Goal: Check status: Check status

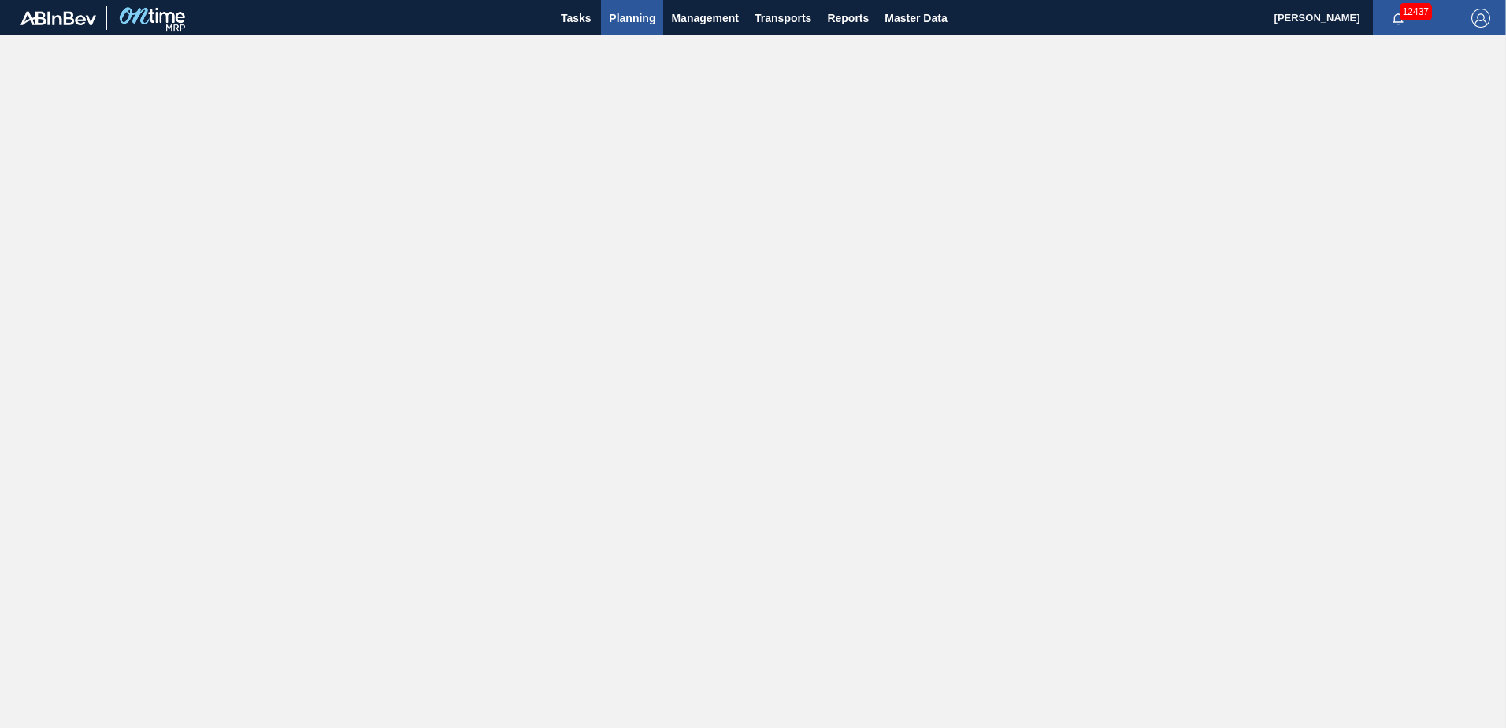
click at [625, 17] on span "Planning" at bounding box center [632, 18] width 46 height 19
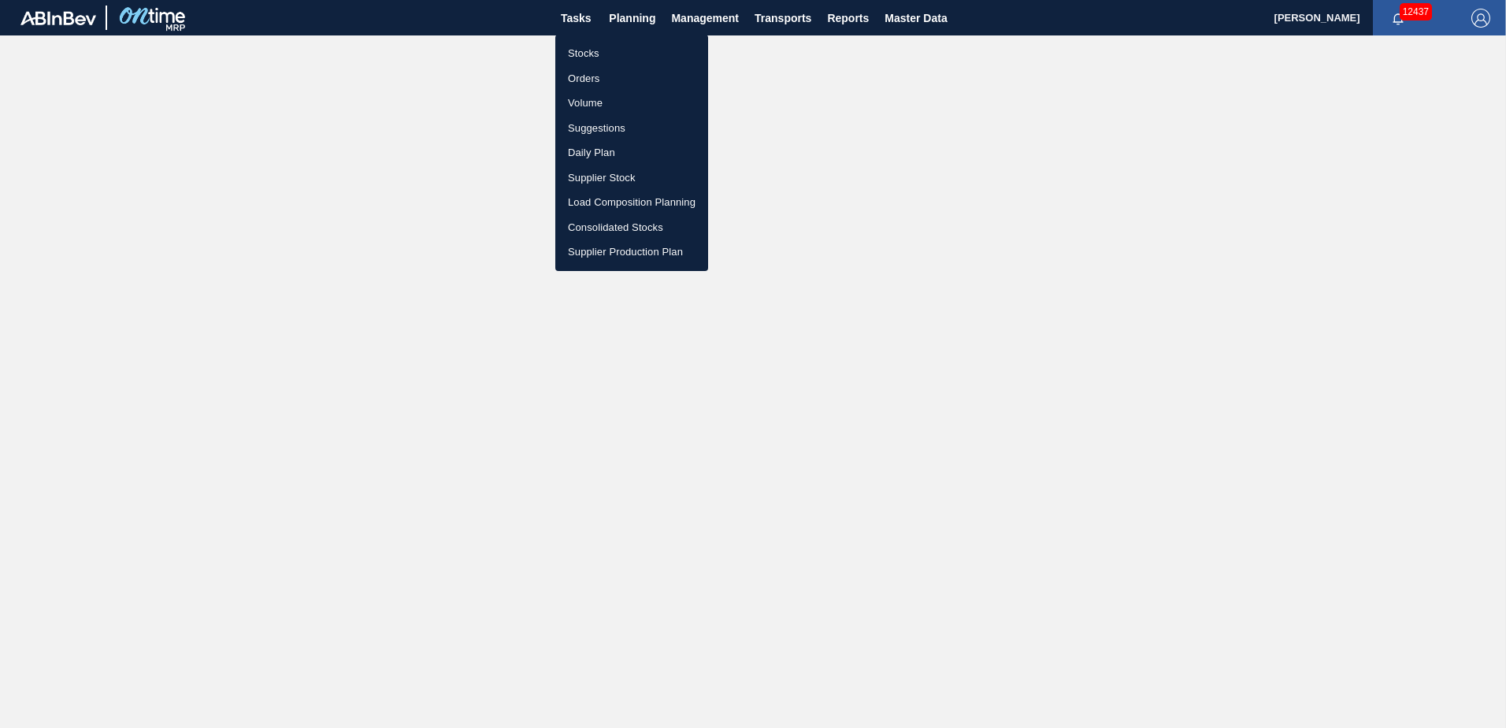
click at [584, 54] on li "Stocks" at bounding box center [631, 53] width 153 height 25
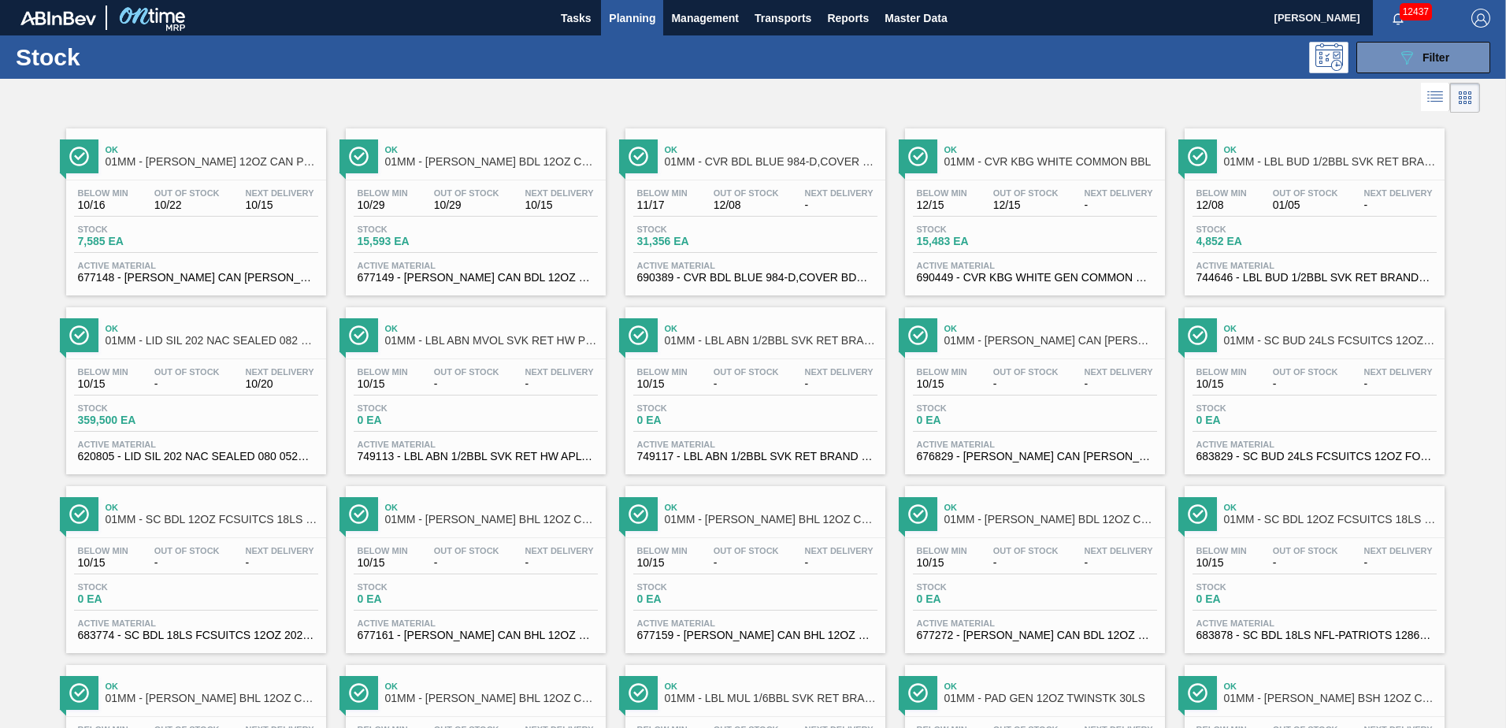
click at [718, 250] on div "Stock 31,356 EA" at bounding box center [755, 238] width 244 height 28
click at [743, 221] on div "Below Min 11/17 Out Of Stock 12/08 Next Delivery - Stock 31,356 EA Active Mater…" at bounding box center [755, 233] width 260 height 107
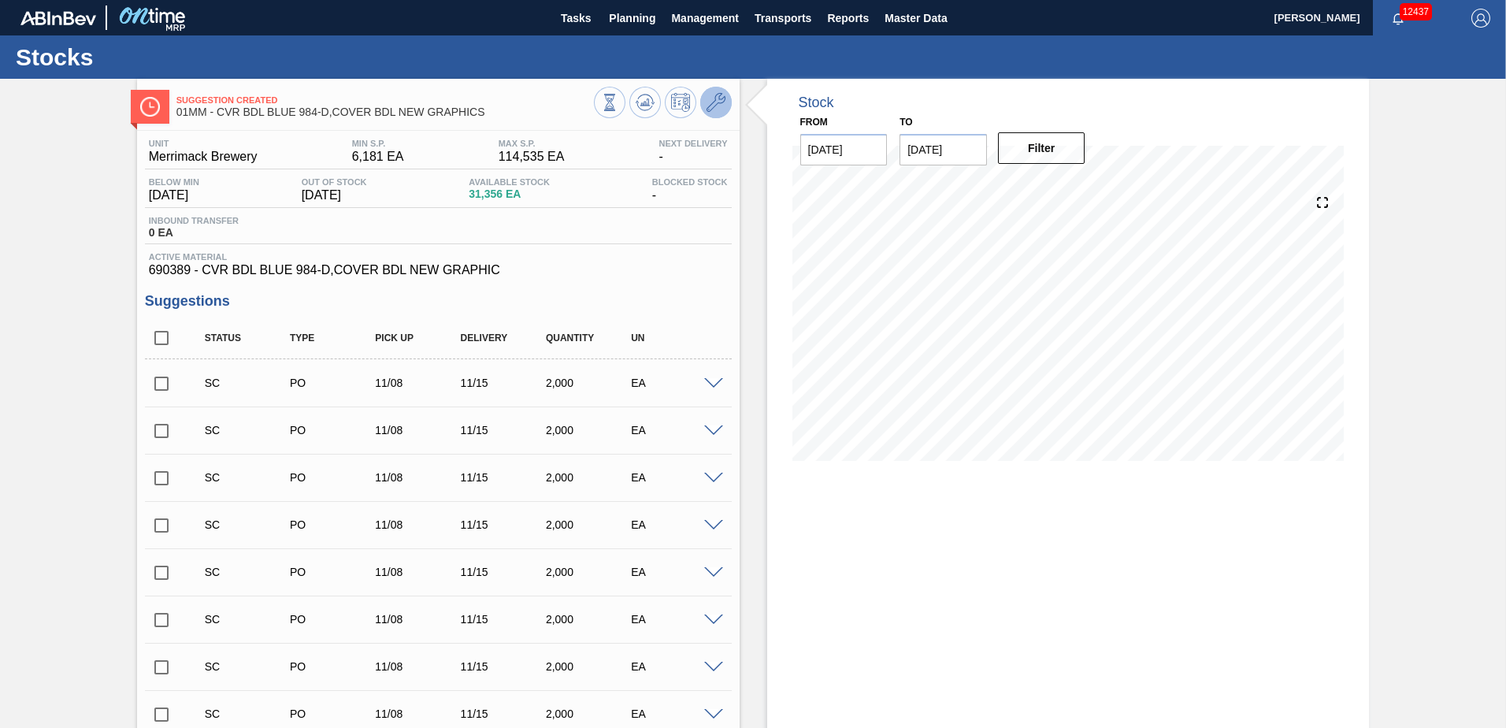
click at [722, 98] on icon at bounding box center [716, 102] width 19 height 19
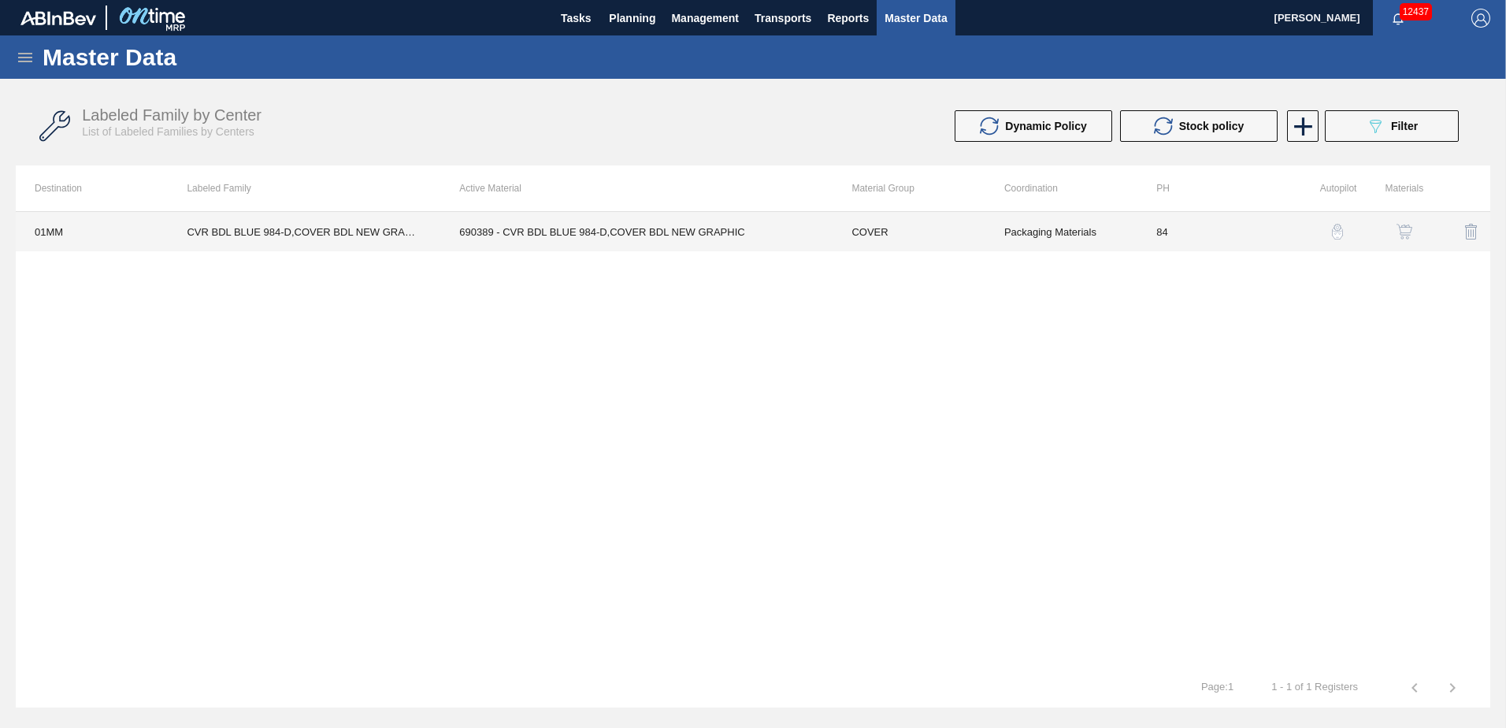
click at [786, 228] on td "690389 - CVR BDL BLUE 984-D,COVER BDL NEW GRAPHIC" at bounding box center [636, 231] width 392 height 39
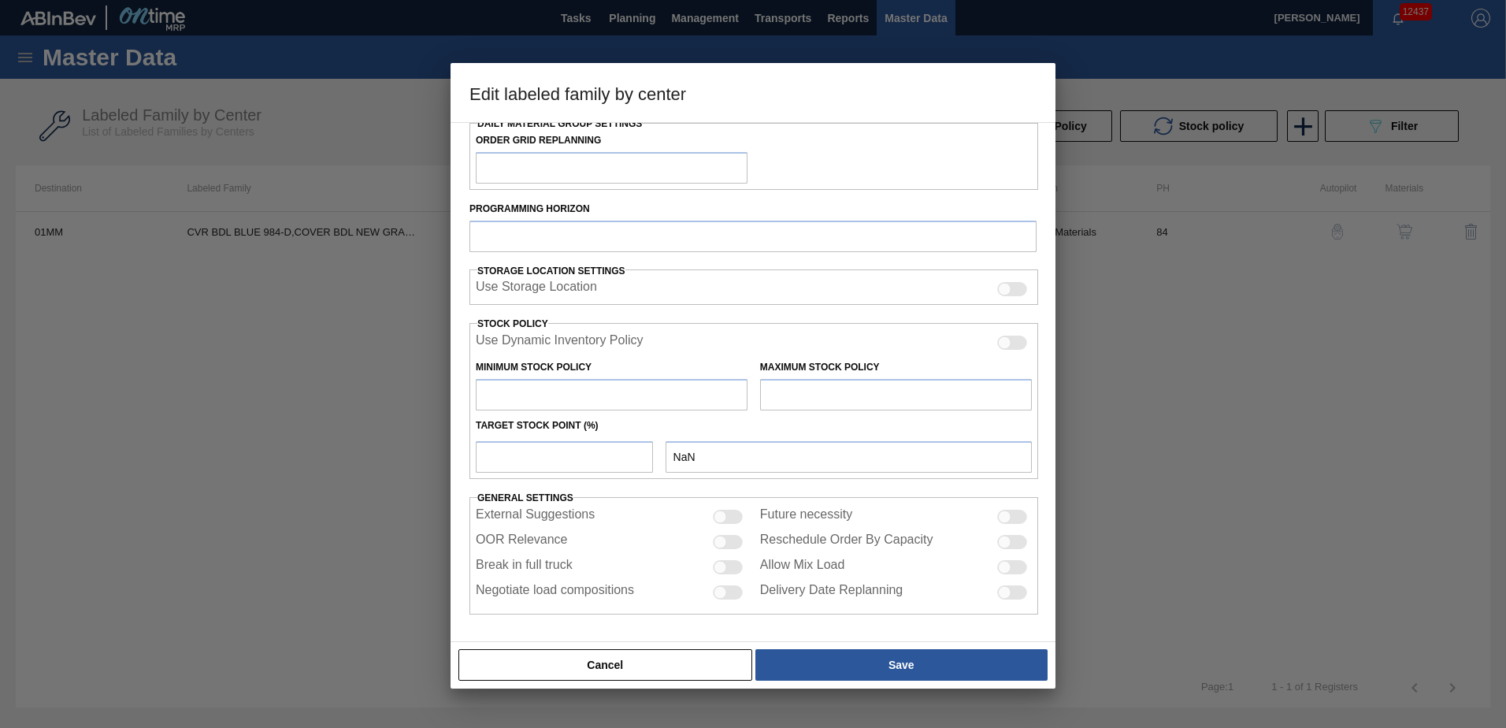
type input "COVER"
type input "Keg Covers"
type input "CVR BDL BLUE 984-D,COVER BDL NEW GRAPHICS"
type input "01MM - Merrimack Brewery"
type input "84"
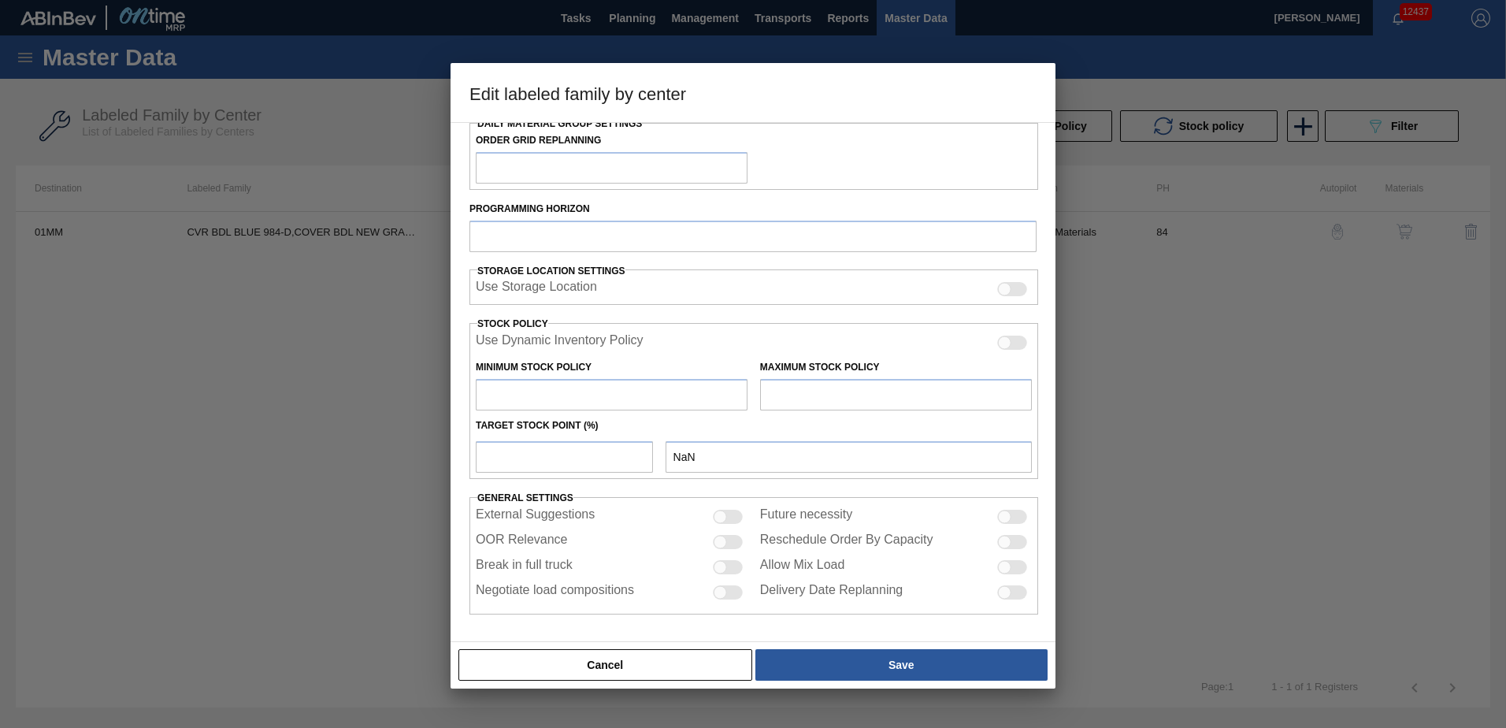
type input "6,181"
type input "114,535"
type input "50"
type input "60,358"
checkbox input "true"
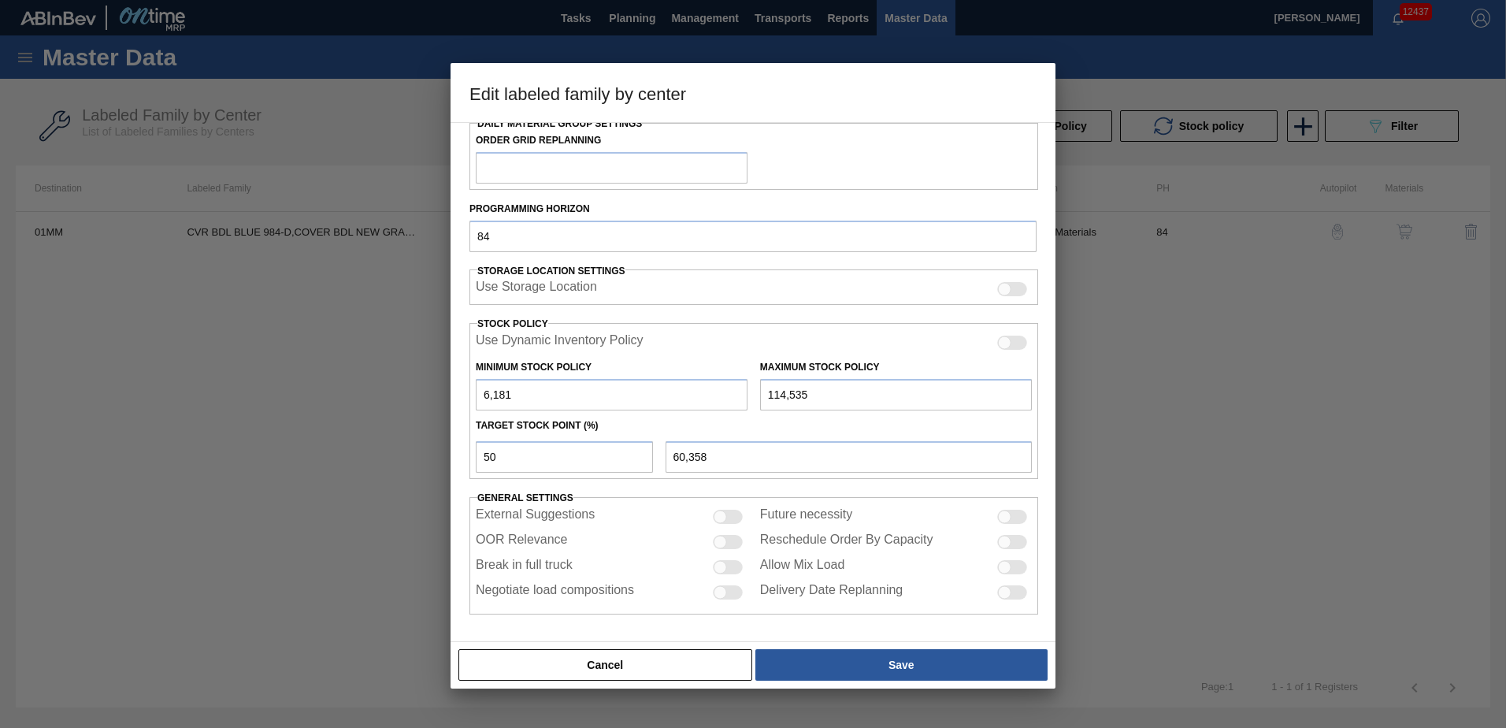
checkbox input "true"
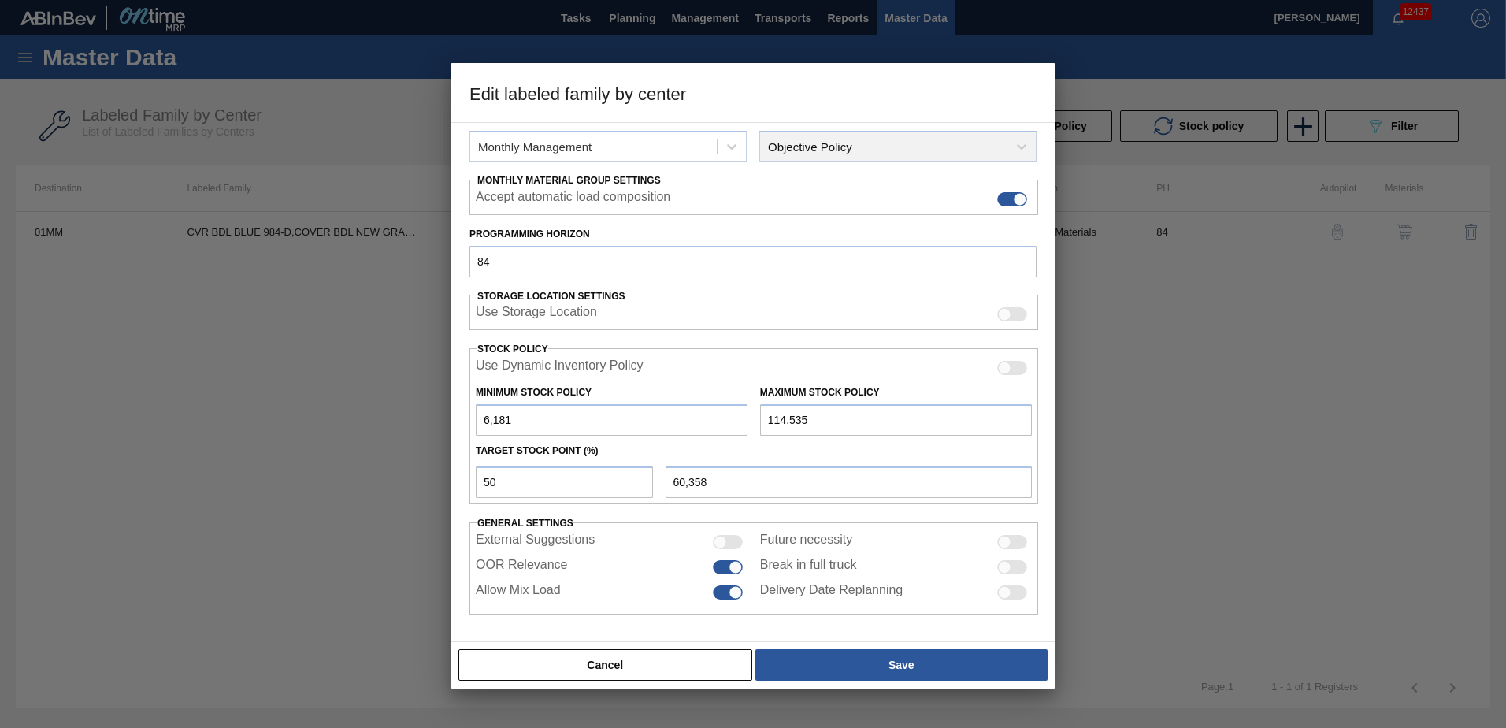
scroll to position [204, 0]
click at [1124, 323] on div at bounding box center [753, 364] width 1506 height 728
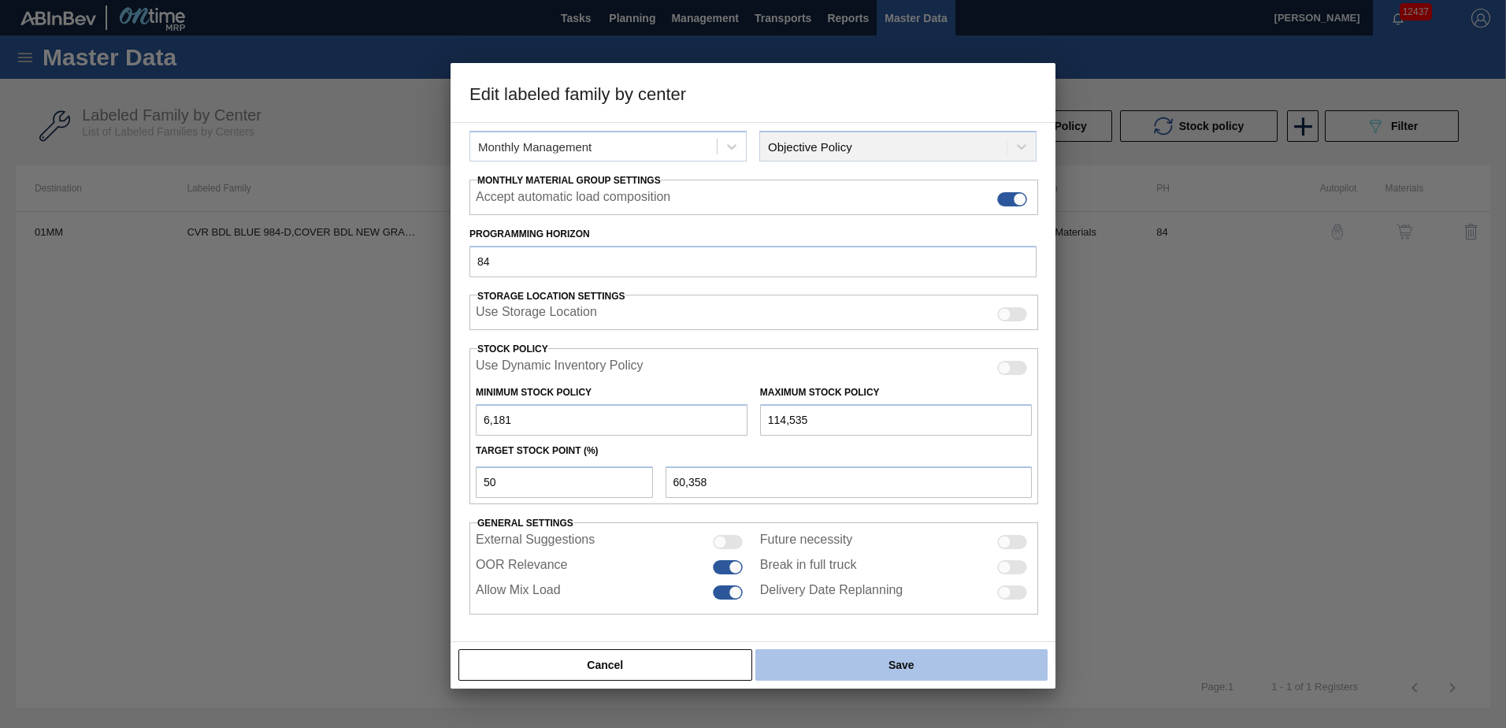
click at [875, 663] on button "Save" at bounding box center [901, 665] width 292 height 32
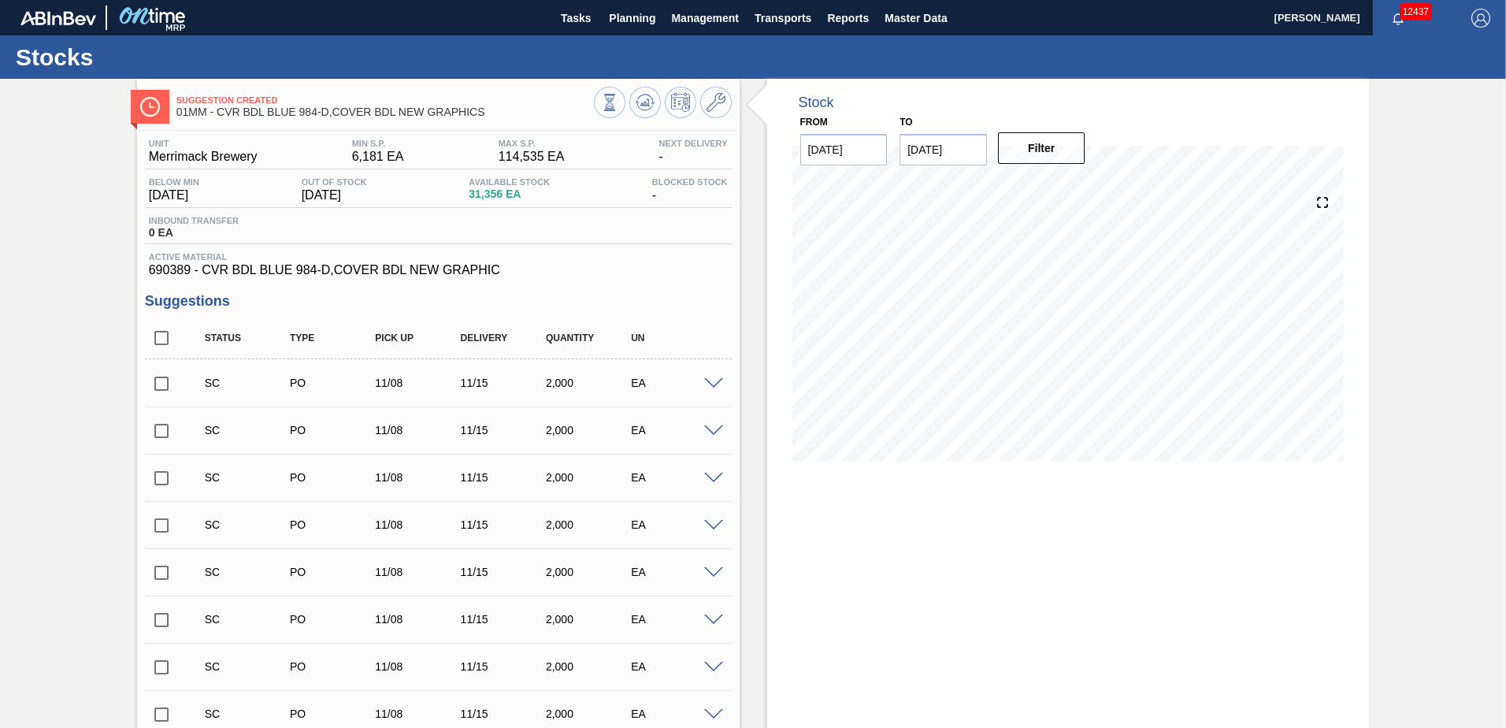
click at [158, 344] on input "checkbox" at bounding box center [161, 337] width 33 height 33
checkbox input "true"
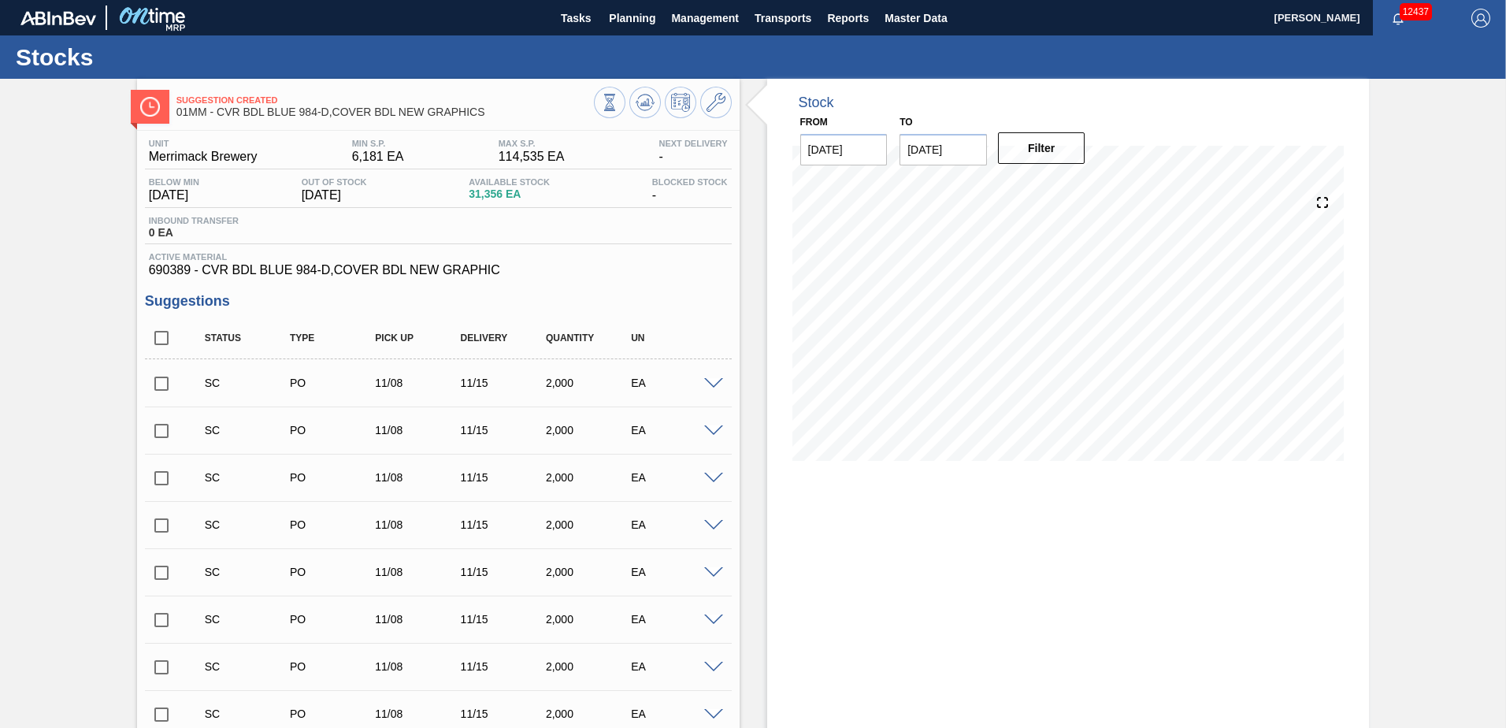
checkbox input "true"
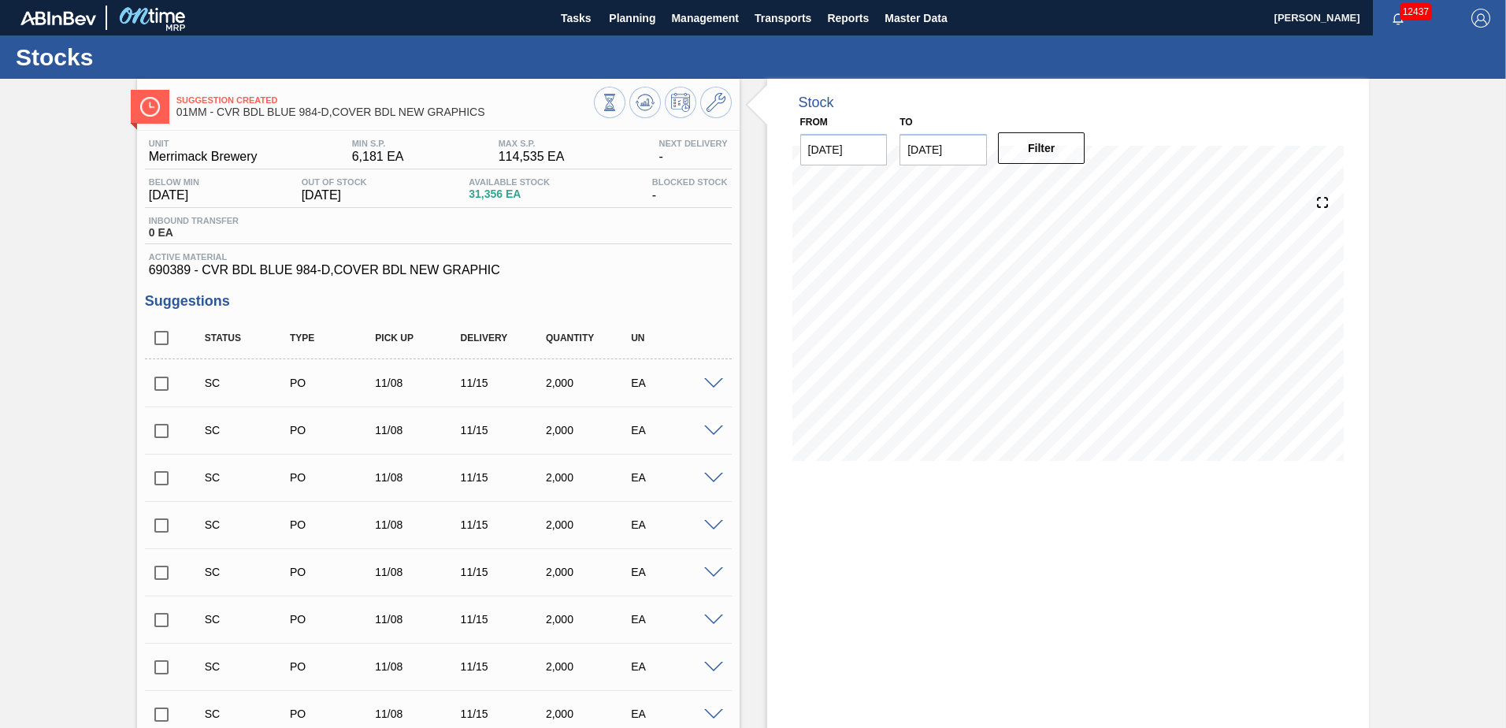
checkbox input "true"
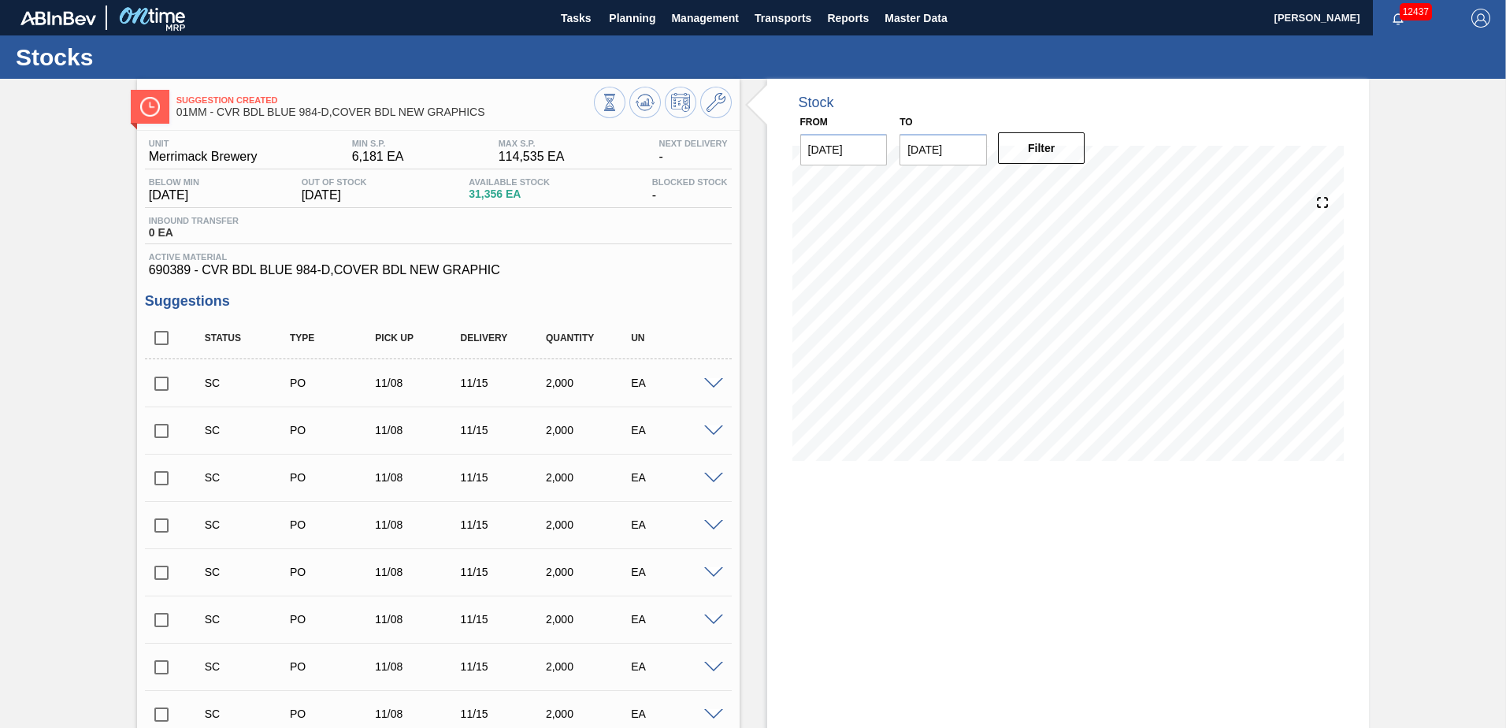
checkbox input "true"
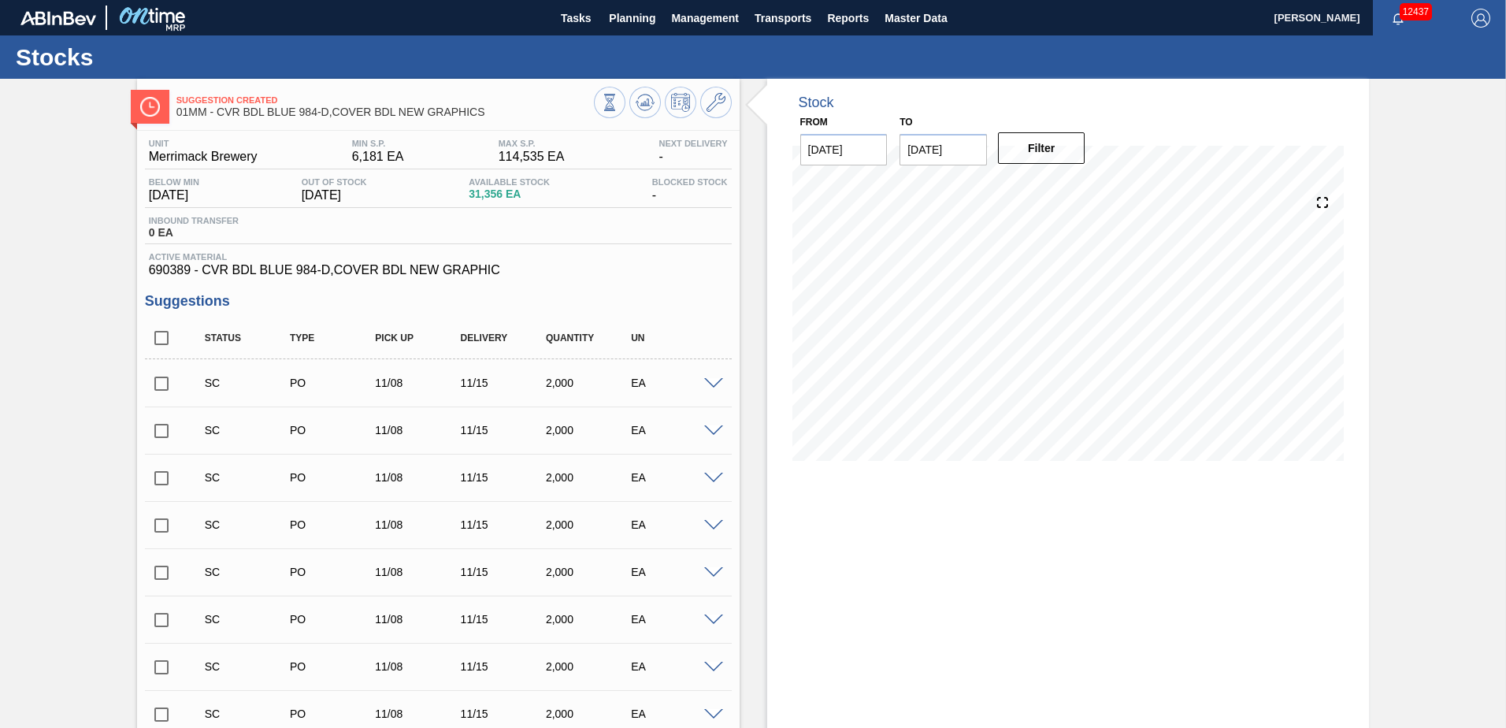
checkbox input "true"
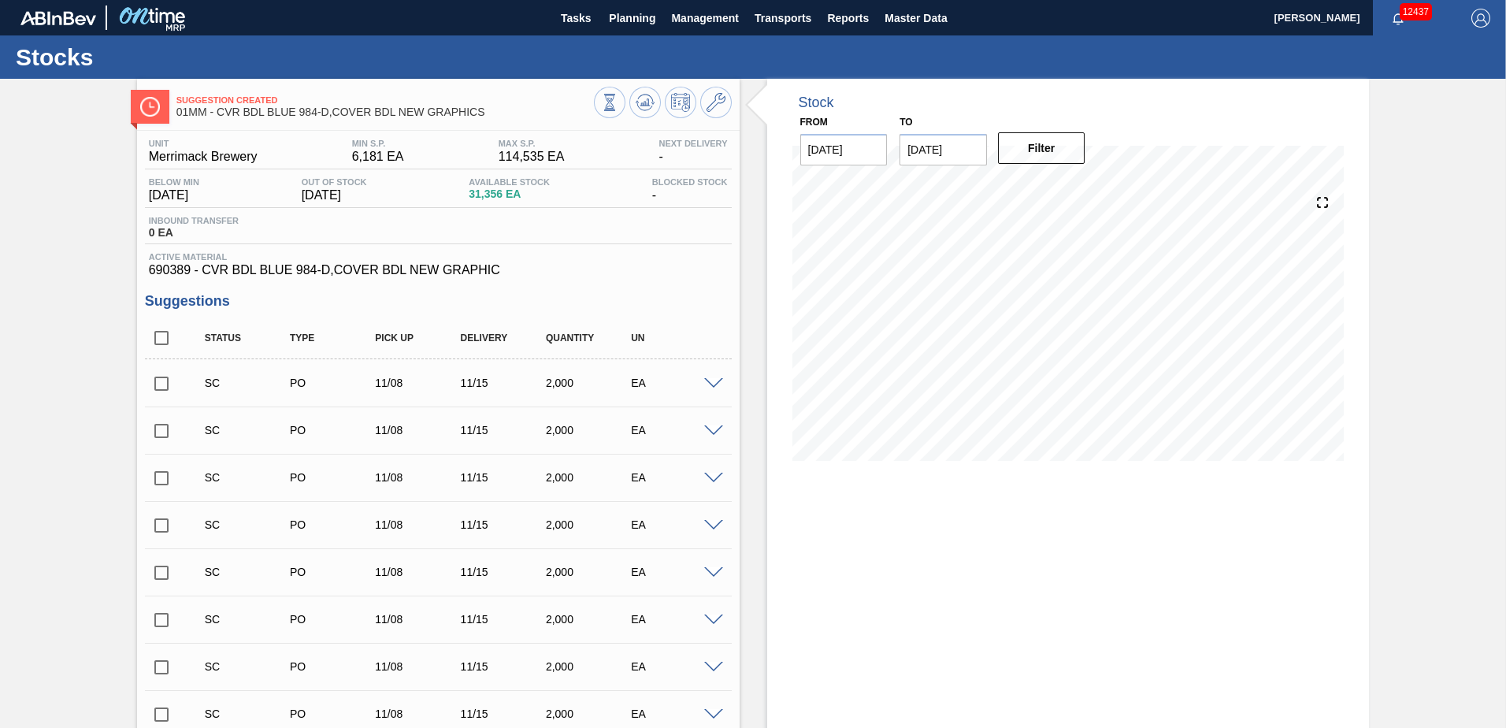
checkbox input "true"
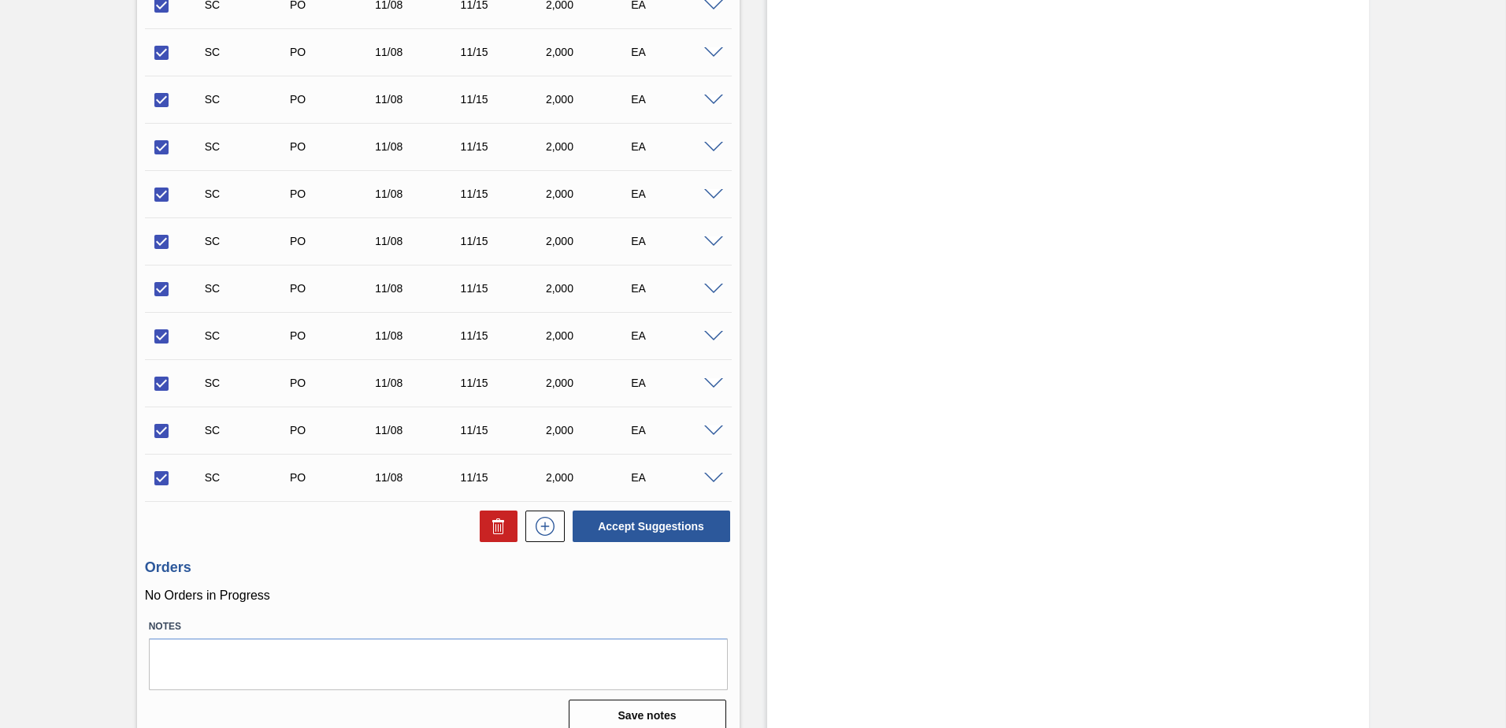
scroll to position [1151, 0]
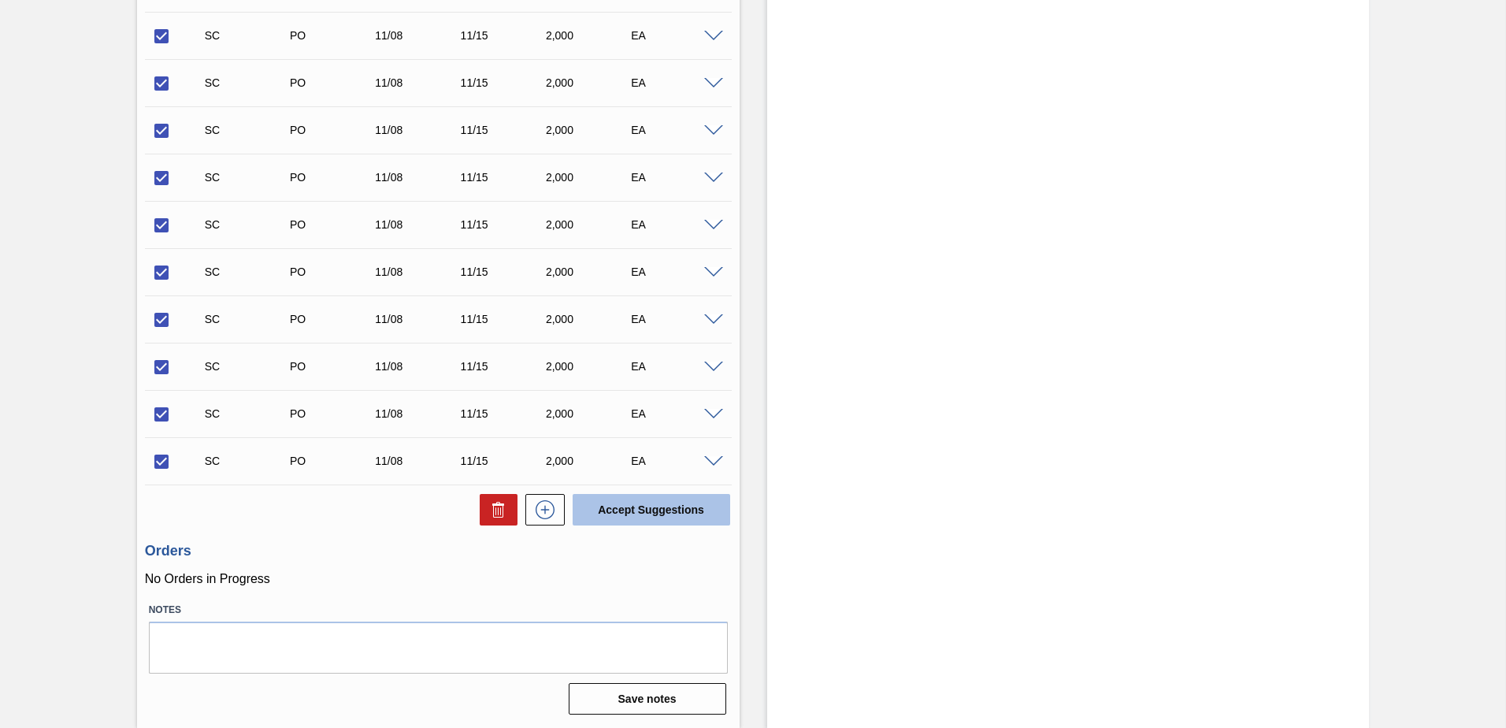
click at [655, 522] on button "Accept Suggestions" at bounding box center [652, 510] width 158 height 32
checkbox input "false"
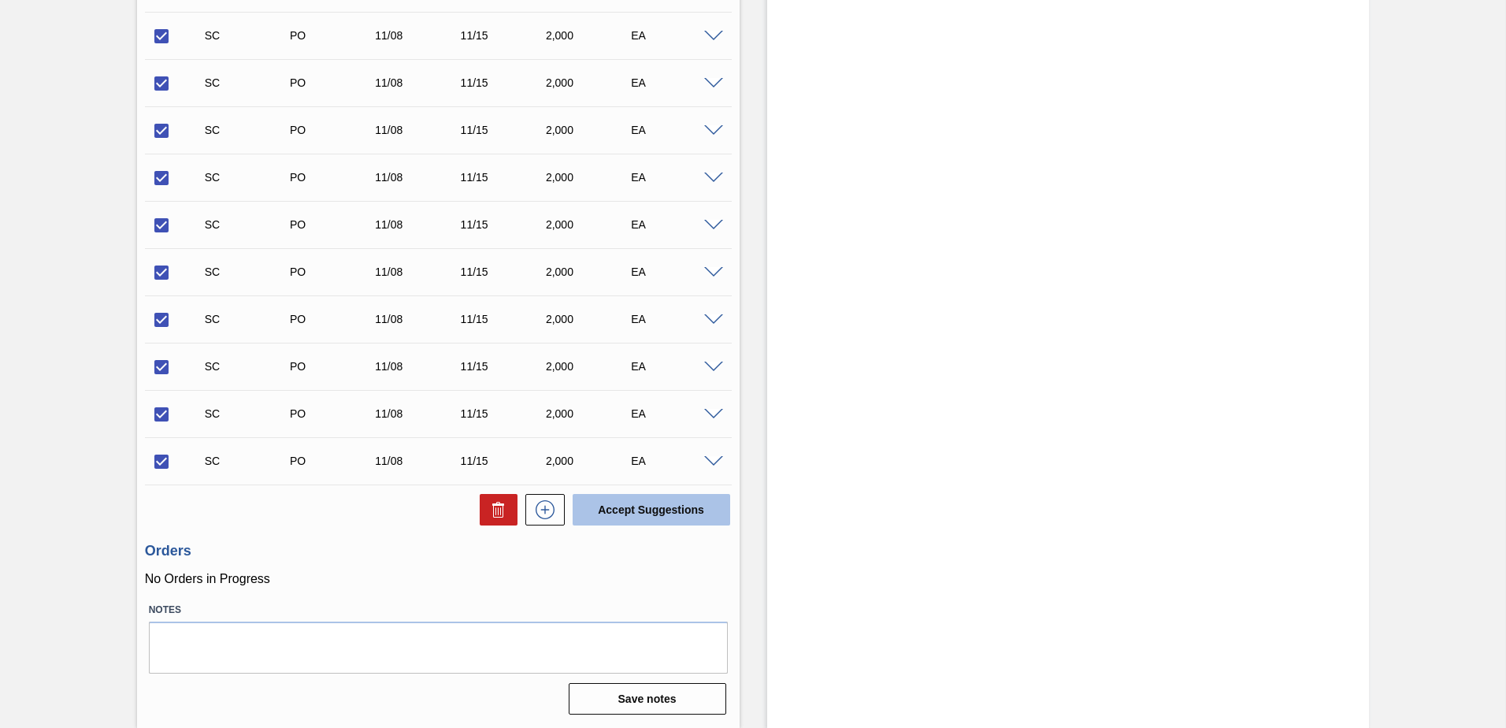
checkbox input "false"
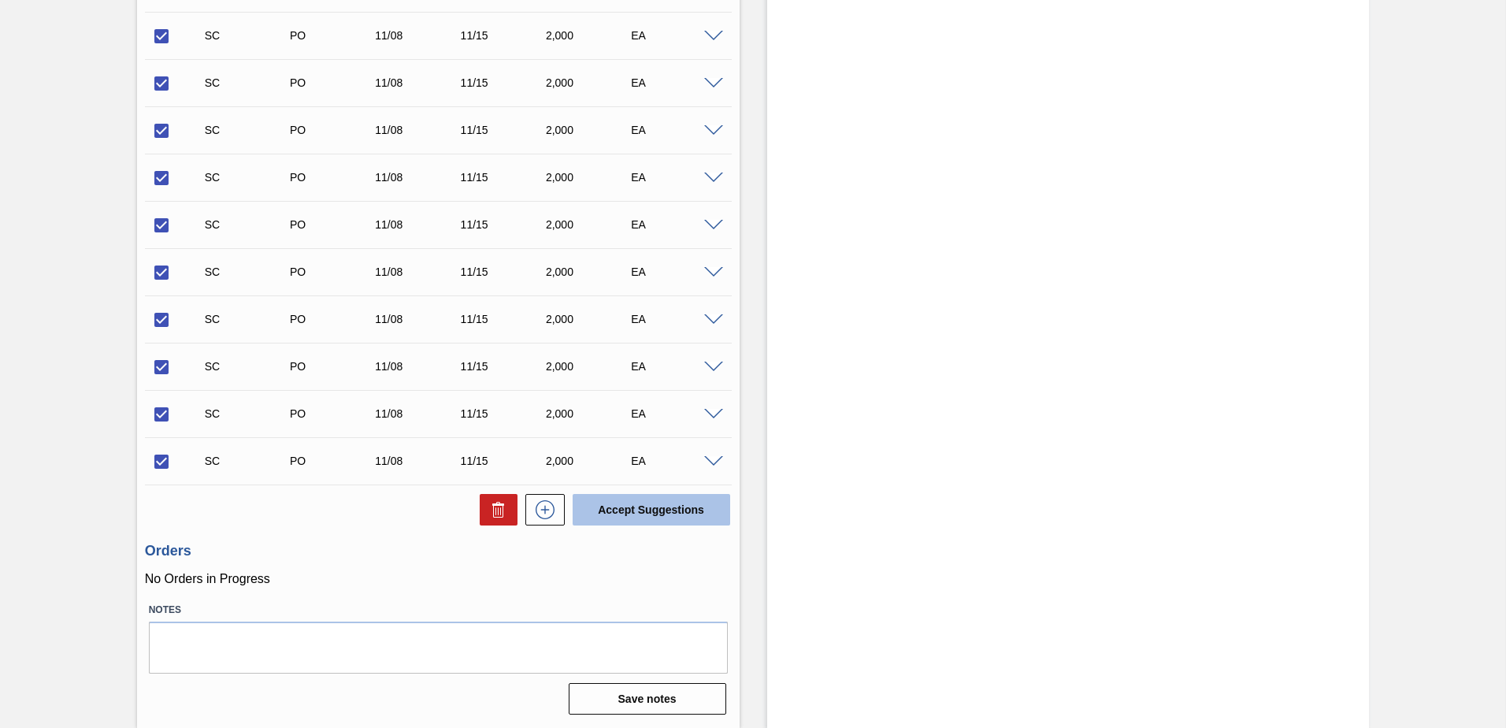
checkbox input "false"
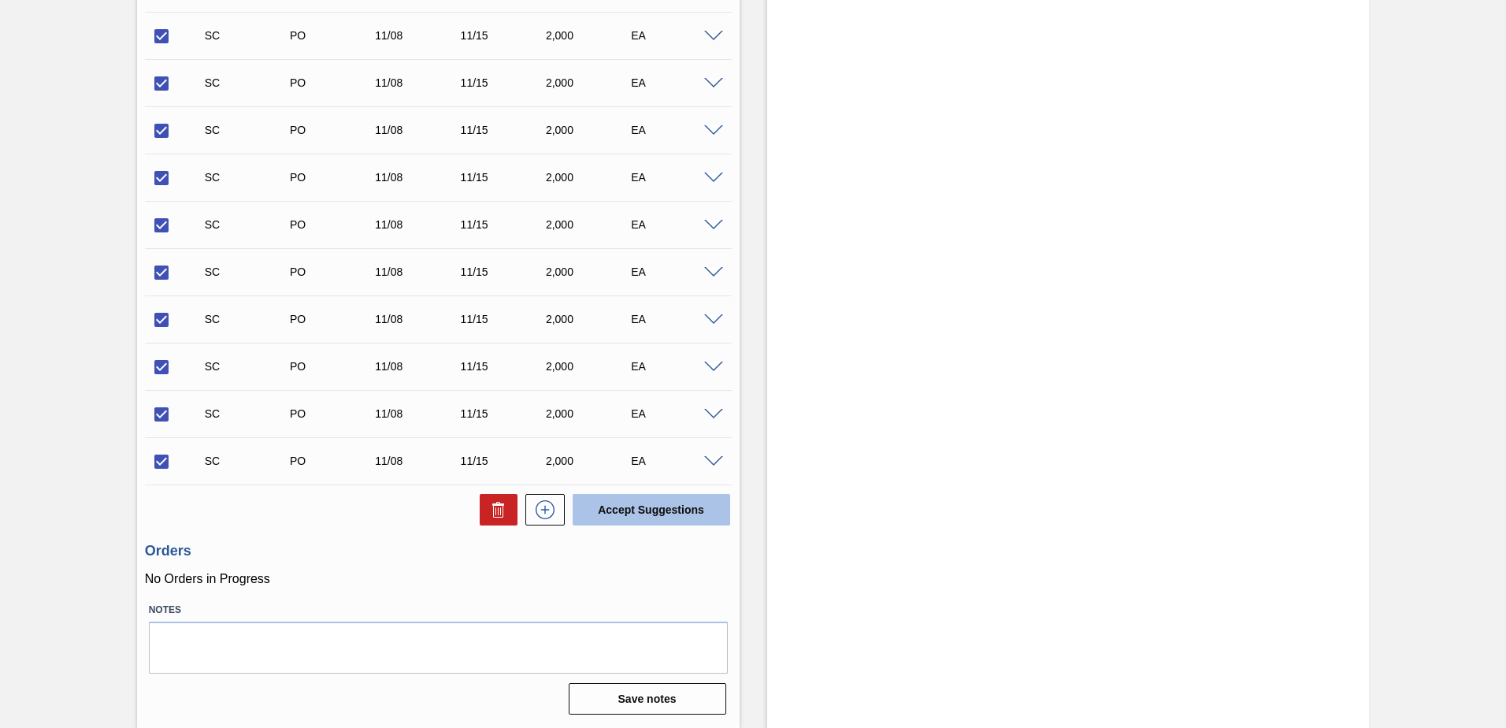
checkbox input "false"
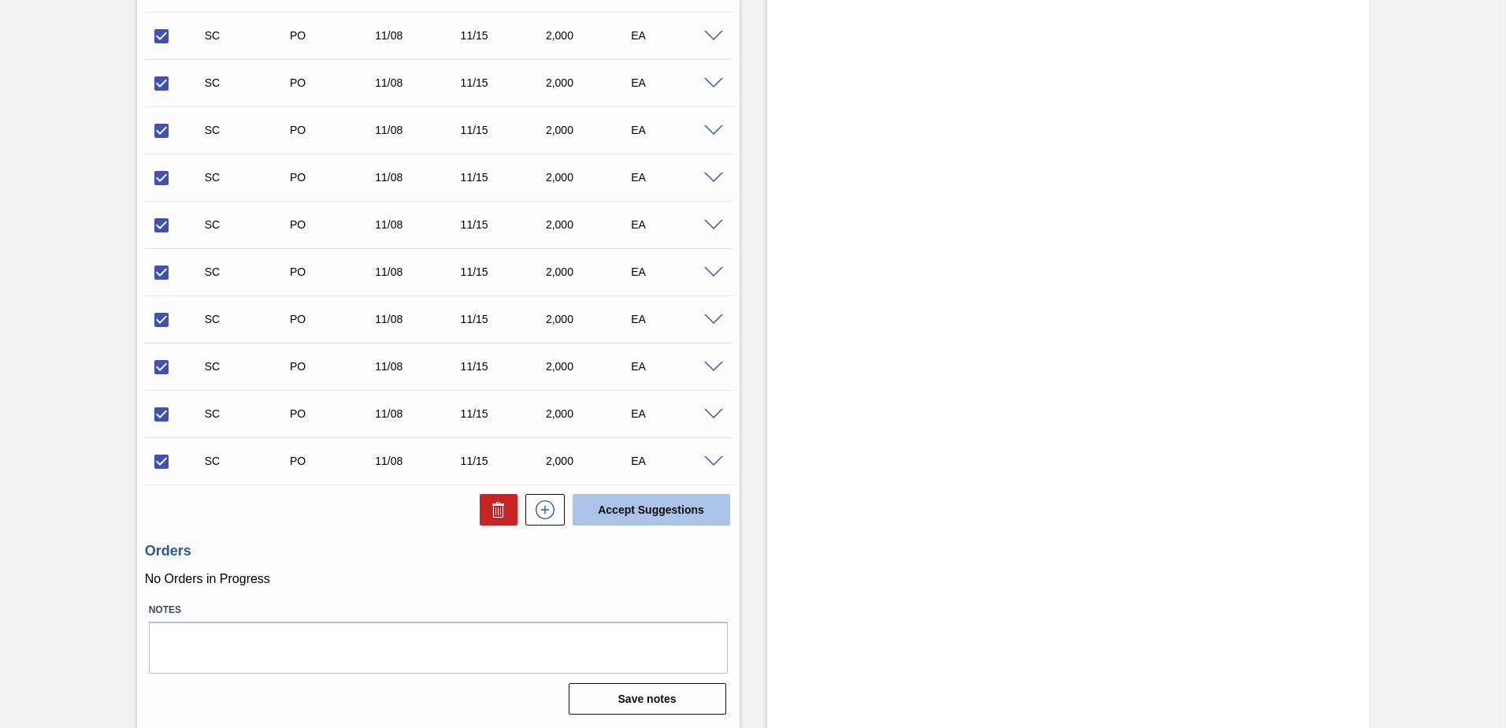
checkbox input "false"
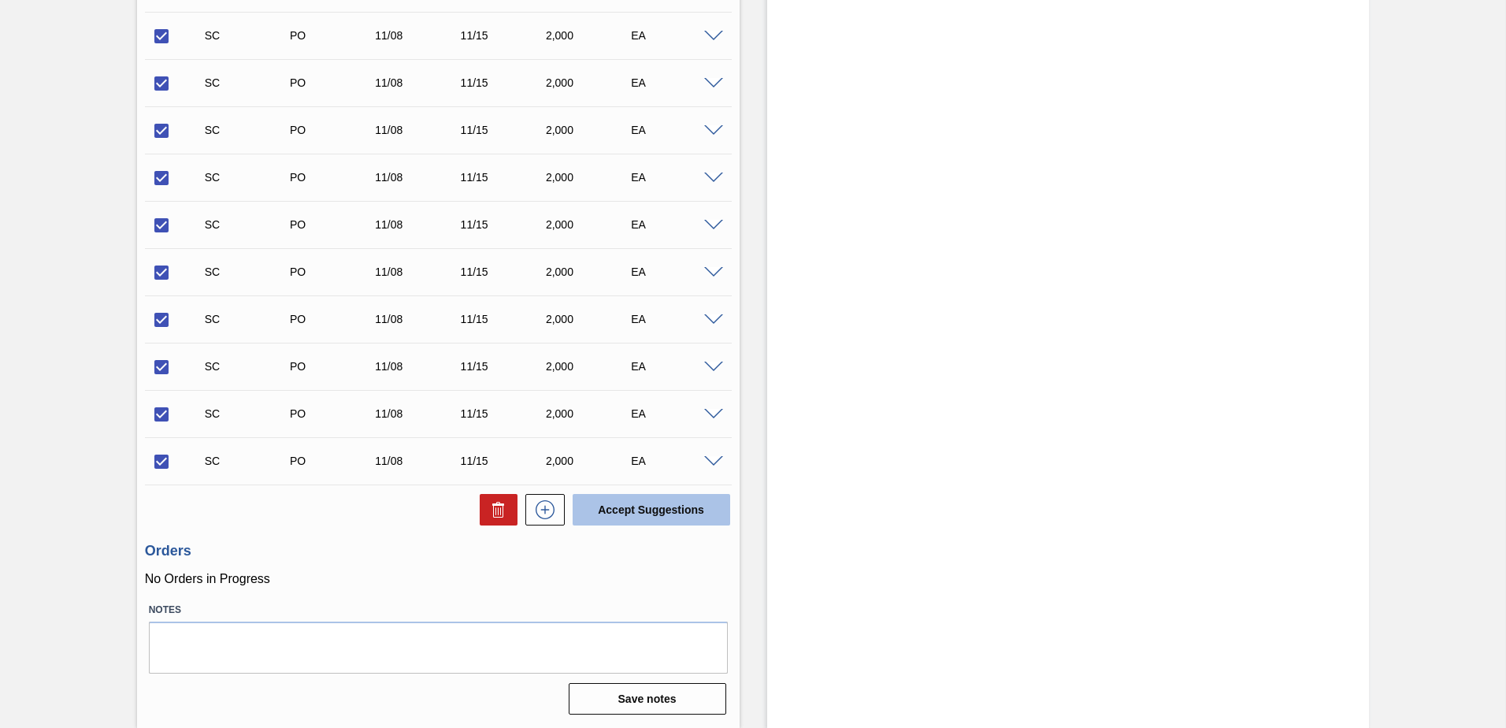
checkbox input "false"
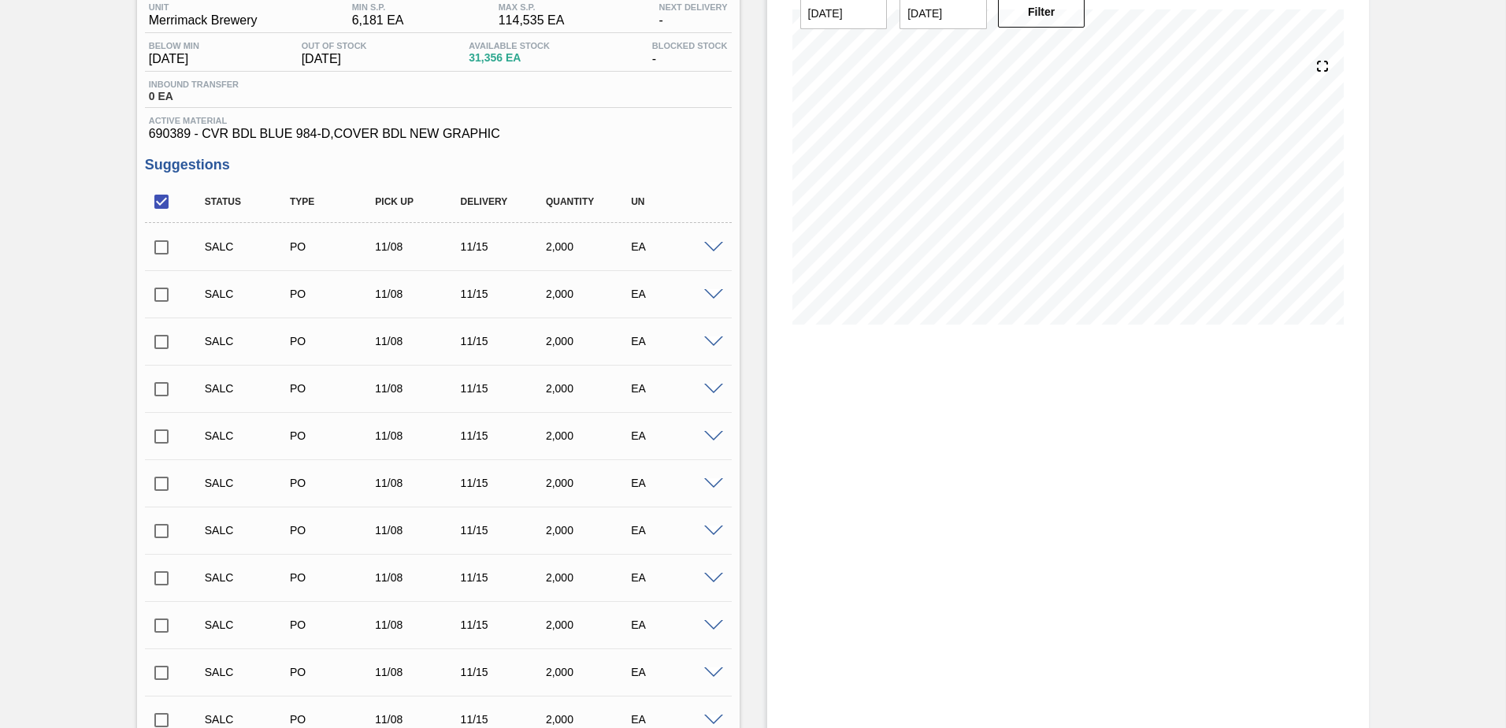
scroll to position [0, 0]
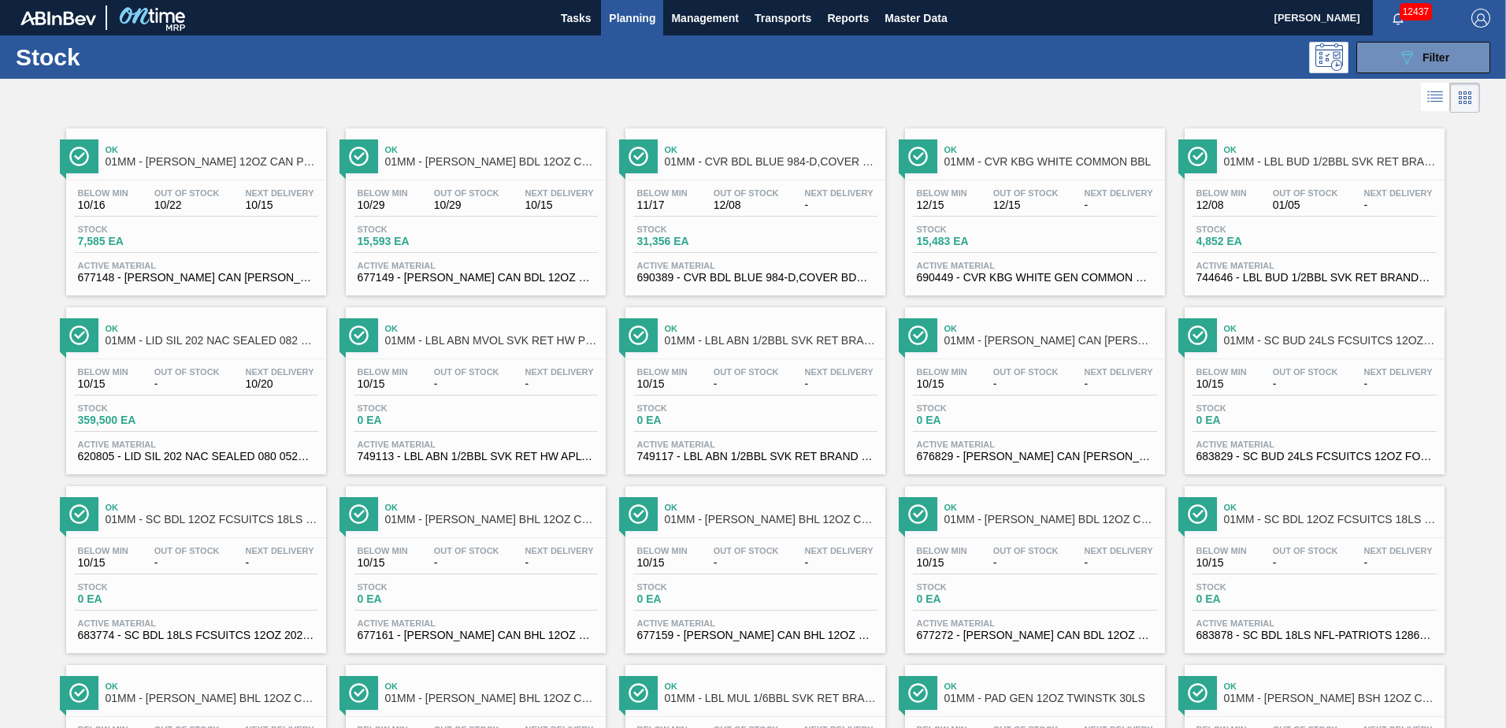
click at [1024, 20] on div "Tasks Planning Management Transports Reports Master Data" at bounding box center [753, 17] width 1506 height 35
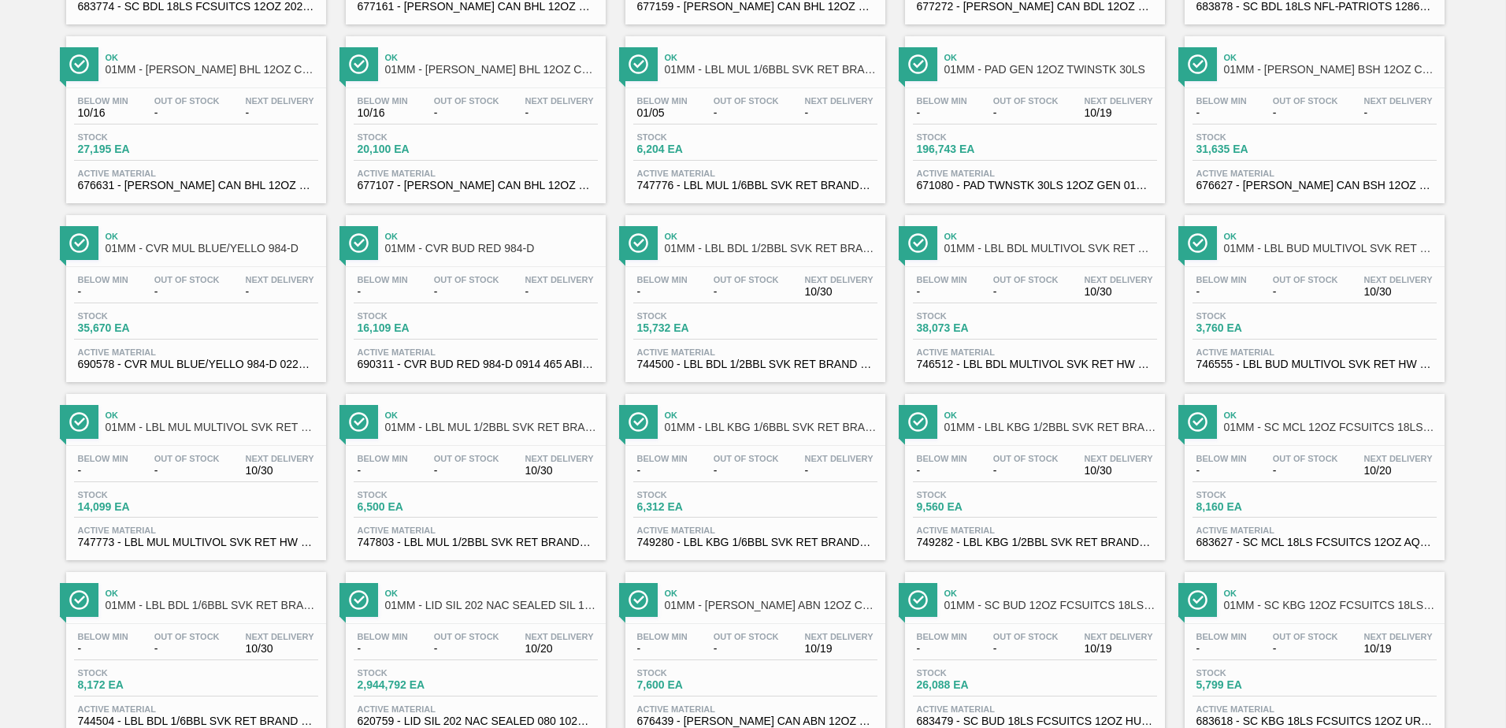
click at [428, 309] on div "Below Min - Out Of Stock - Next Delivery - Stock 16,109 EA Active Material 6903…" at bounding box center [476, 320] width 260 height 107
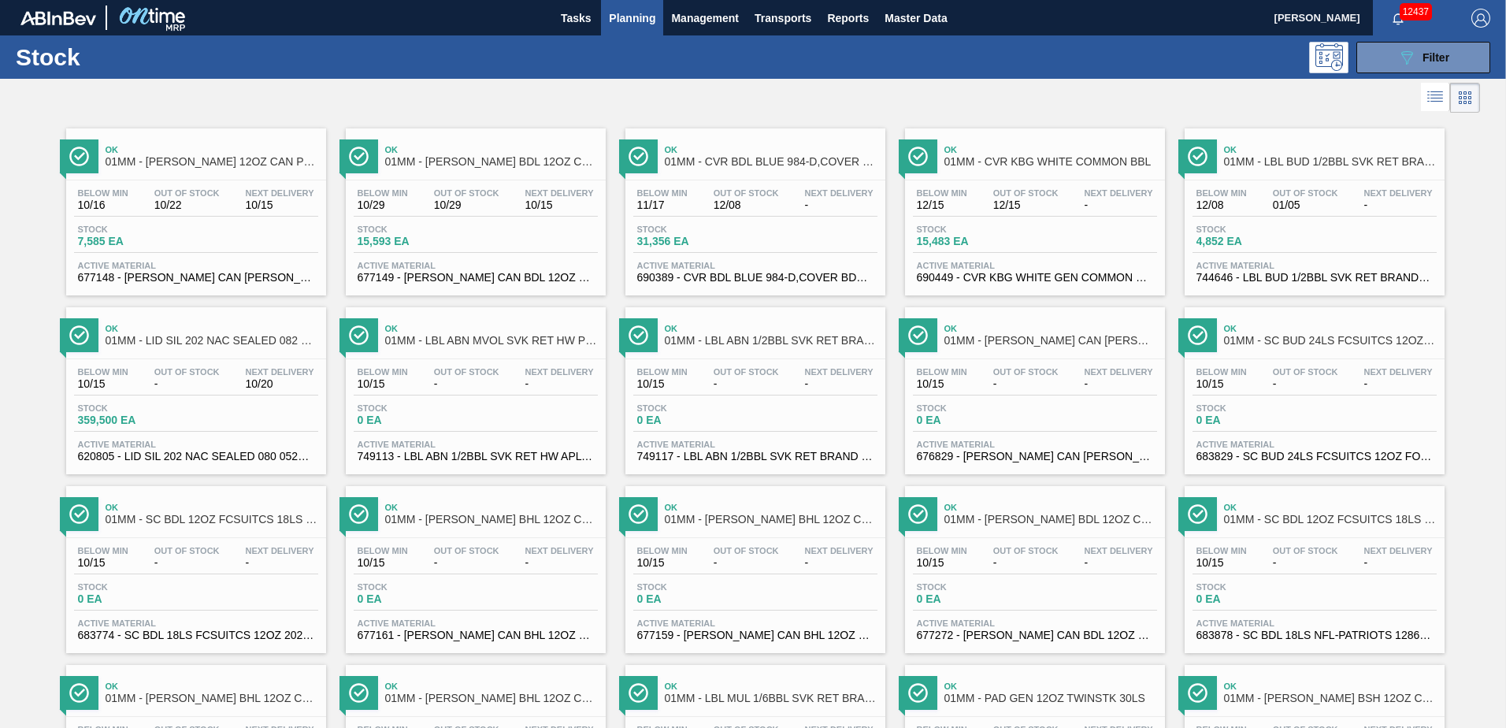
click at [1011, 239] on span "15,483 EA" at bounding box center [972, 242] width 110 height 12
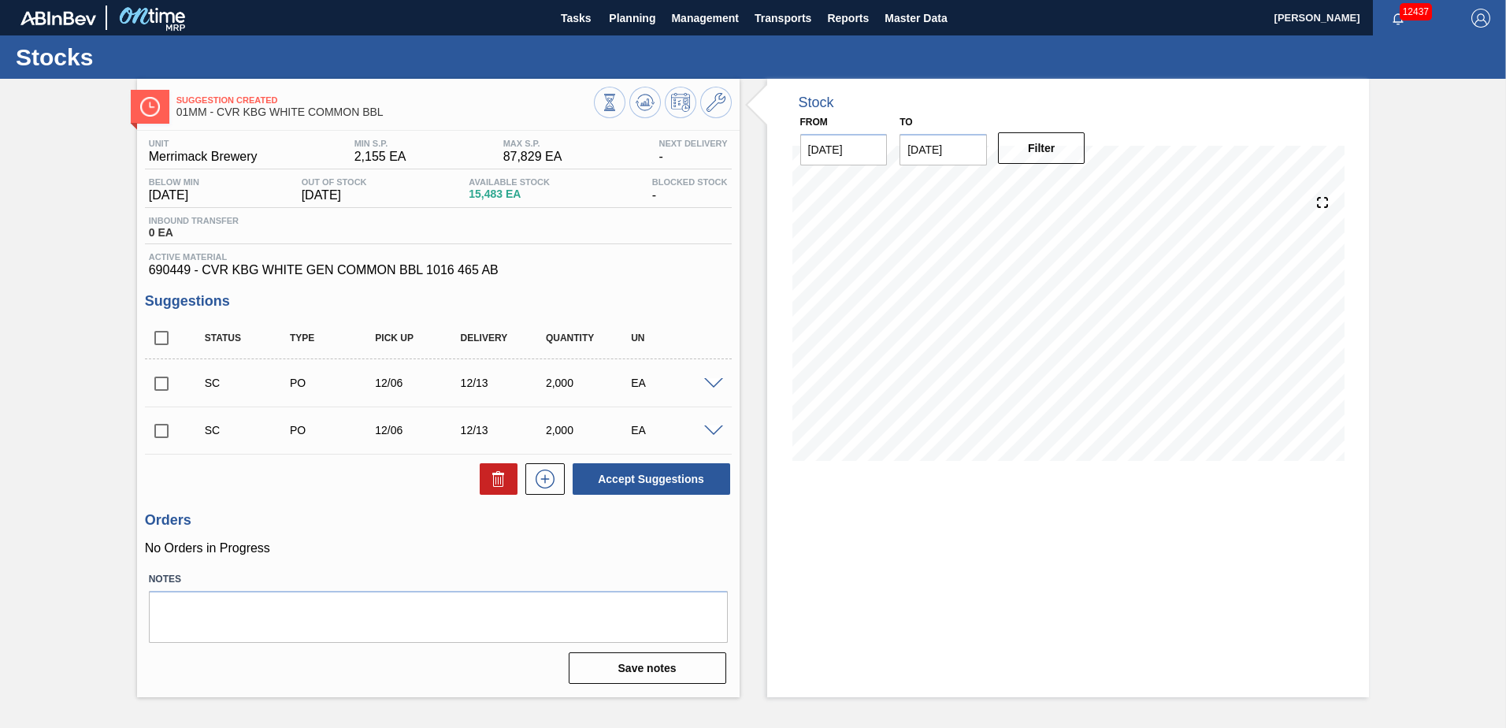
click at [159, 340] on input "checkbox" at bounding box center [161, 337] width 33 height 33
checkbox input "true"
click at [661, 478] on button "Accept Suggestions" at bounding box center [652, 479] width 158 height 32
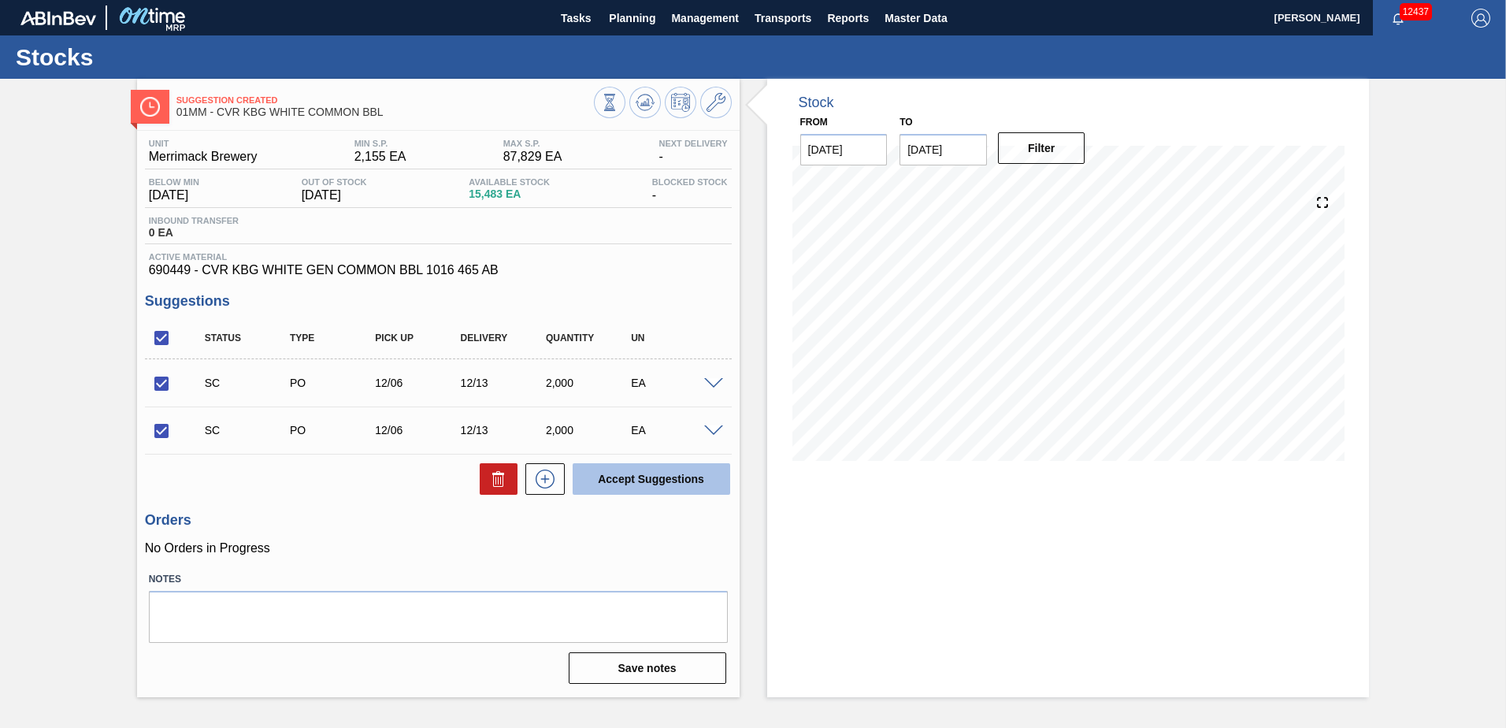
checkbox input "false"
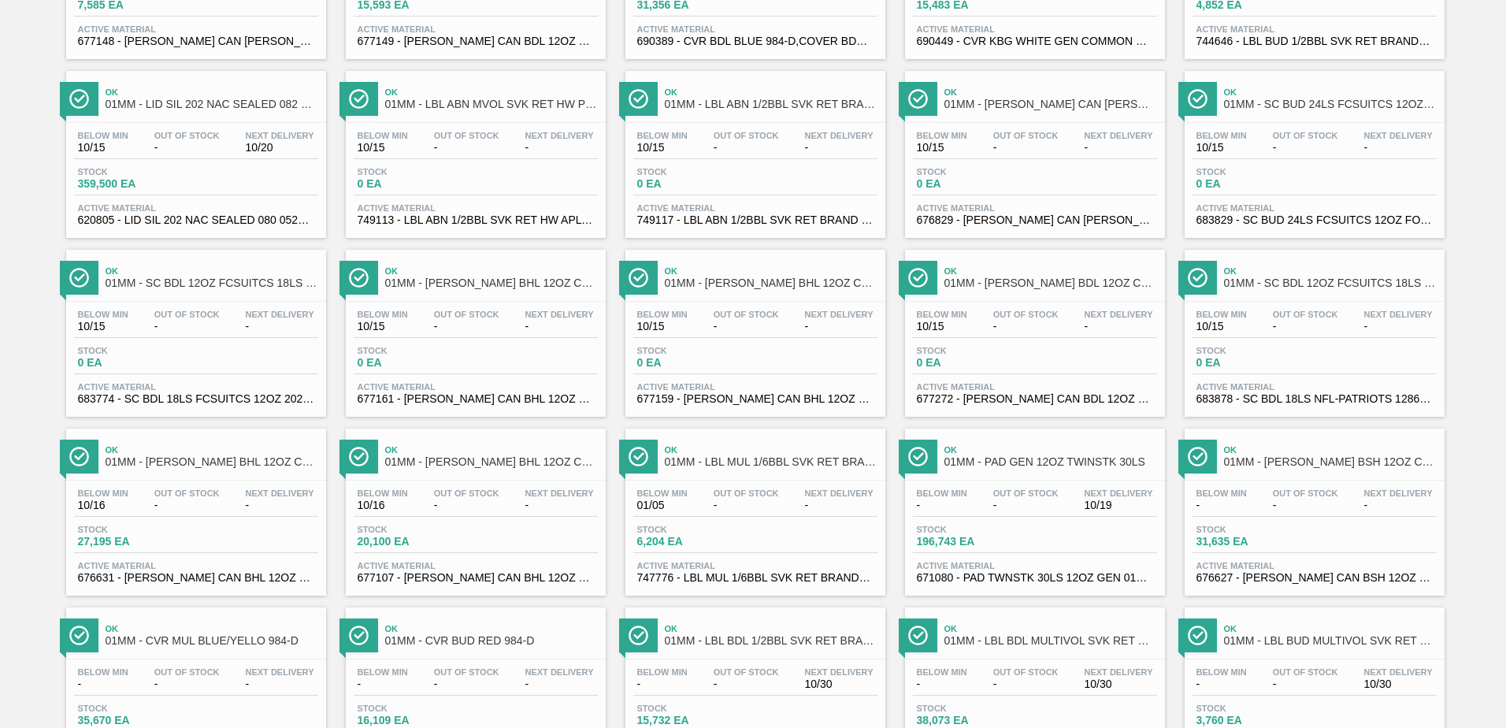
scroll to position [629, 0]
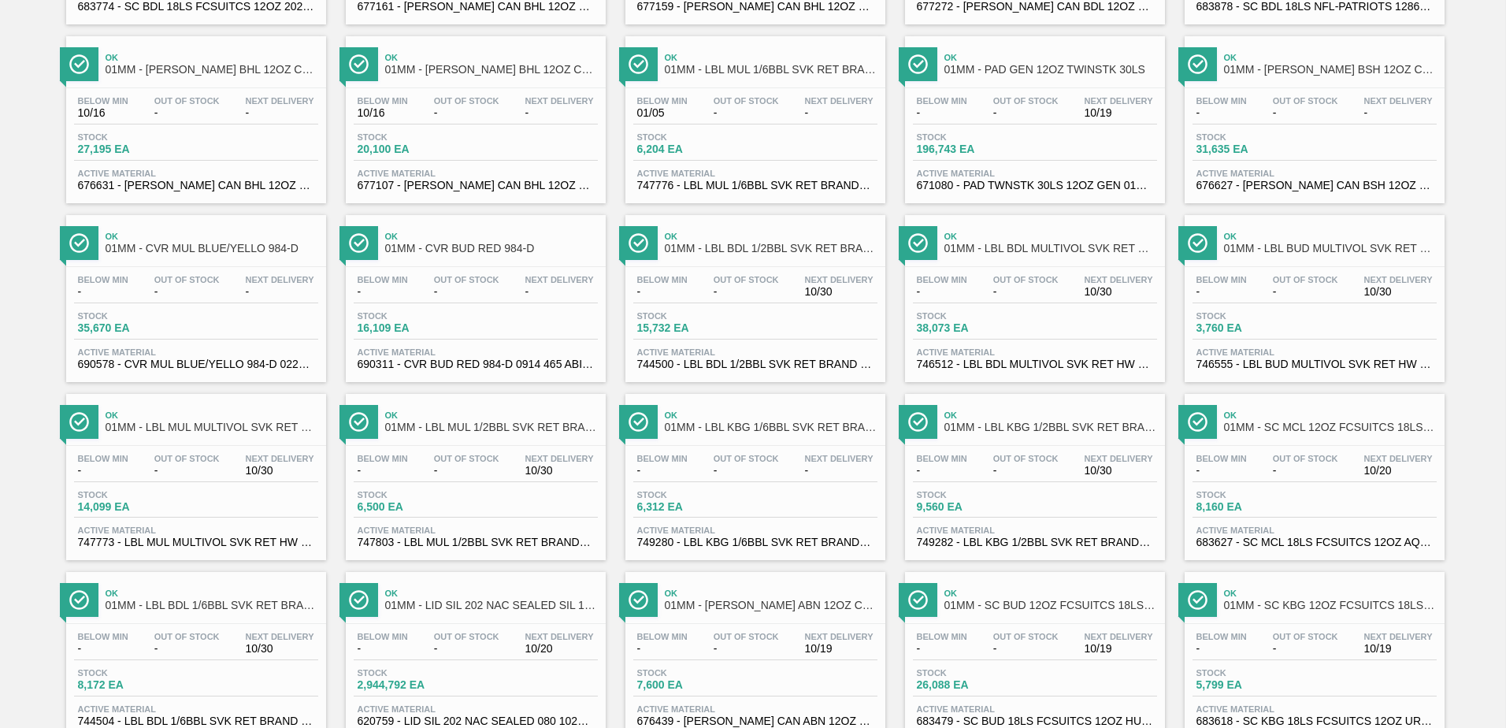
click at [230, 281] on div "Below Min - Out Of Stock - Next Delivery -" at bounding box center [196, 289] width 244 height 28
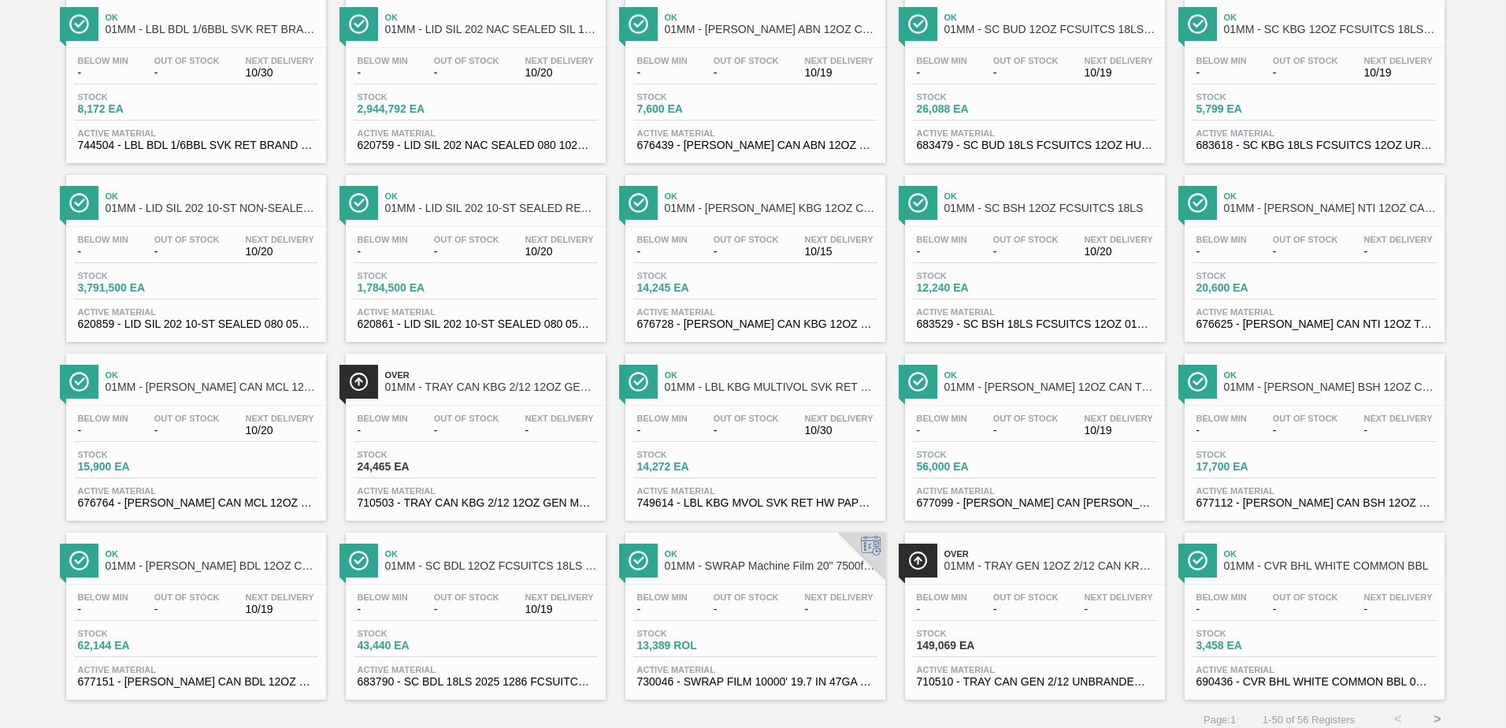
scroll to position [1215, 0]
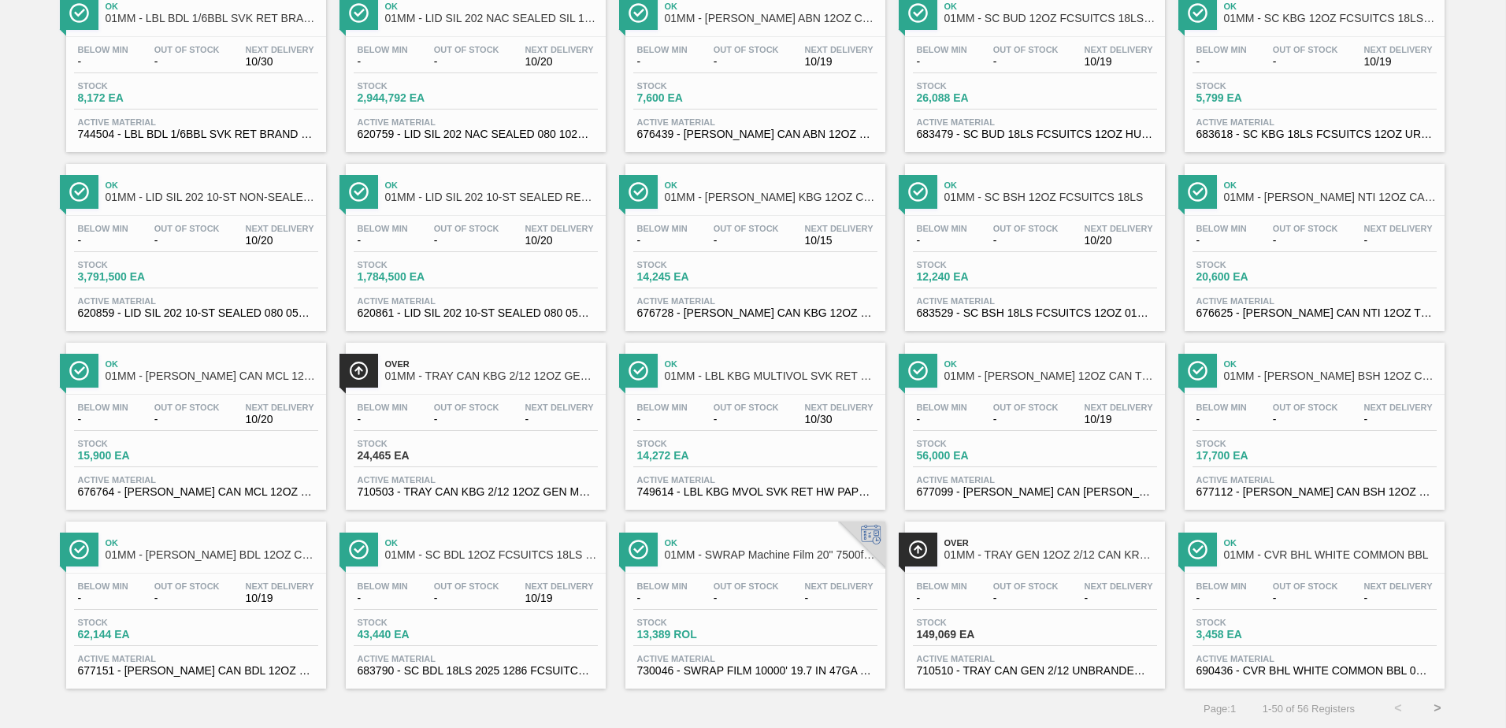
click at [1277, 598] on span "-" at bounding box center [1305, 598] width 65 height 12
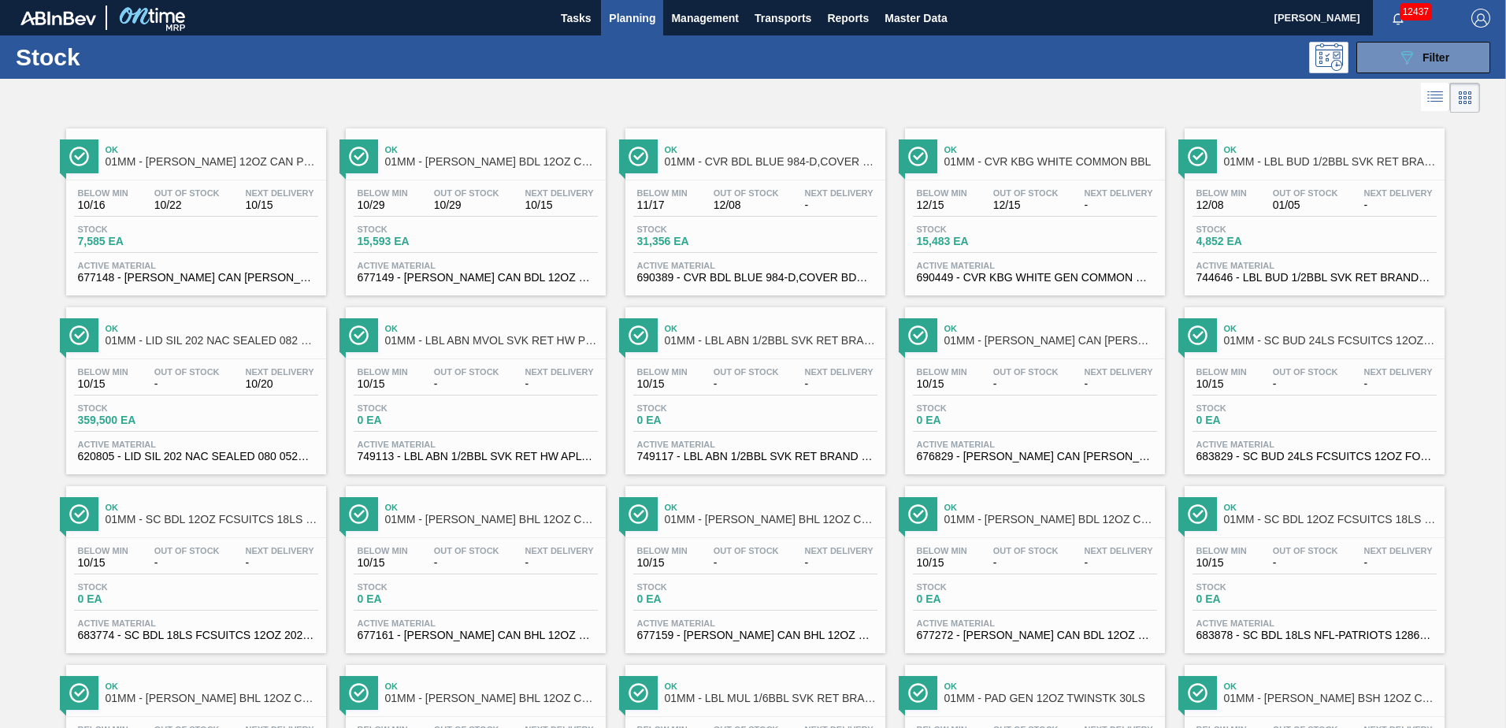
scroll to position [629, 0]
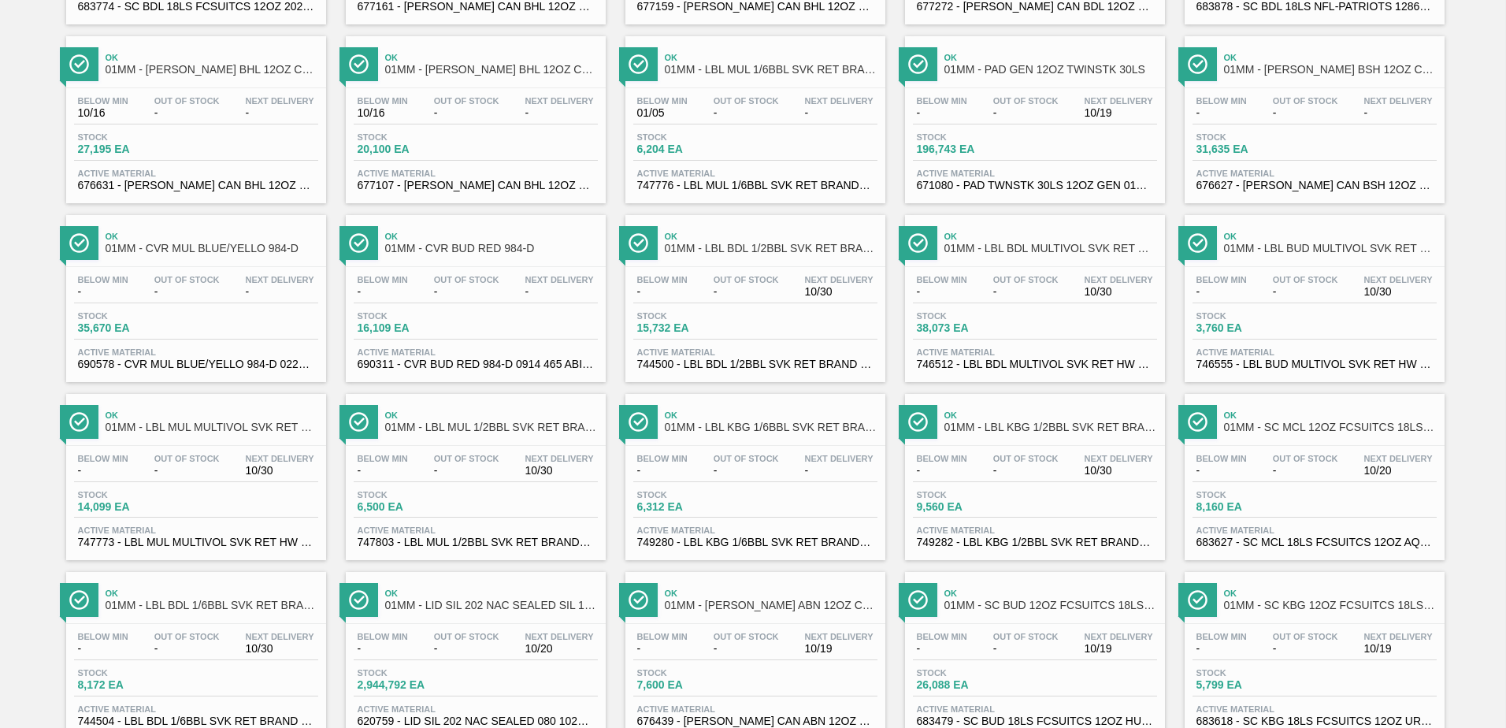
click at [1304, 311] on span "Stock" at bounding box center [1251, 315] width 110 height 9
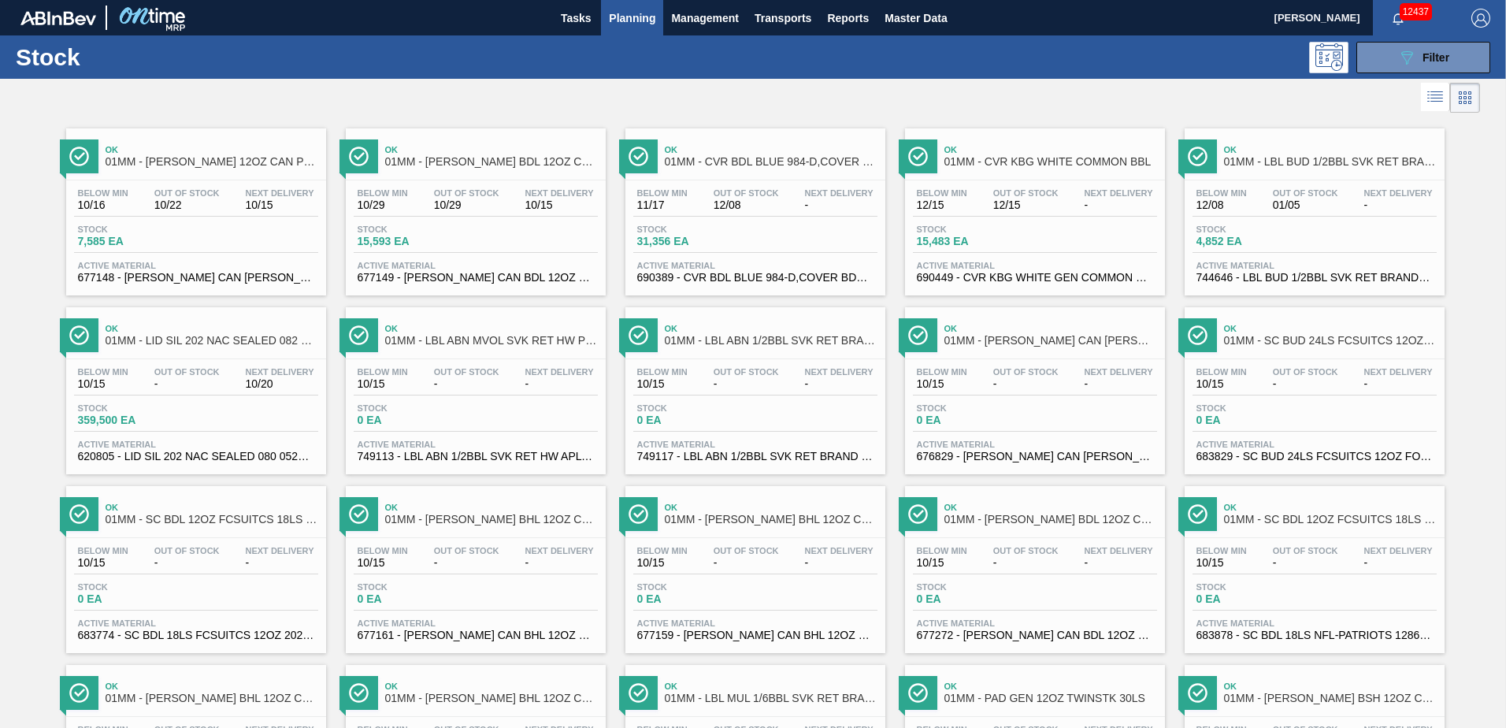
scroll to position [629, 0]
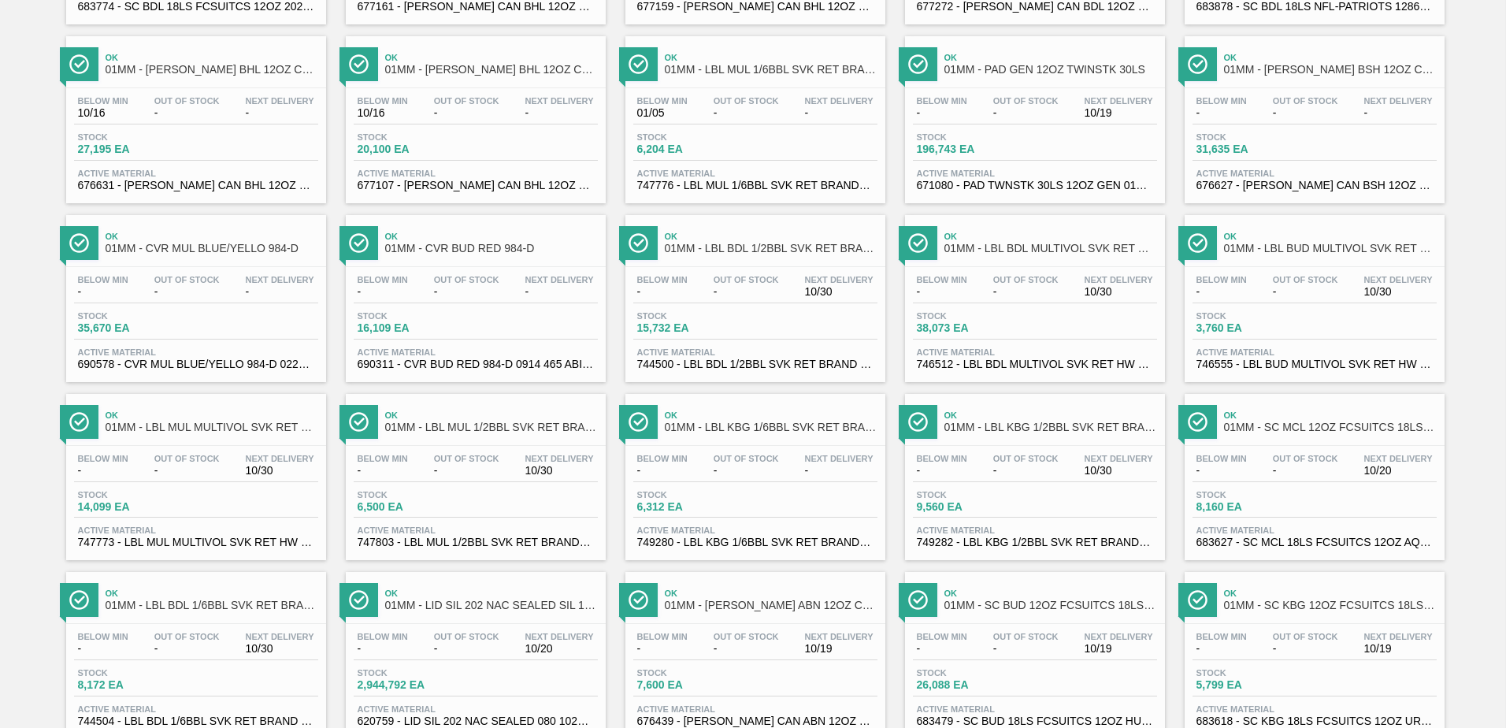
click at [985, 317] on span "Stock" at bounding box center [972, 315] width 110 height 9
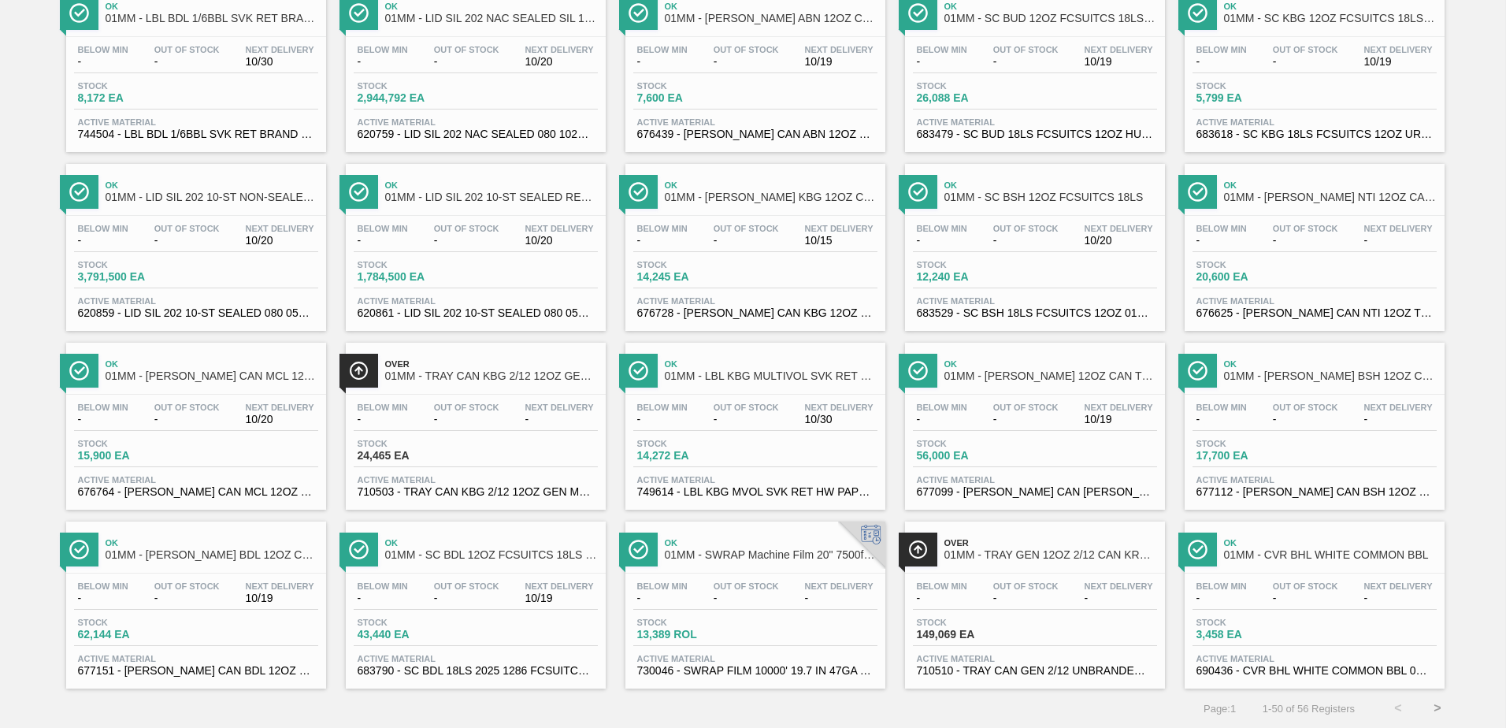
click at [748, 424] on span "-" at bounding box center [746, 420] width 65 height 12
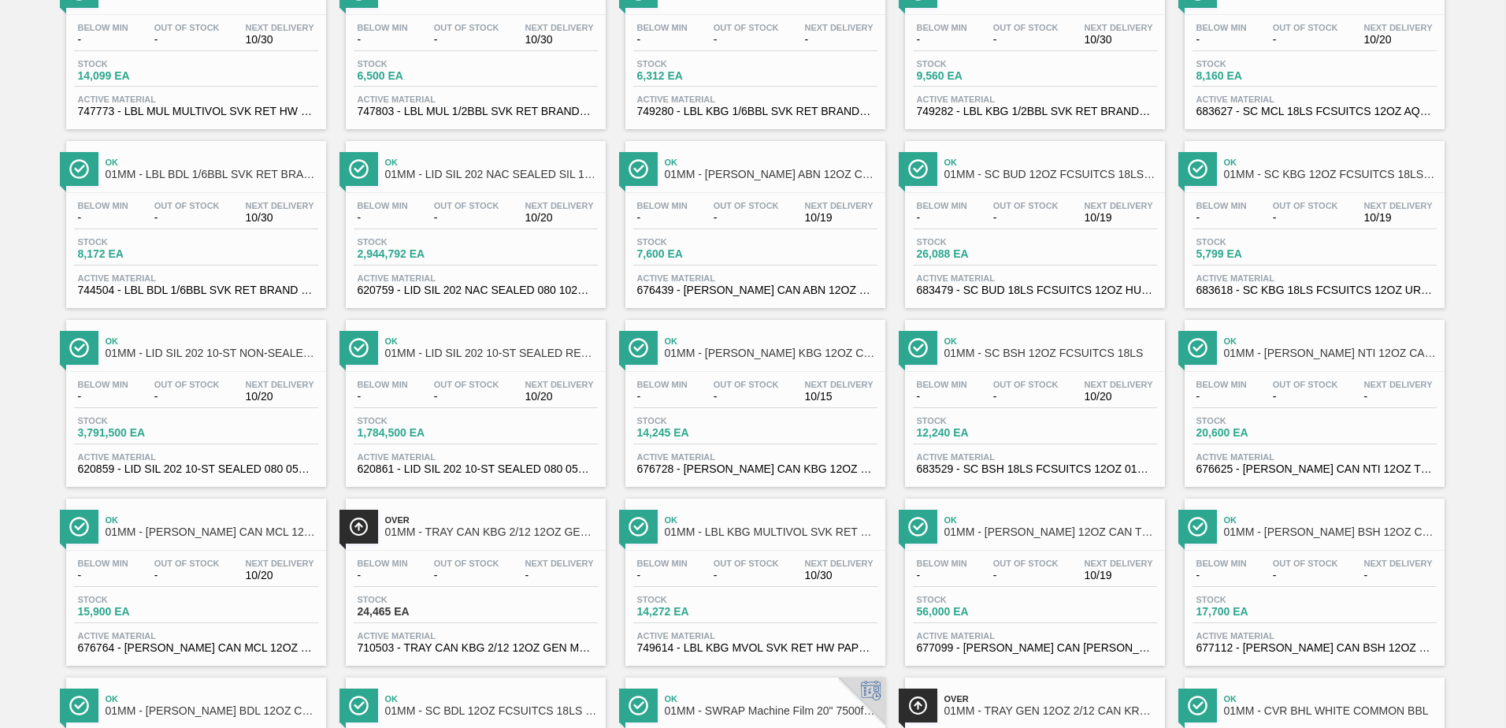
scroll to position [1215, 0]
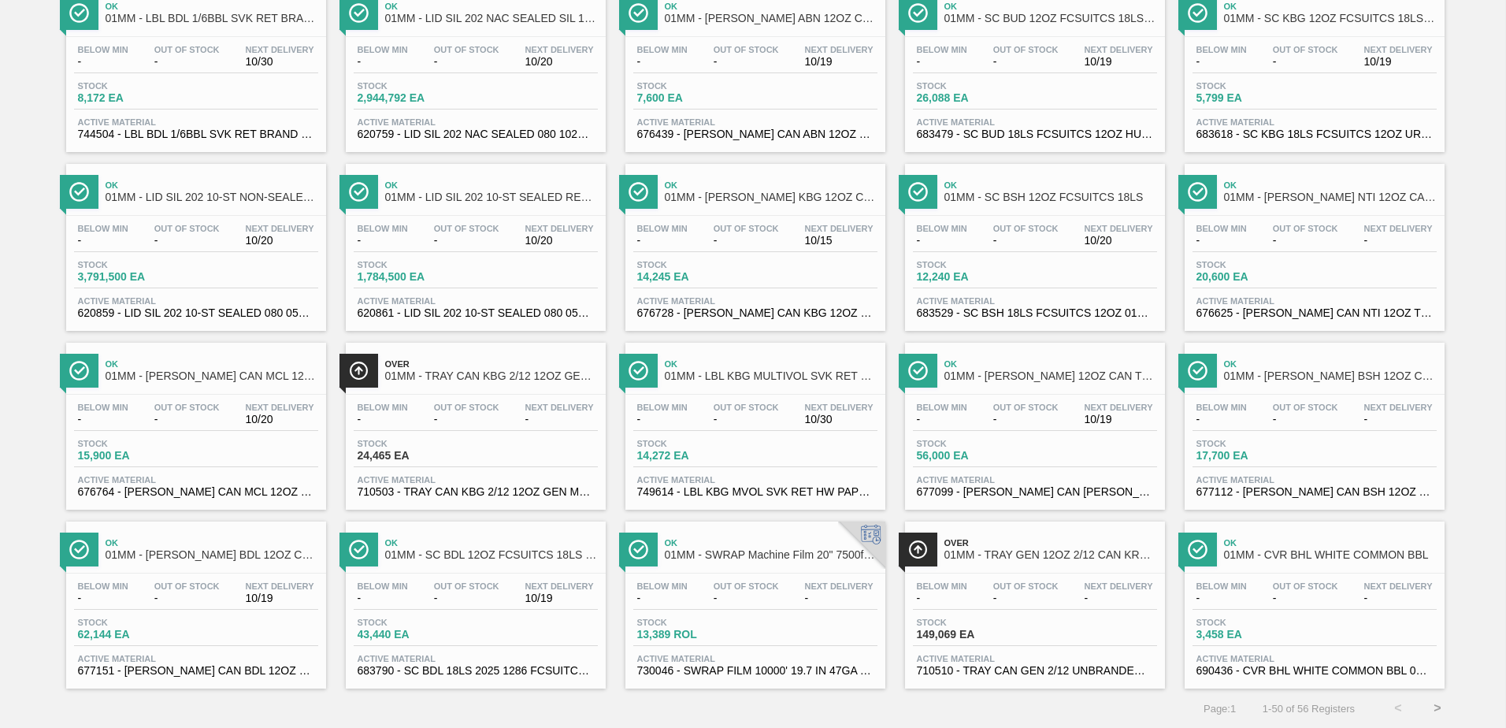
click at [1430, 703] on button ">" at bounding box center [1437, 707] width 39 height 39
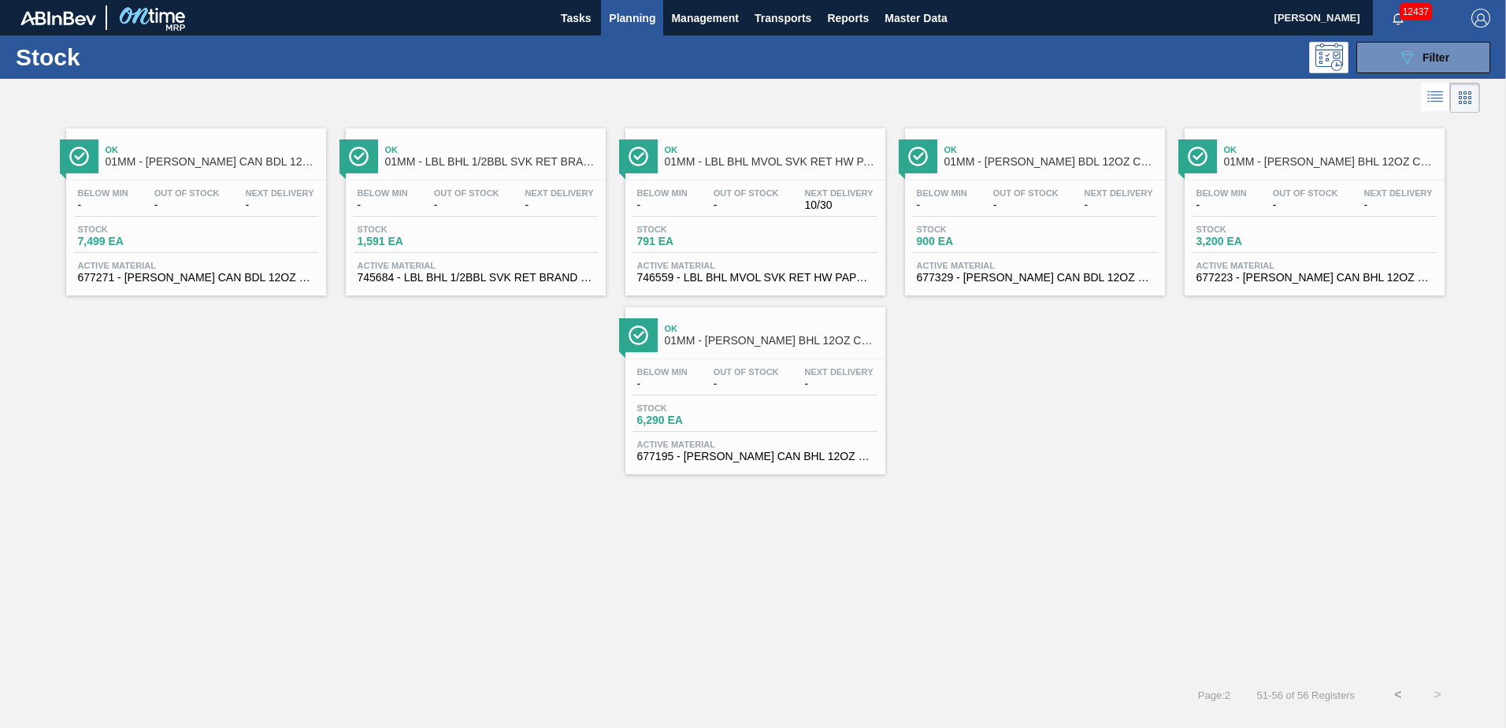
scroll to position [0, 0]
click at [771, 256] on div "Below Min - Out Of Stock - Next Delivery 10/30 Stock 791 EA Active Material 746…" at bounding box center [755, 233] width 260 height 107
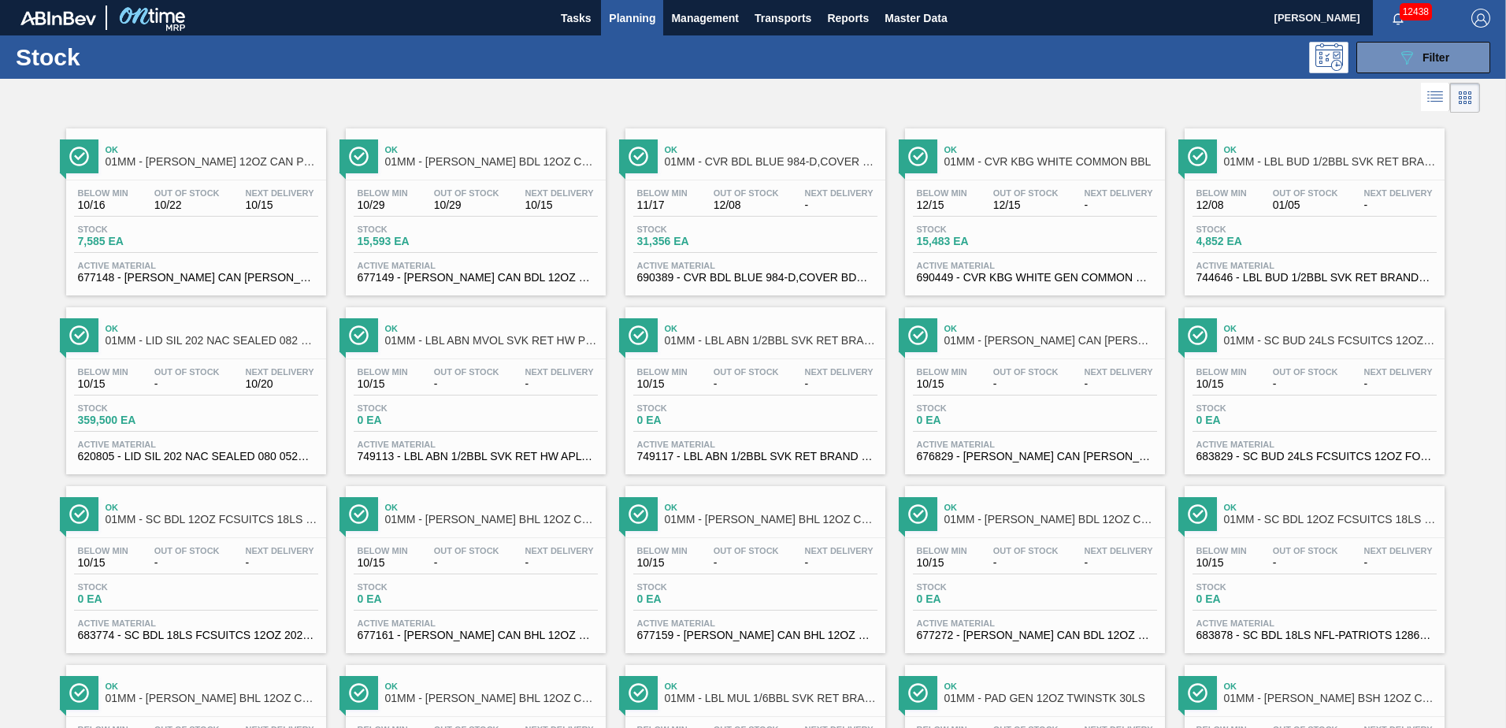
scroll to position [629, 0]
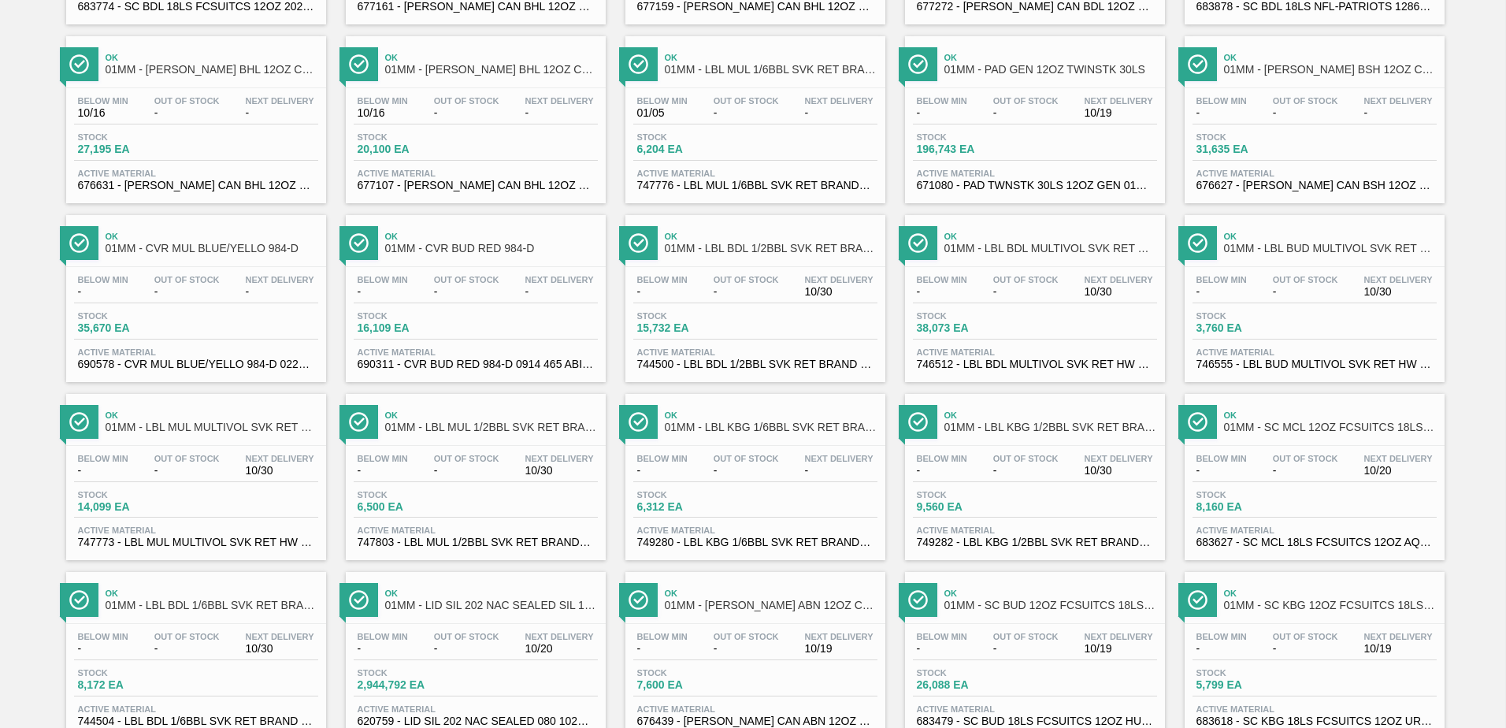
click at [215, 494] on div "Stock 14,099 EA" at bounding box center [196, 504] width 244 height 28
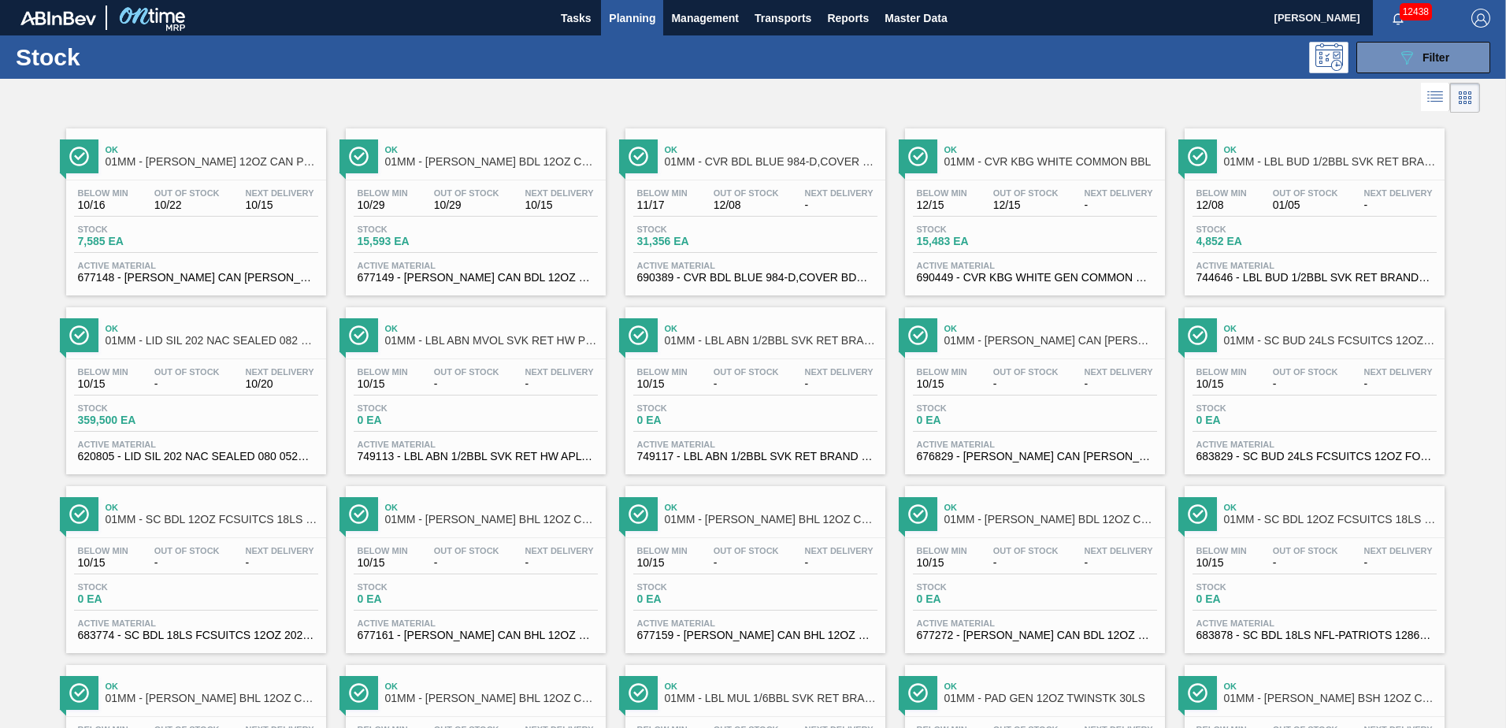
scroll to position [450, 0]
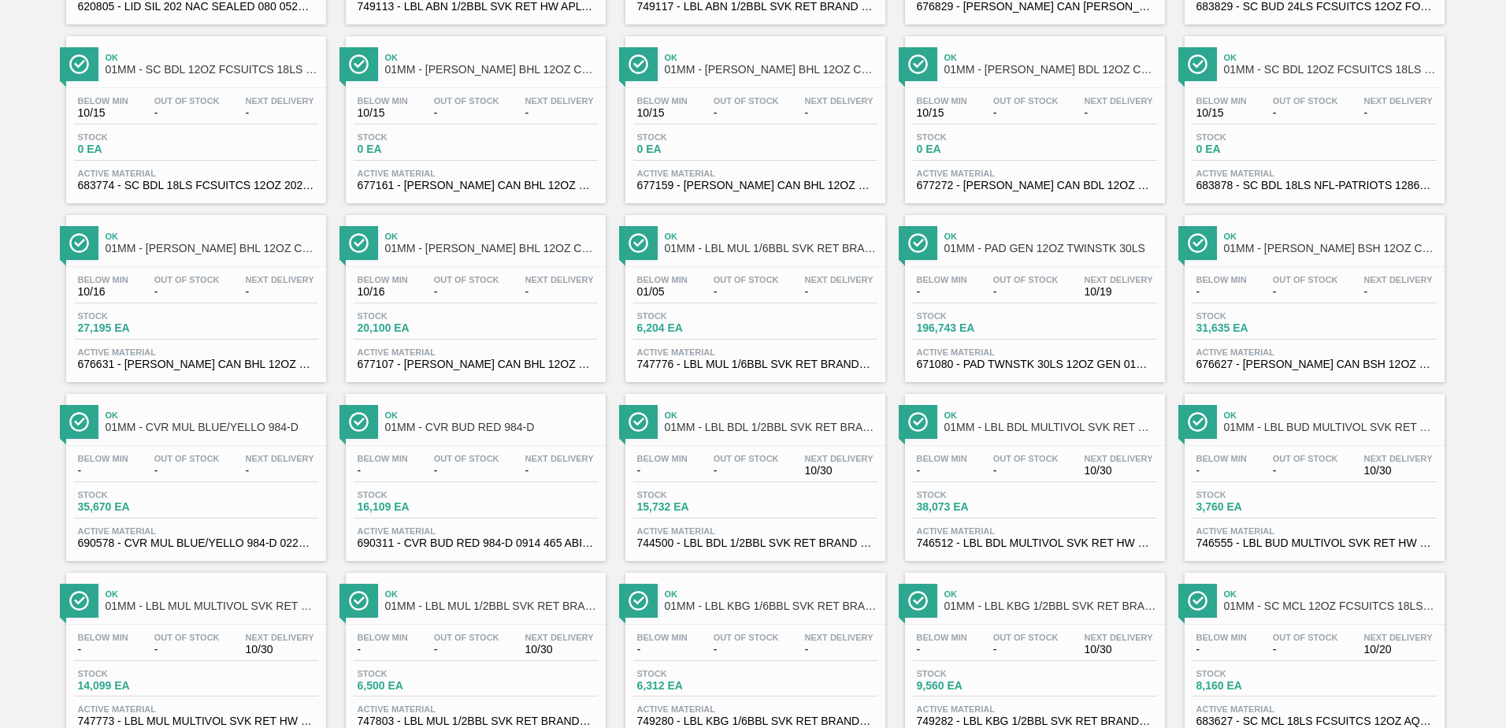
click at [756, 670] on div "Stock 6,312 EA" at bounding box center [755, 683] width 244 height 28
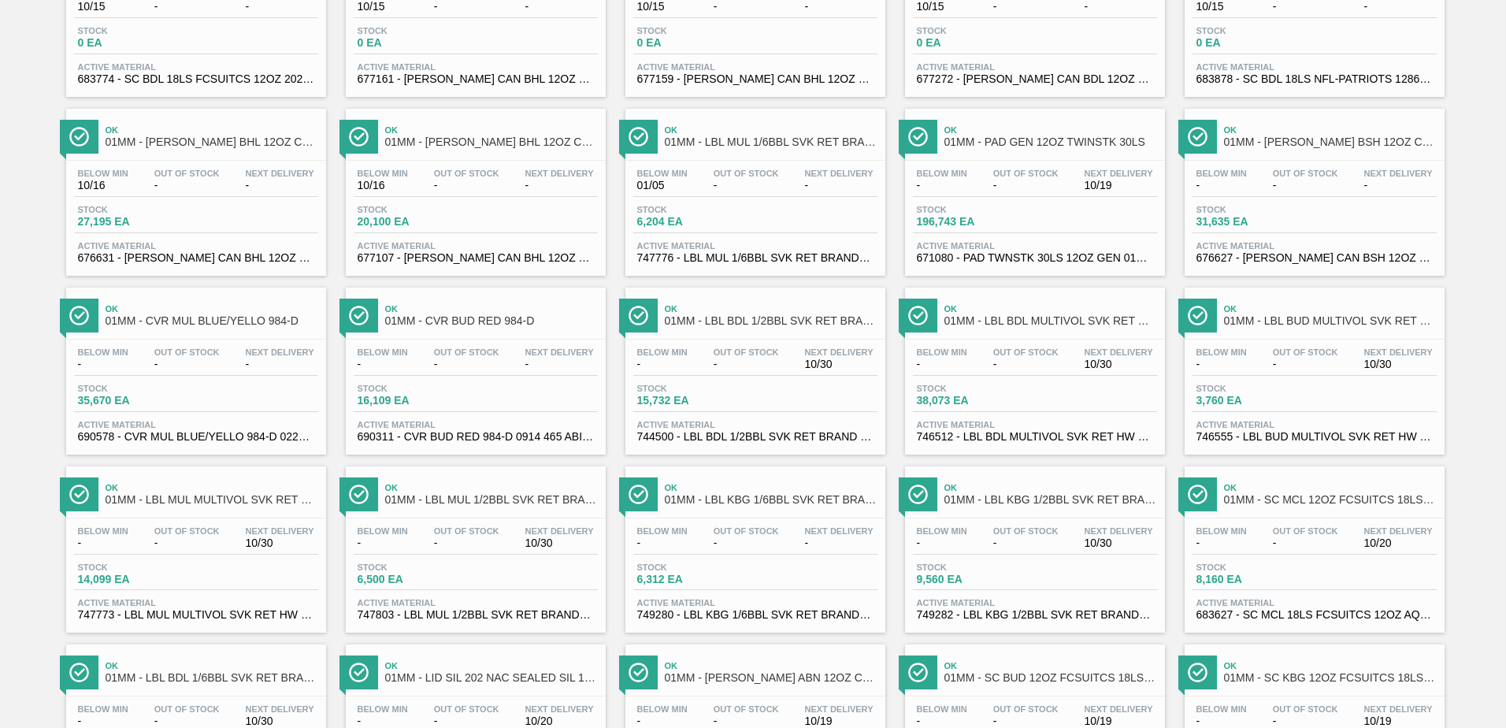
scroll to position [492, 0]
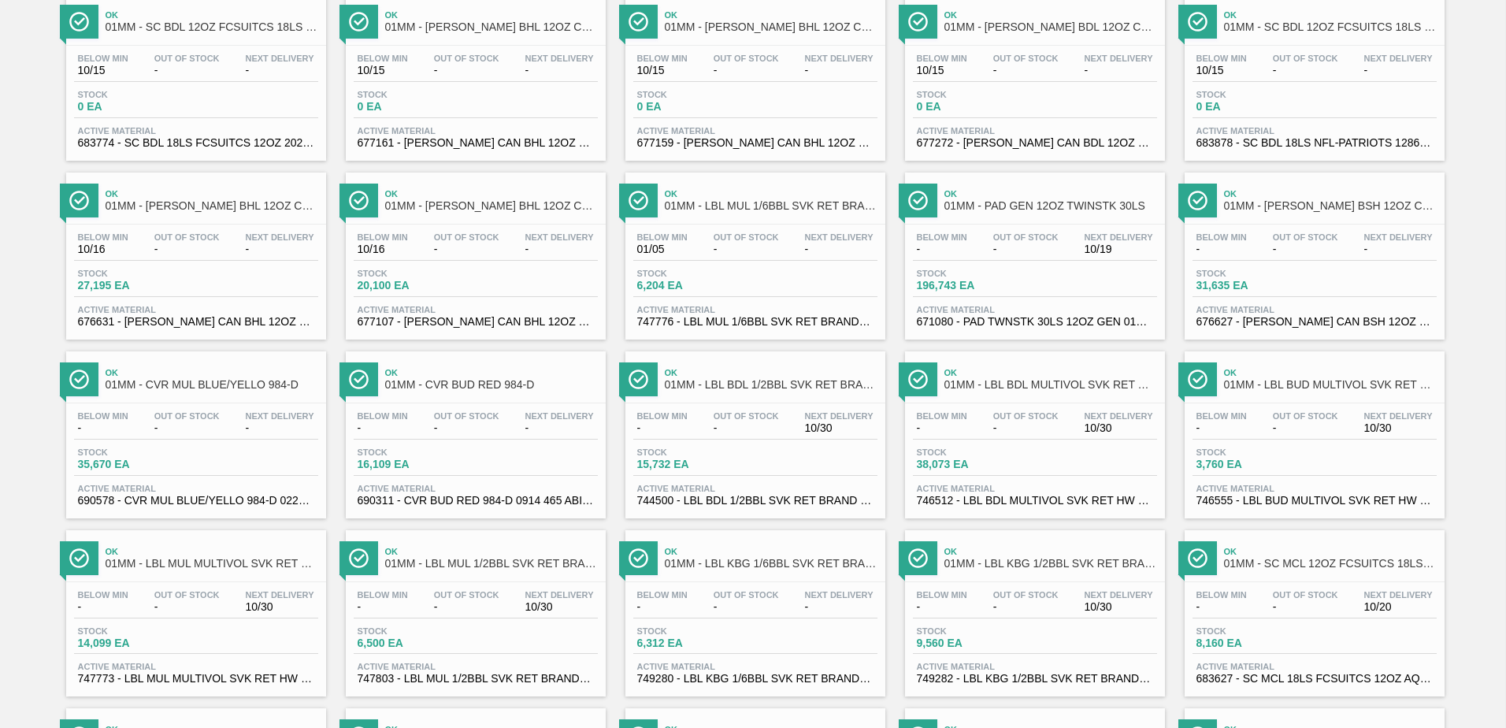
click at [766, 269] on div "Stock 6,204 EA" at bounding box center [755, 283] width 244 height 28
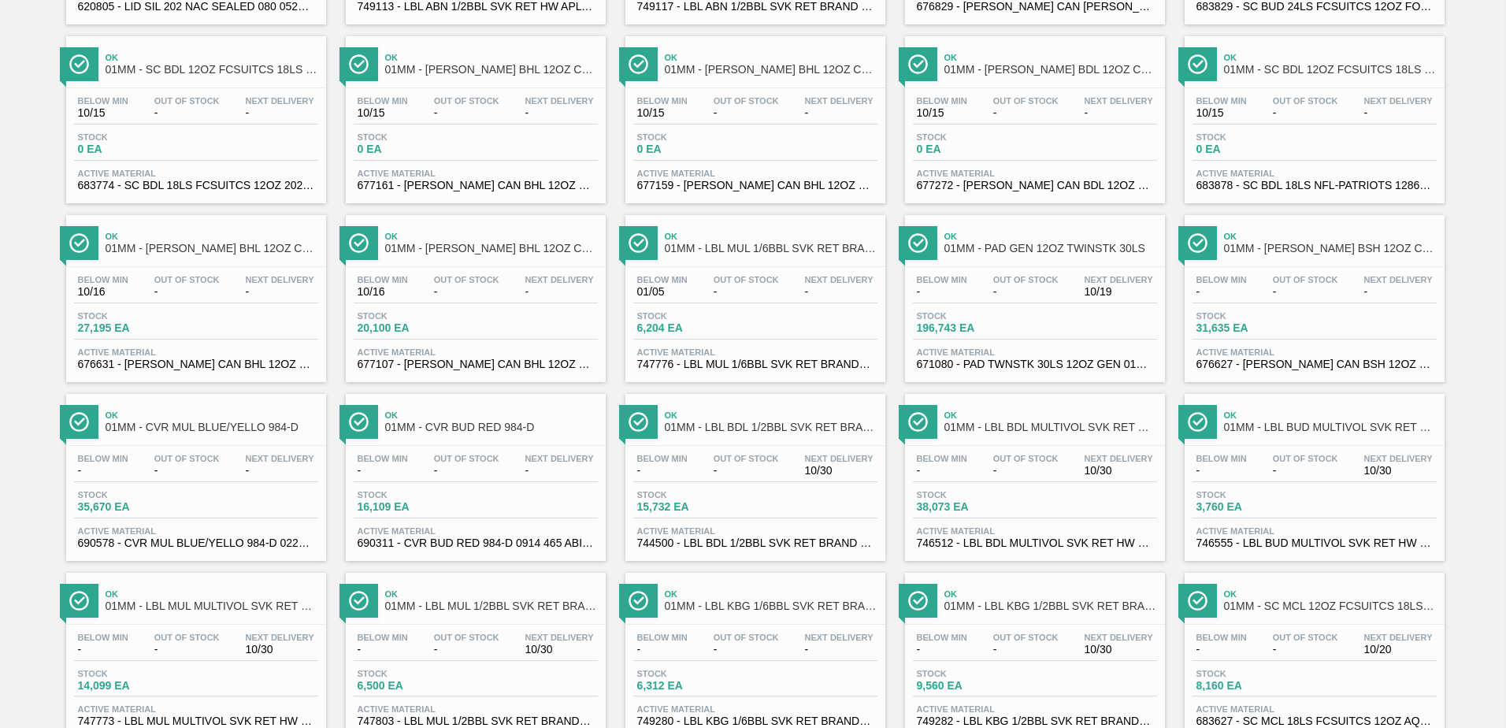
scroll to position [986, 0]
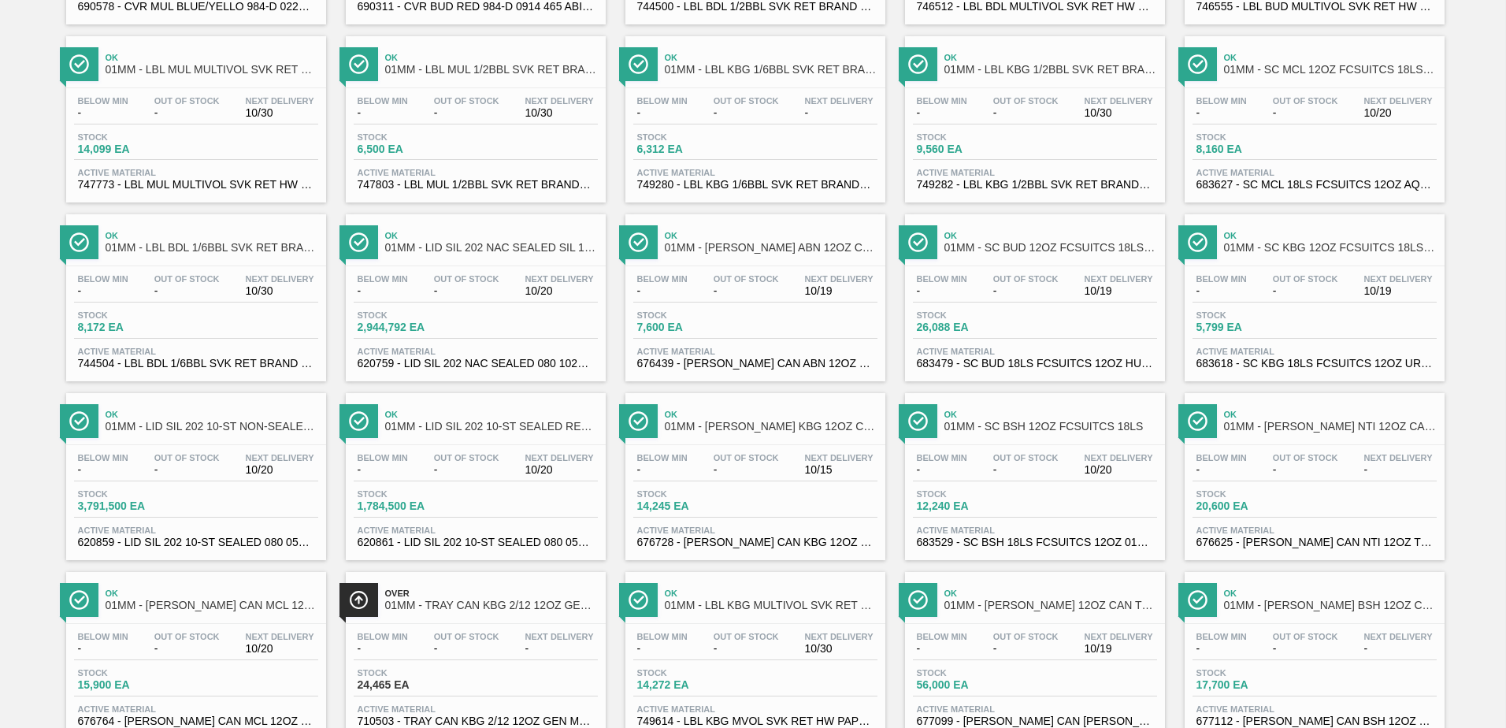
click at [177, 311] on span "Stock" at bounding box center [133, 314] width 110 height 9
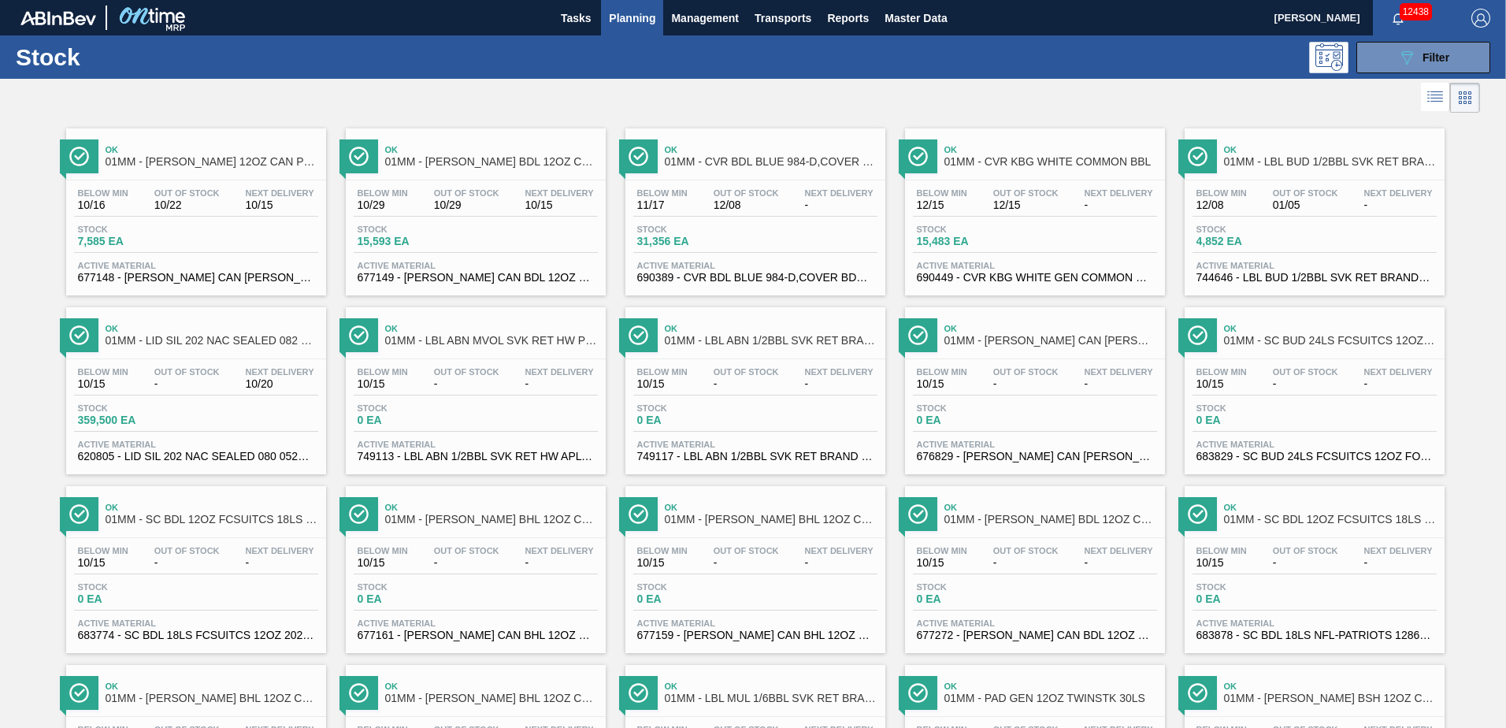
scroll to position [629, 0]
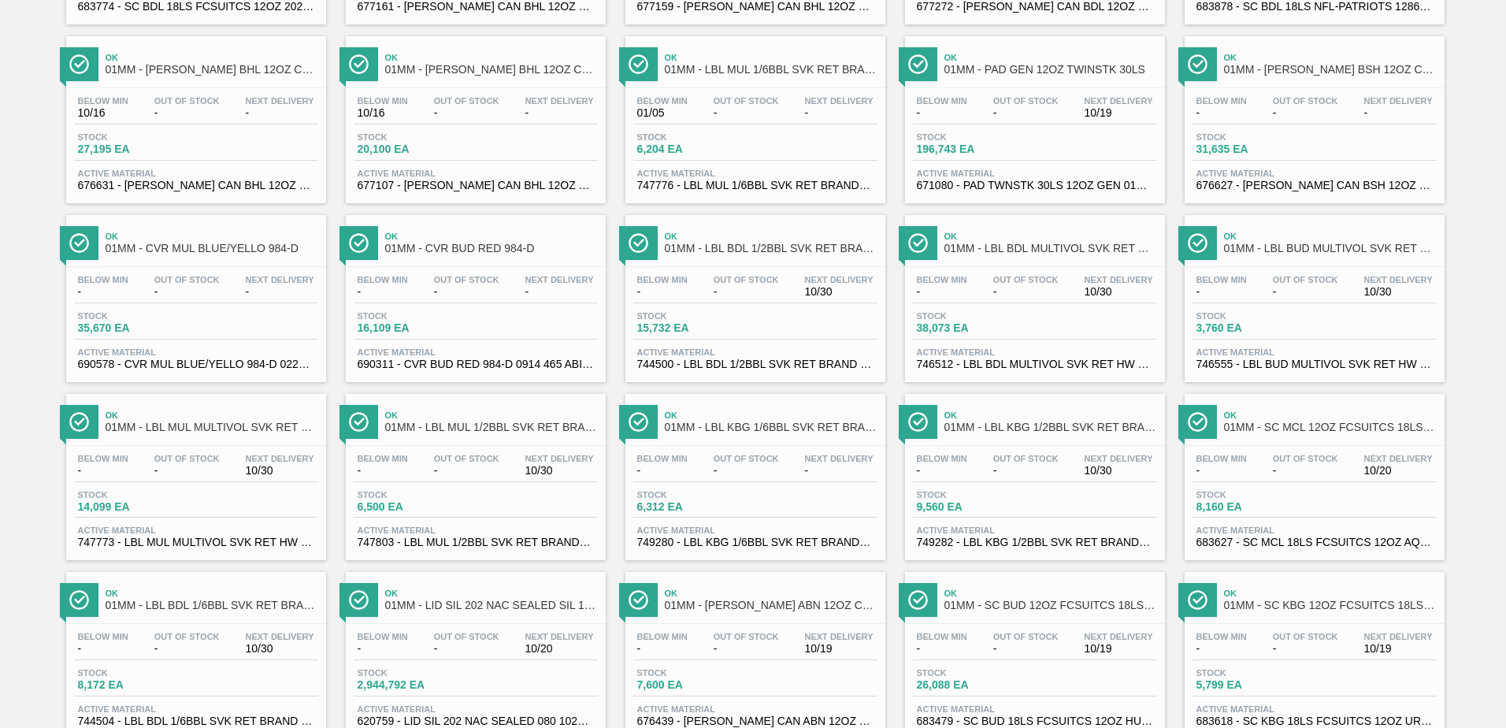
click at [480, 490] on div "Stock 6,500 EA" at bounding box center [476, 504] width 244 height 28
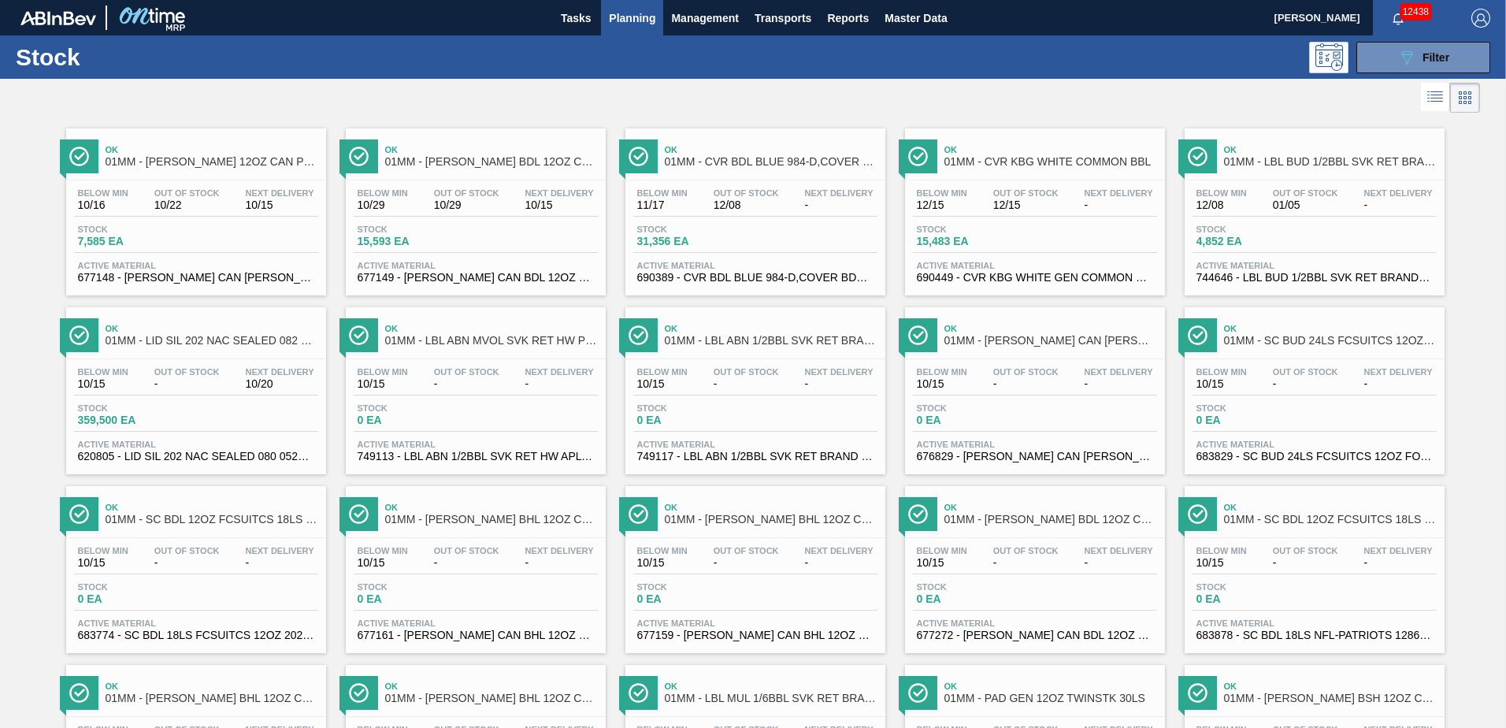
scroll to position [807, 0]
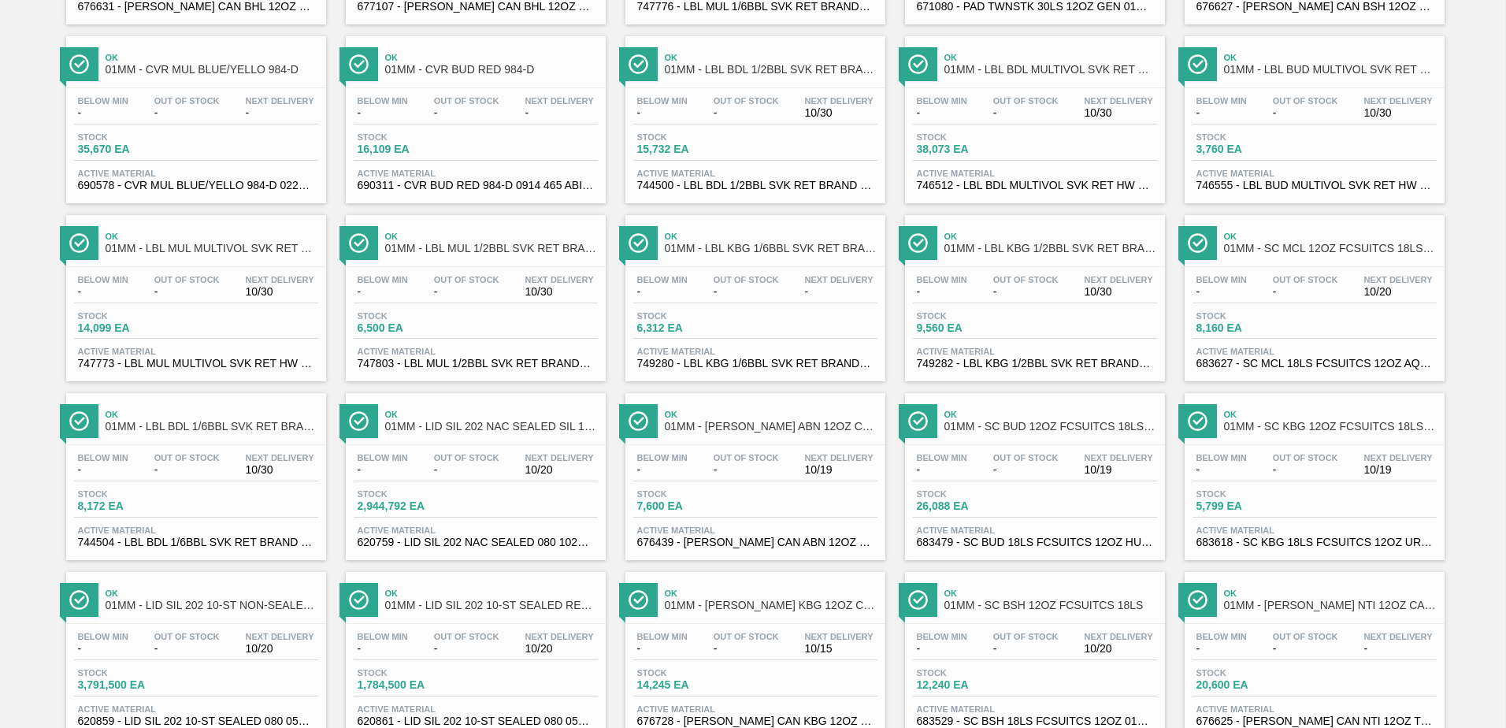
click at [218, 513] on div "Stock 8,172 EA" at bounding box center [196, 503] width 244 height 28
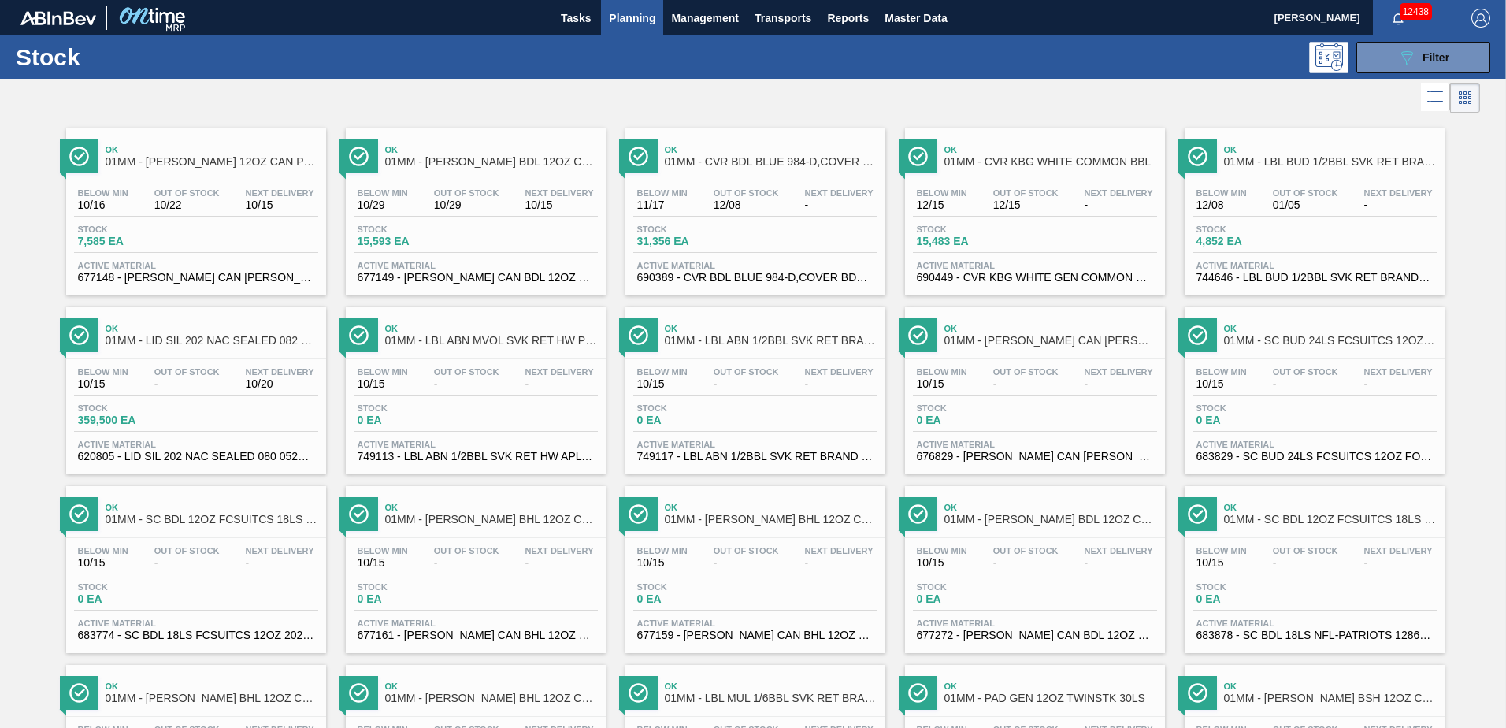
scroll to position [629, 0]
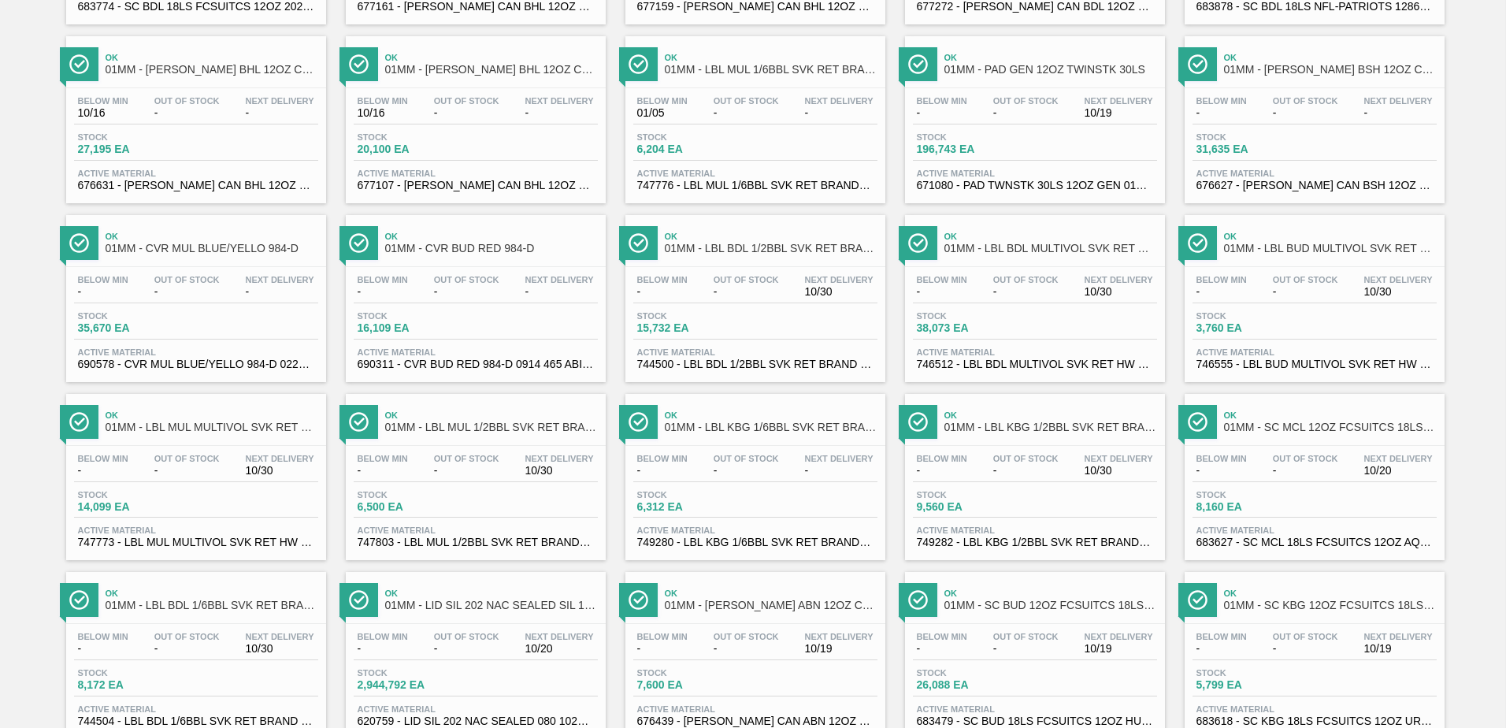
click at [774, 316] on div "Stock 15,732 EA" at bounding box center [755, 325] width 244 height 28
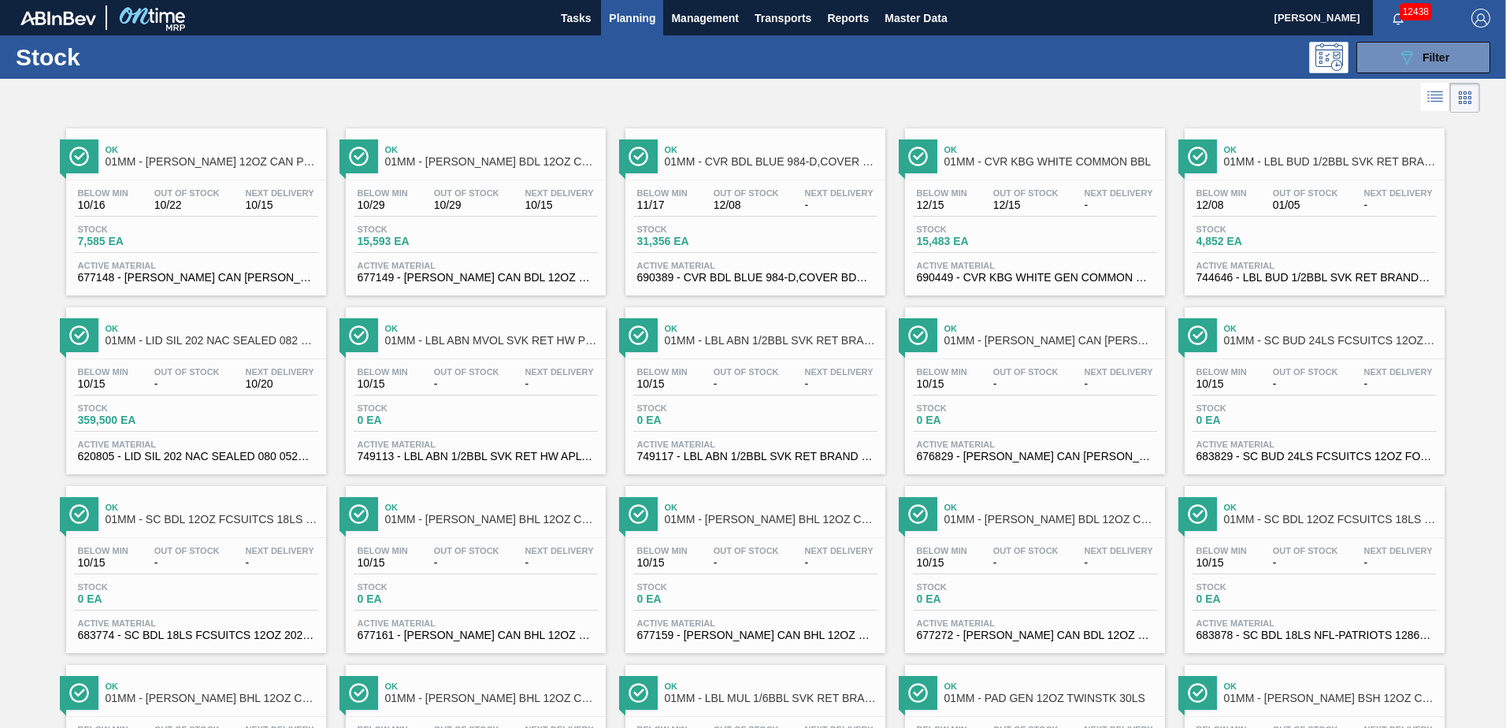
scroll to position [629, 0]
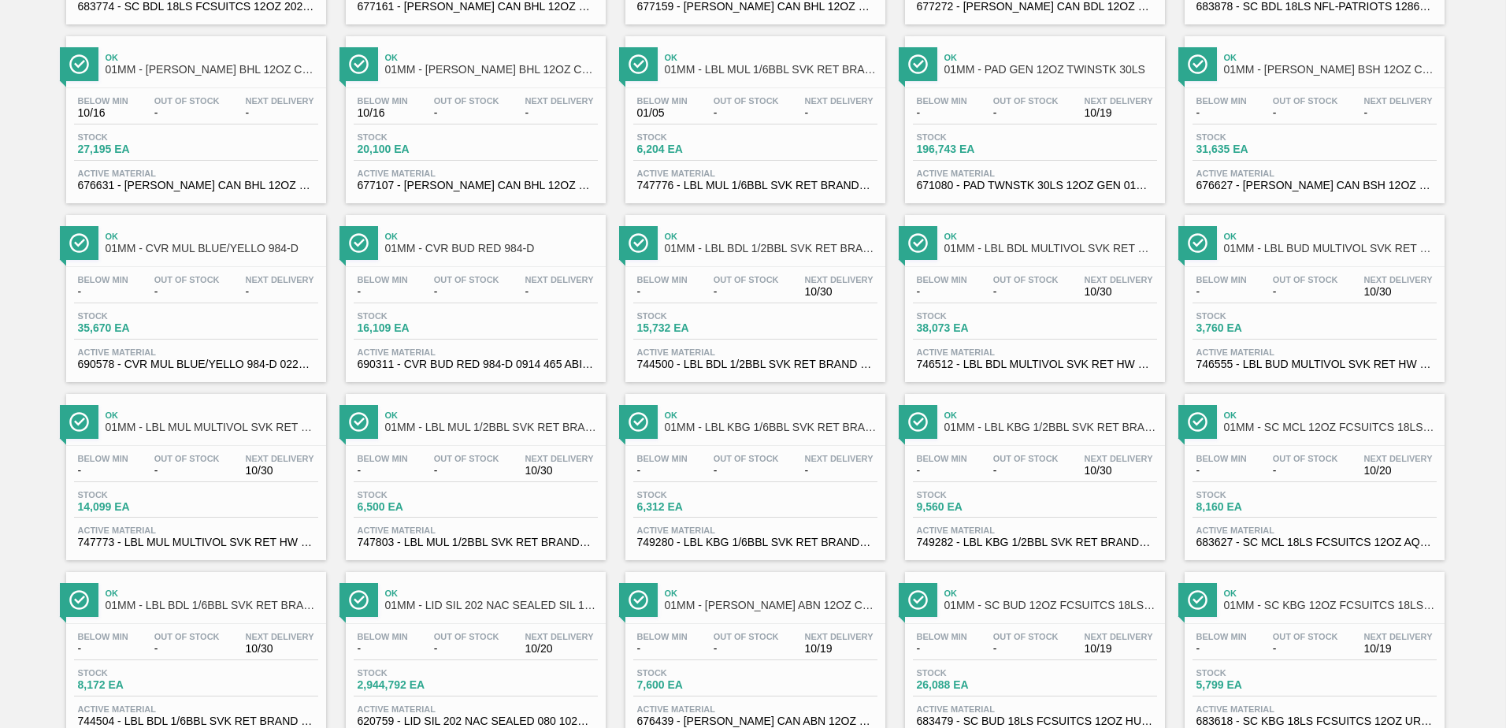
click at [1006, 466] on span "-" at bounding box center [1025, 471] width 65 height 12
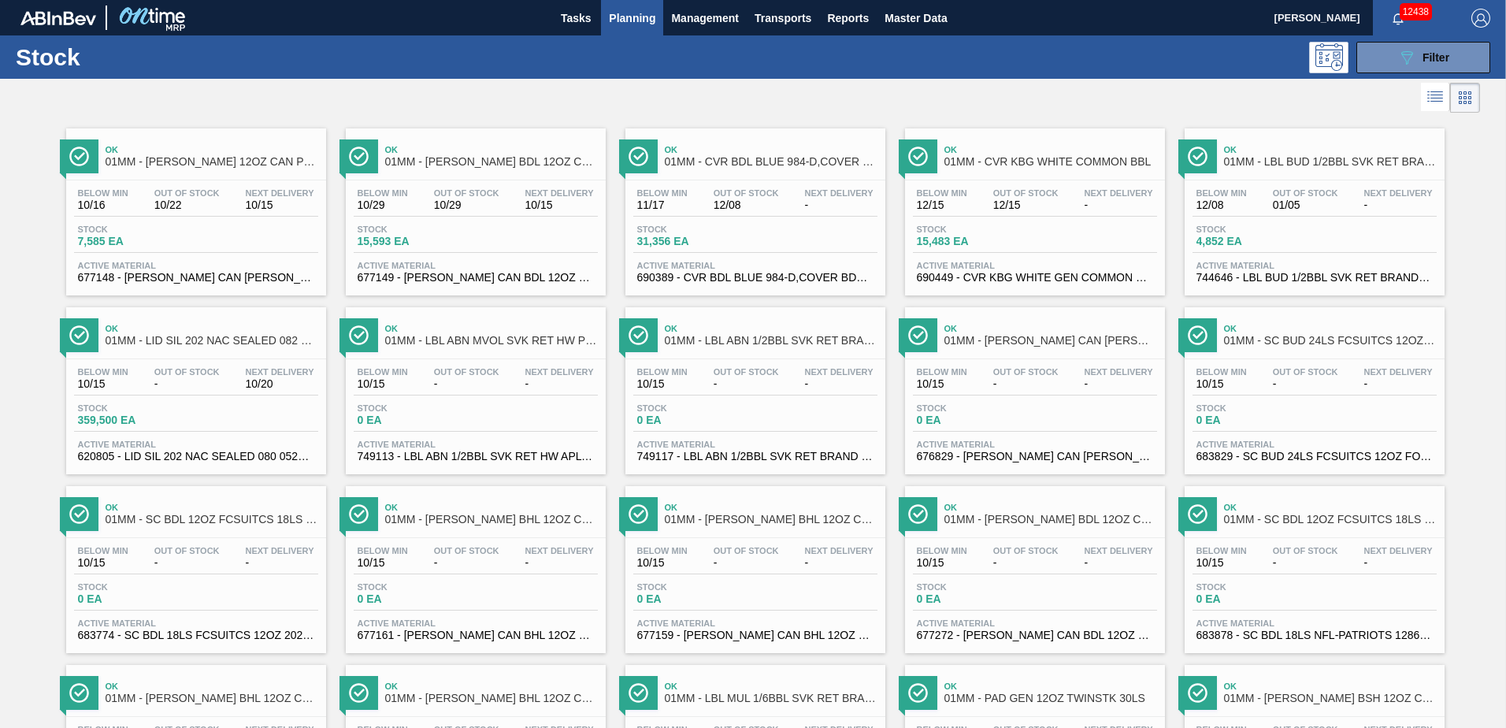
click at [1299, 220] on div "Below Min 12/08 Out Of Stock 01/05 Next Delivery - Stock 4,852 EA Active Materi…" at bounding box center [1315, 233] width 260 height 107
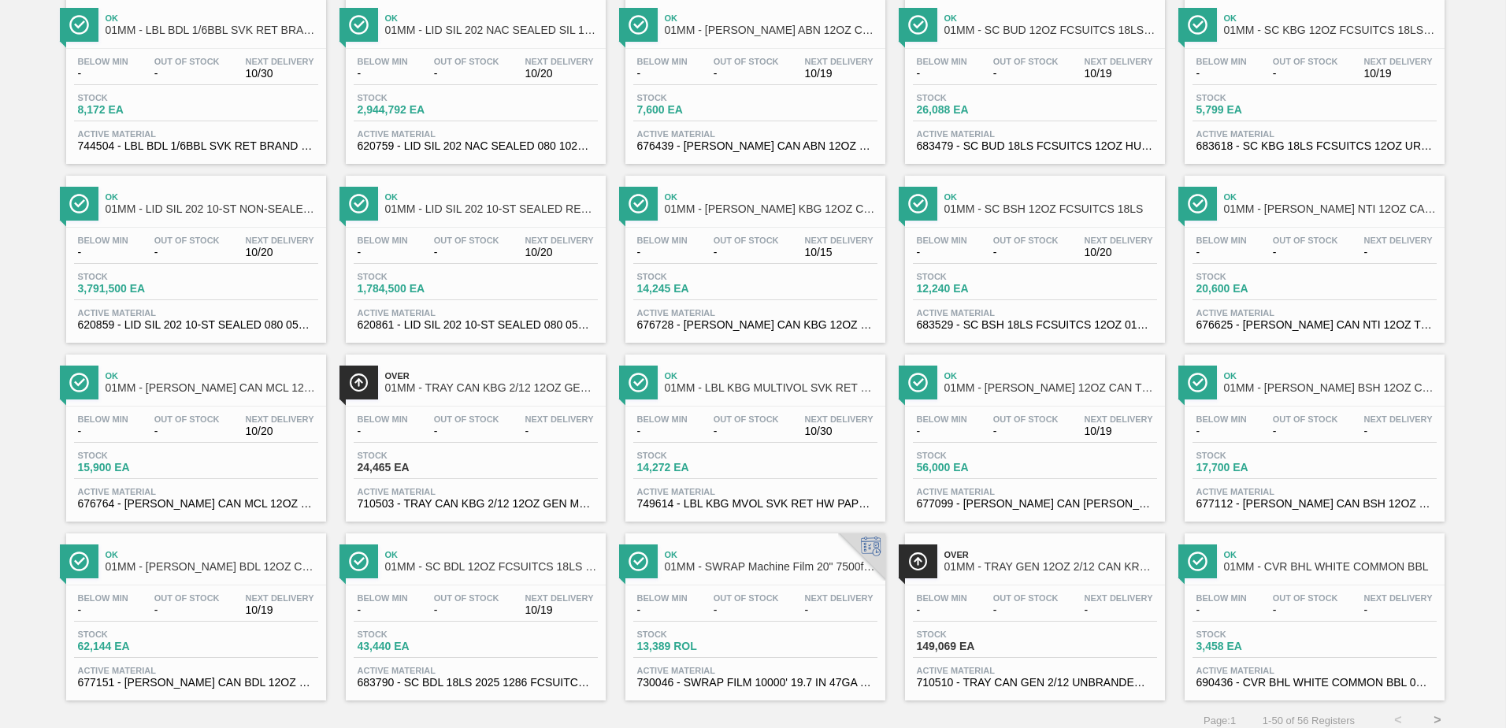
scroll to position [1215, 0]
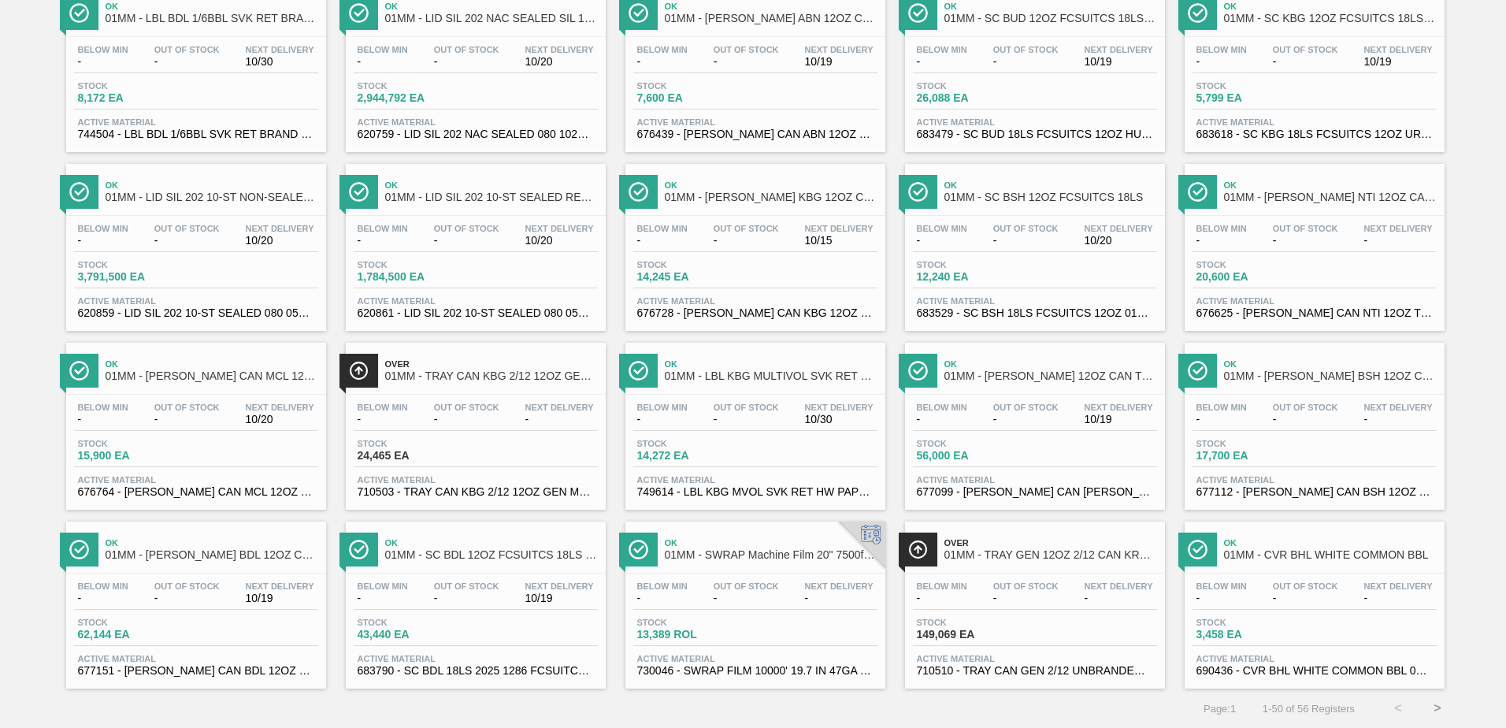
click at [1439, 708] on button ">" at bounding box center [1437, 707] width 39 height 39
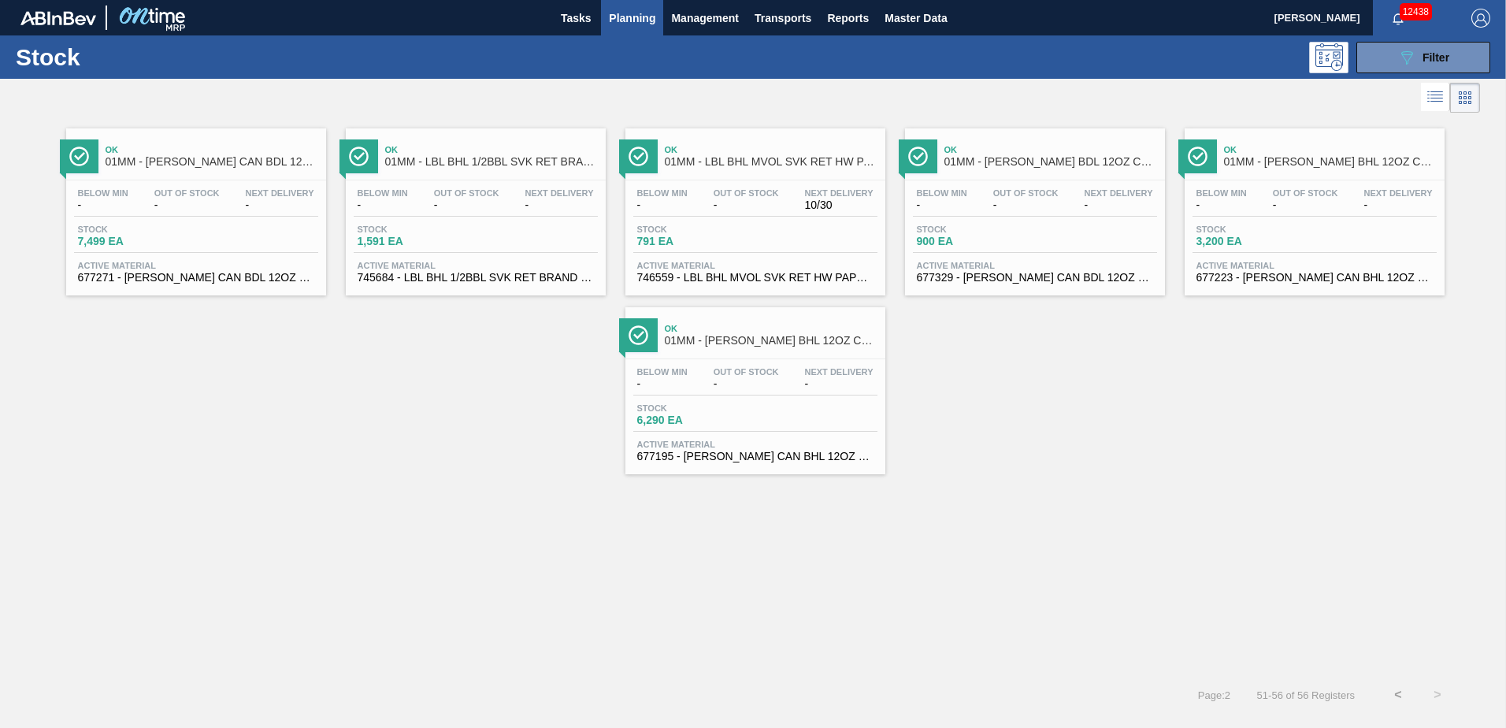
scroll to position [0, 0]
click at [518, 244] on div "Stock 1,591 EA" at bounding box center [476, 238] width 244 height 28
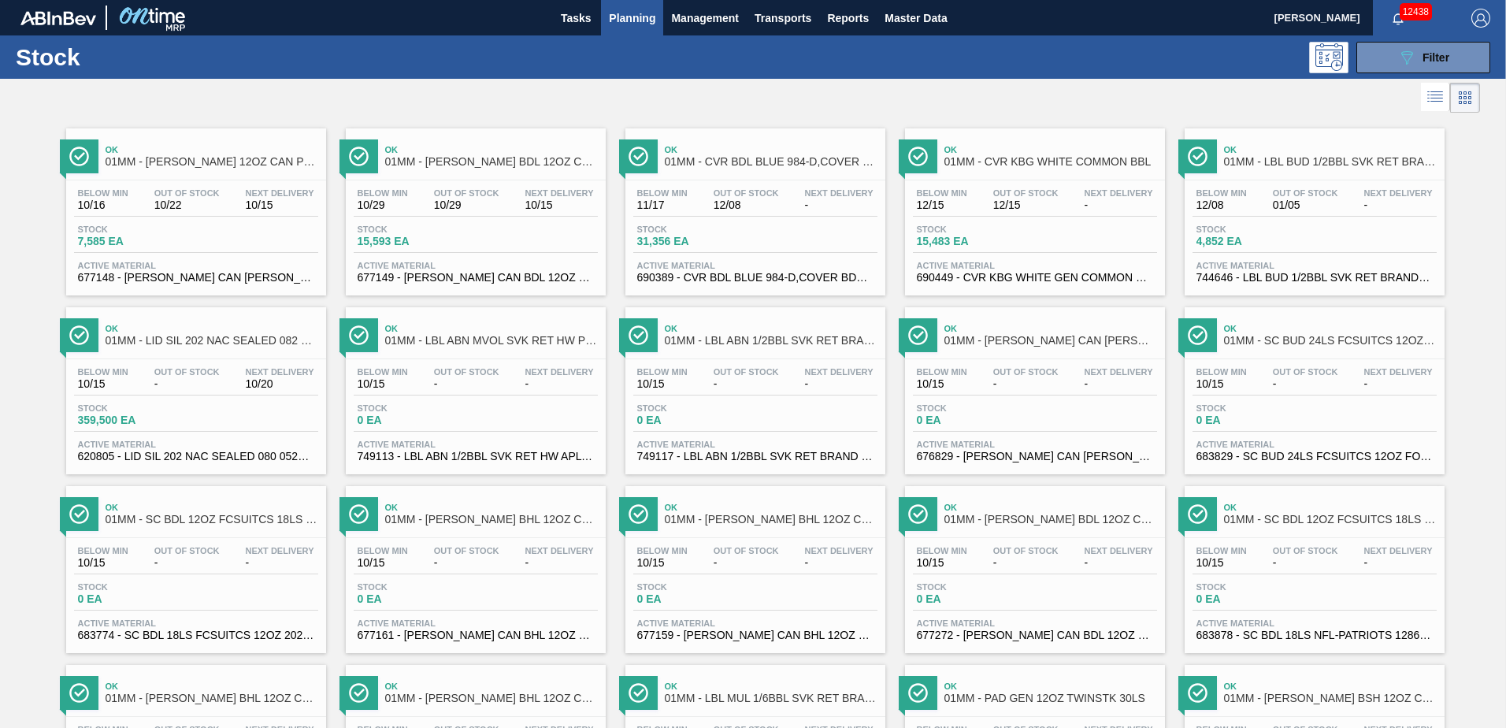
click at [182, 247] on div "Stock 7,585 EA" at bounding box center [196, 238] width 244 height 28
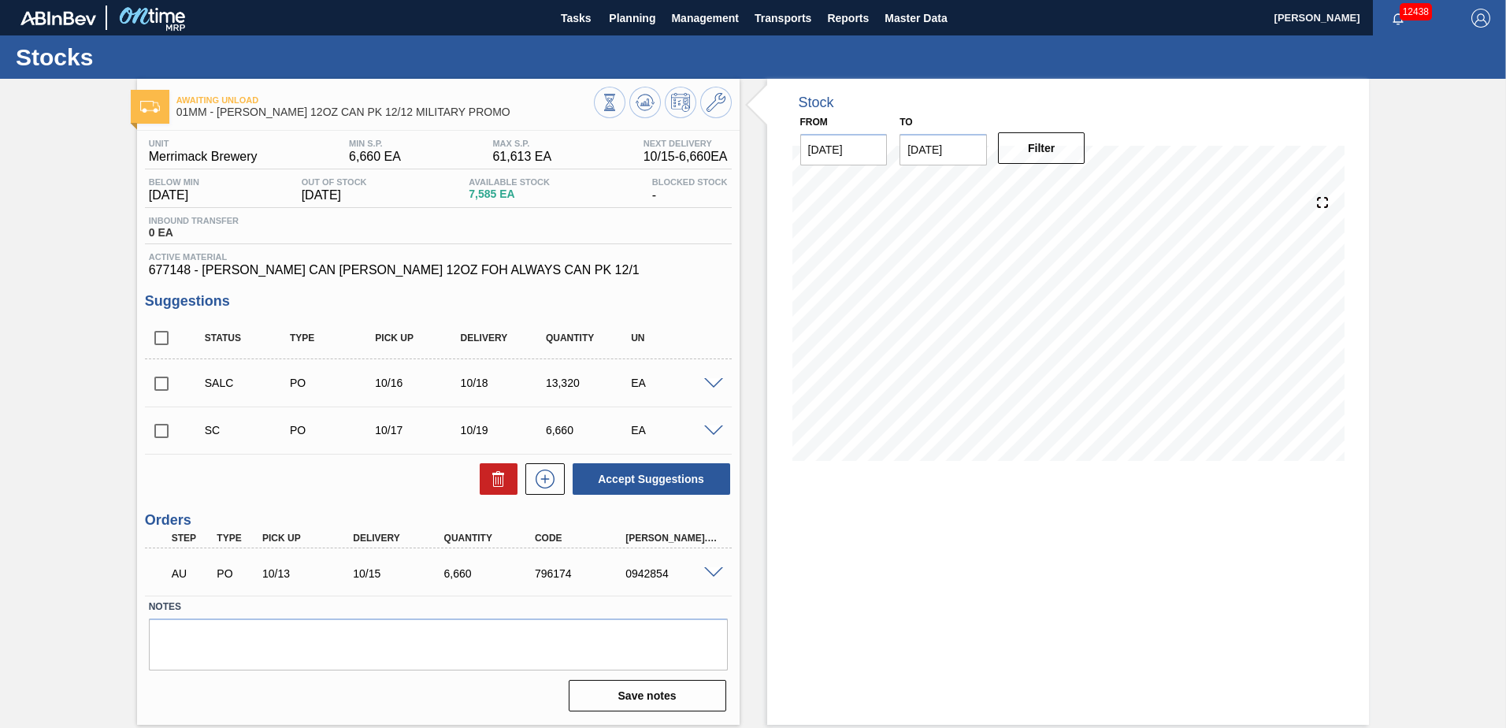
click at [715, 569] on span at bounding box center [713, 573] width 19 height 12
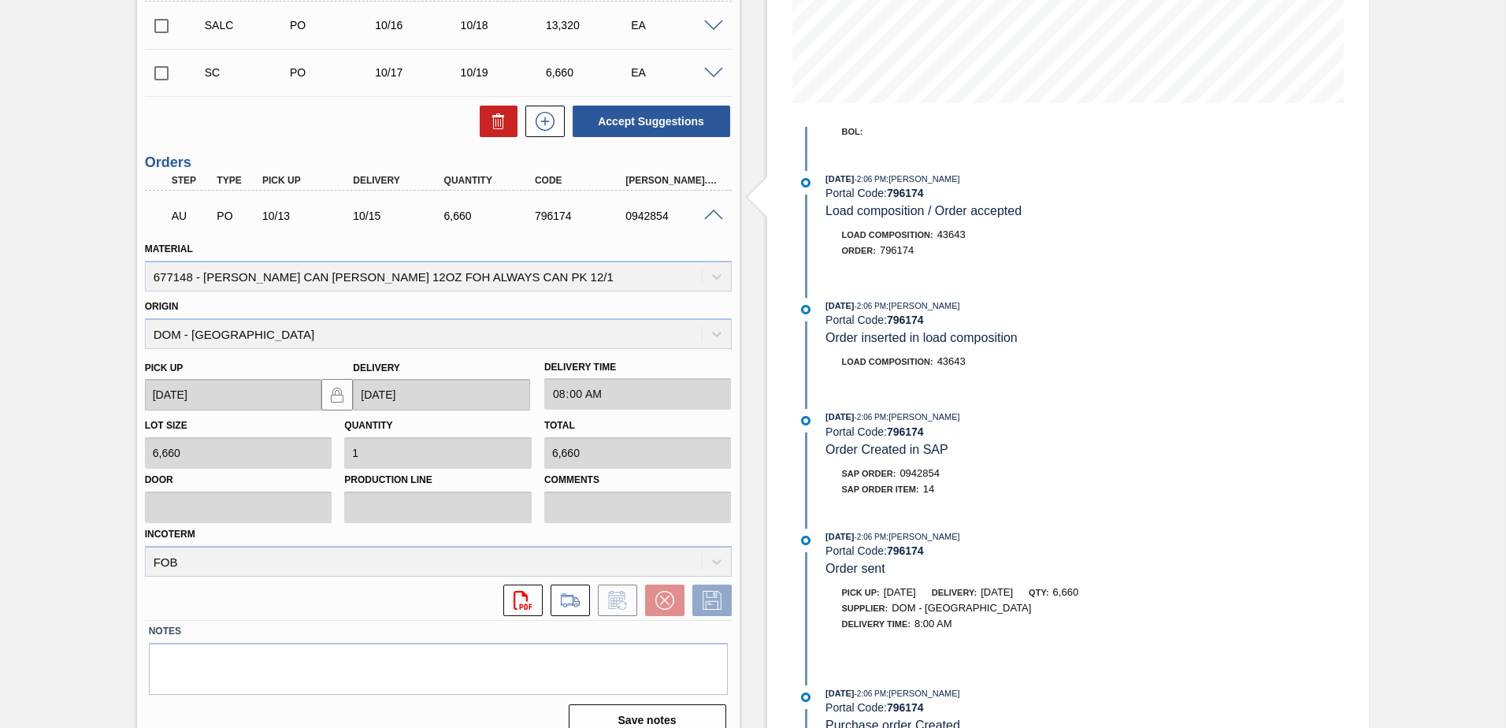
scroll to position [379, 0]
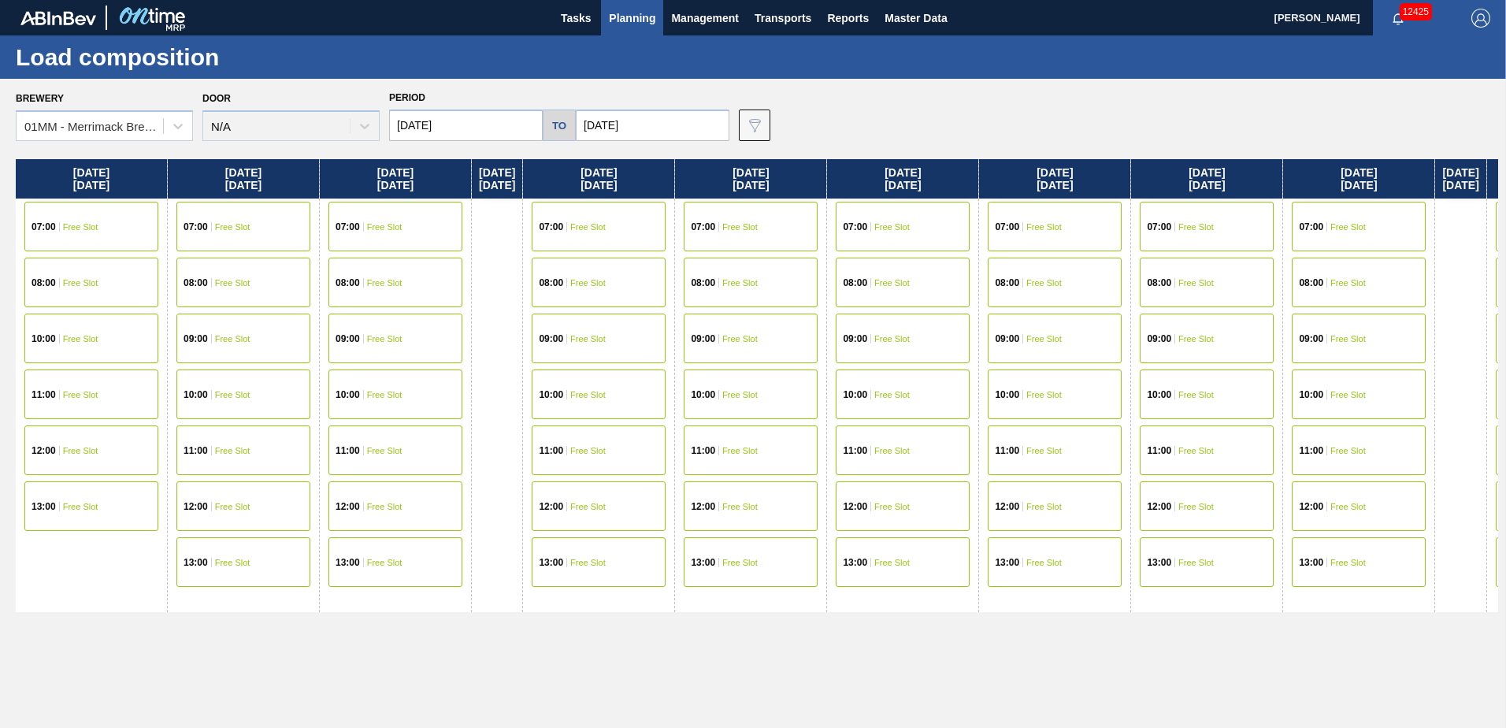
click at [620, 19] on span "Planning" at bounding box center [632, 18] width 46 height 19
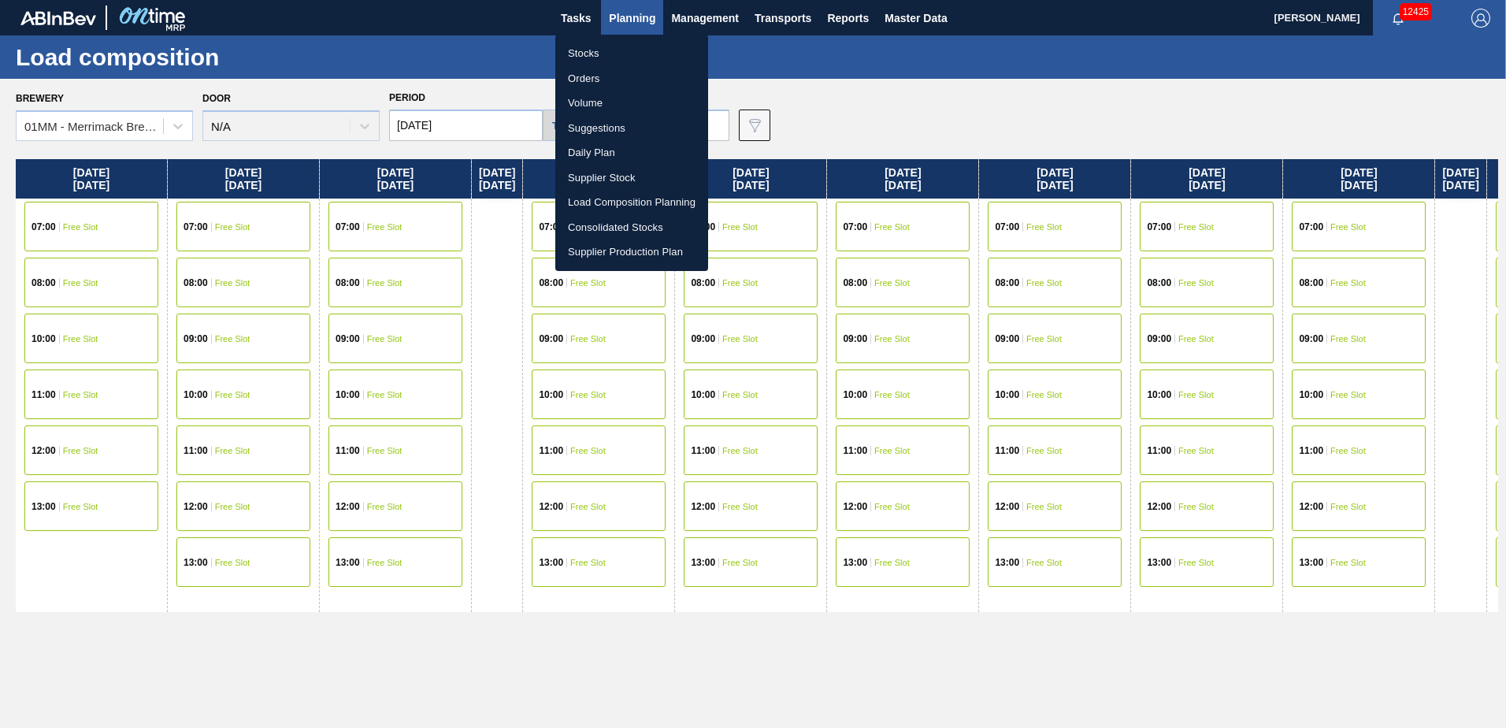
click at [601, 46] on li "Stocks" at bounding box center [631, 53] width 153 height 25
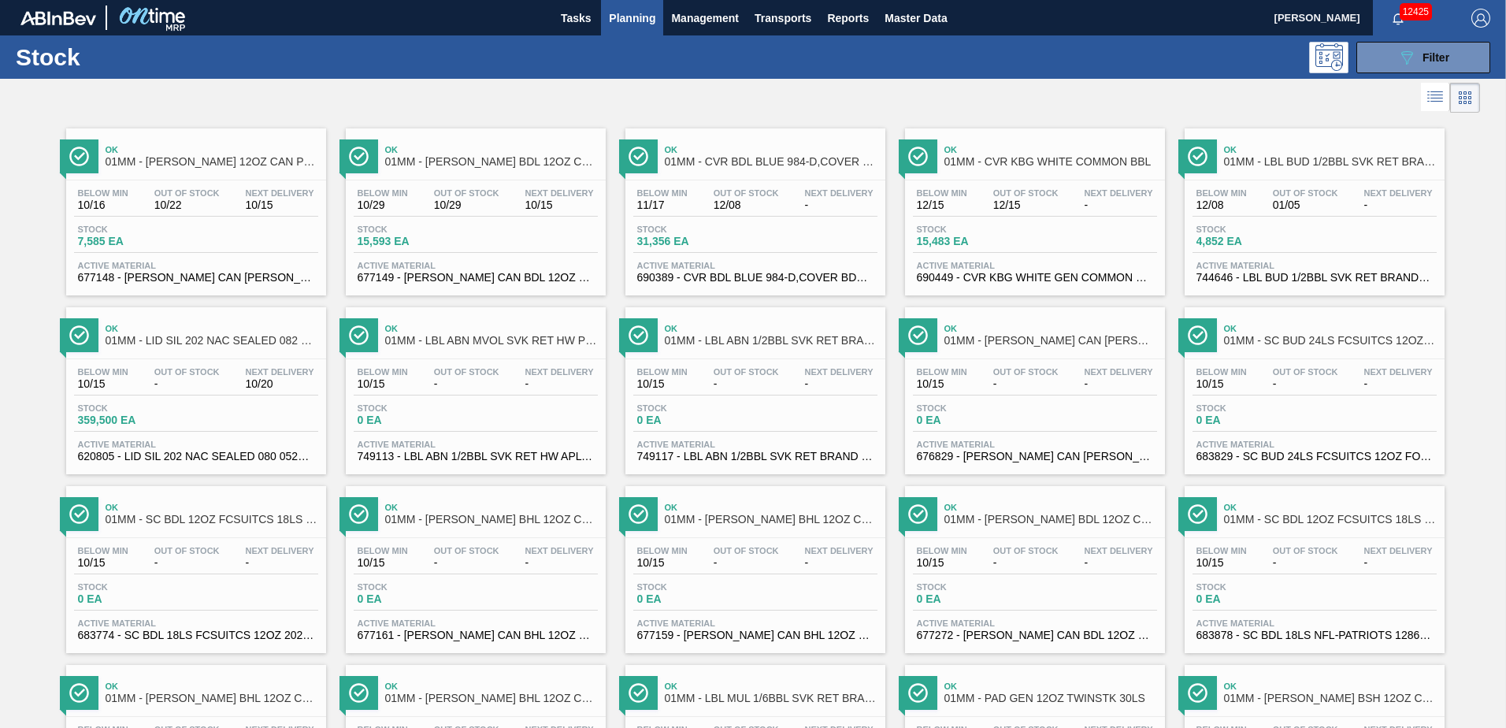
scroll to position [1215, 0]
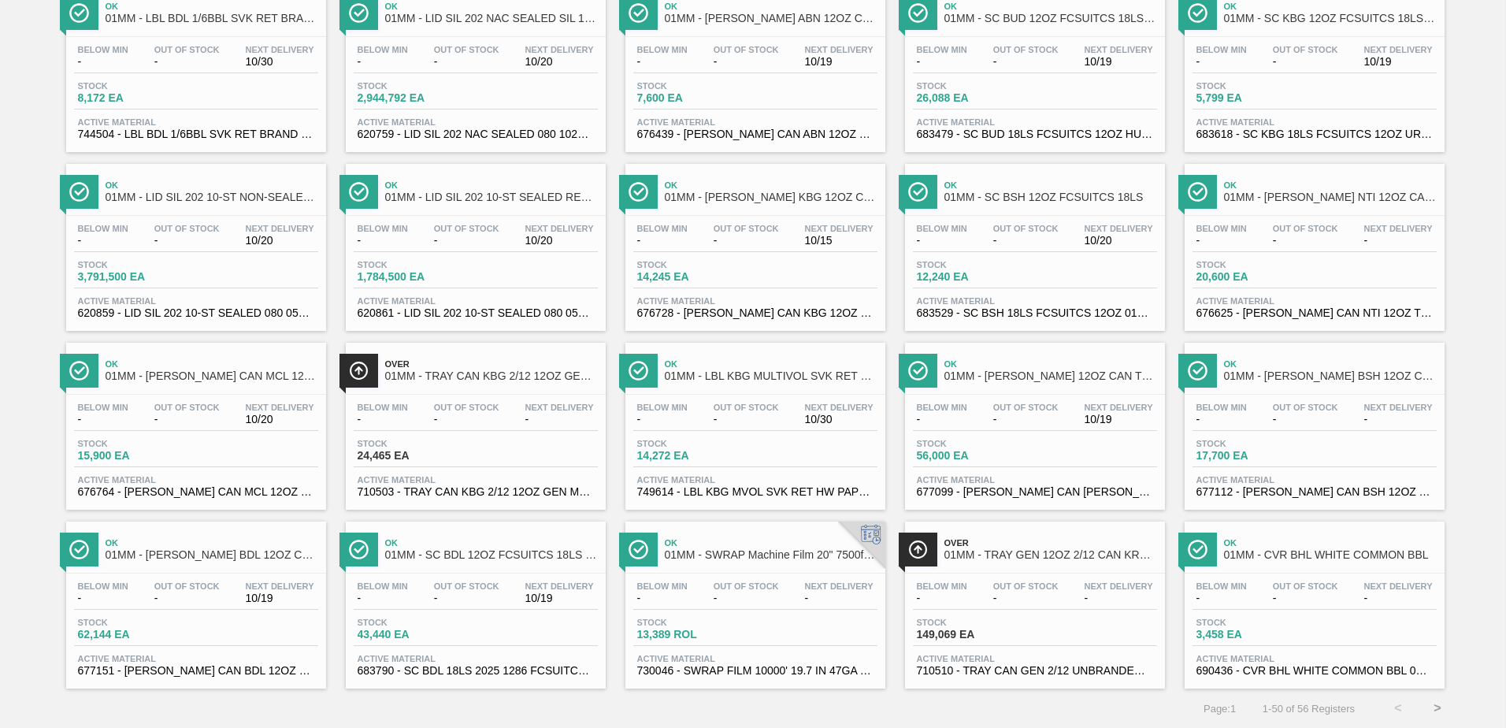
click at [1271, 617] on div "Below Min - Out Of Stock - Next Delivery - Stock 3,458 EA Active Material 69043…" at bounding box center [1315, 626] width 260 height 107
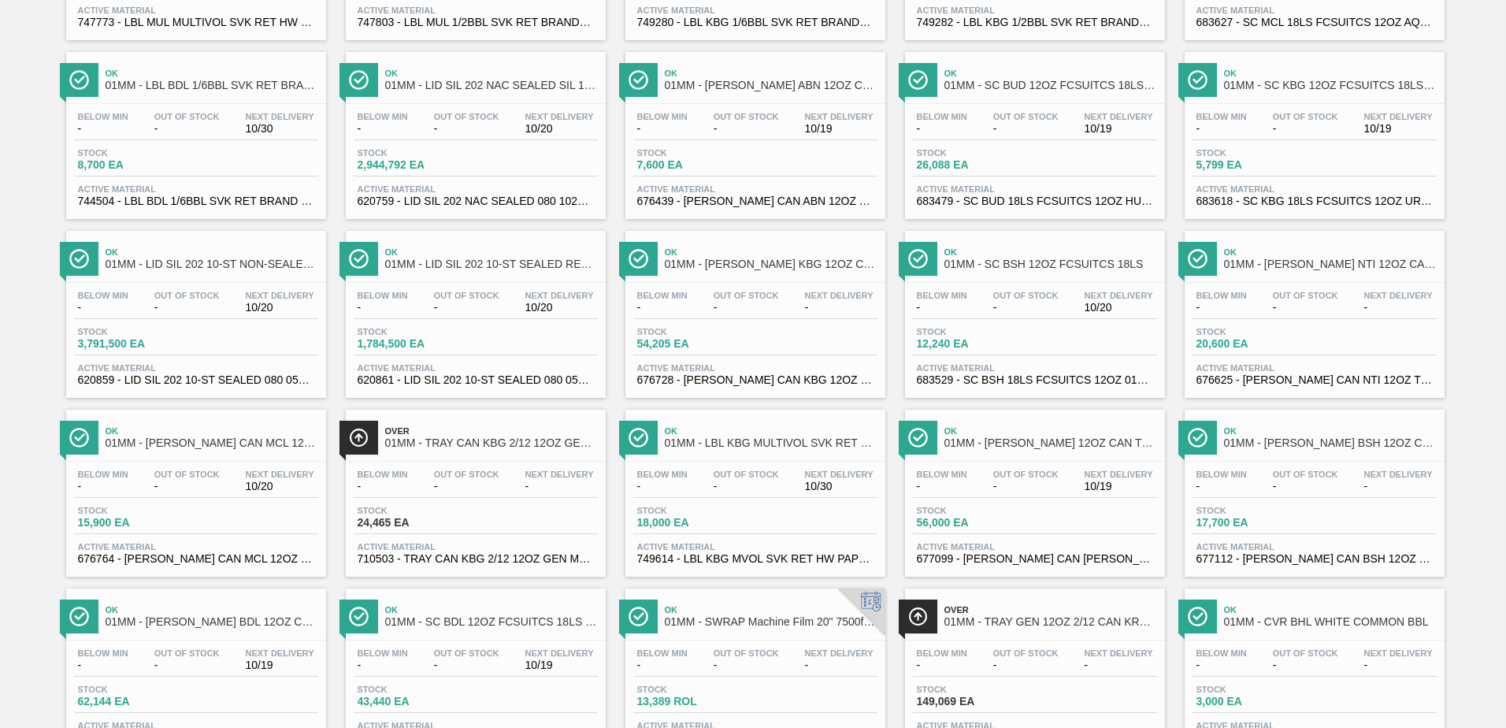
scroll to position [1215, 0]
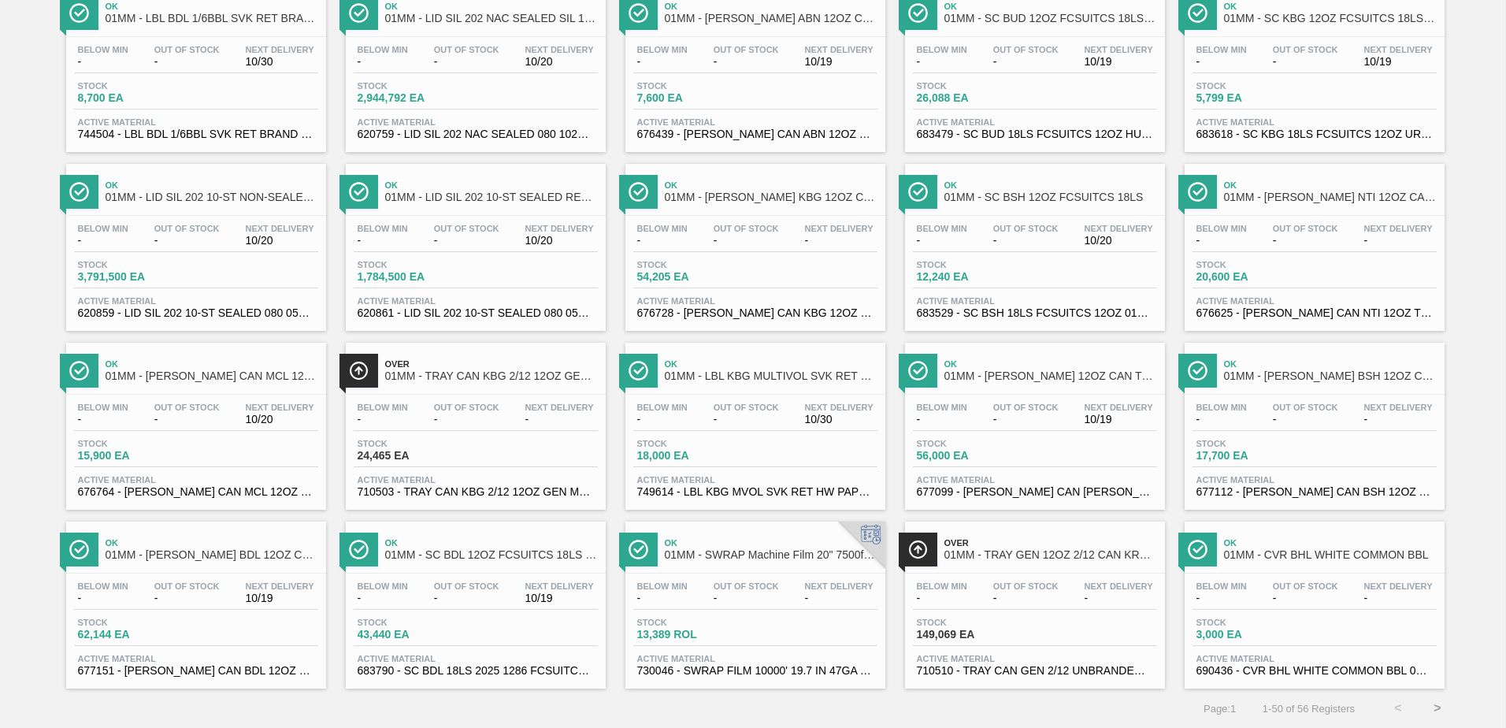
click at [1434, 699] on button ">" at bounding box center [1437, 707] width 39 height 39
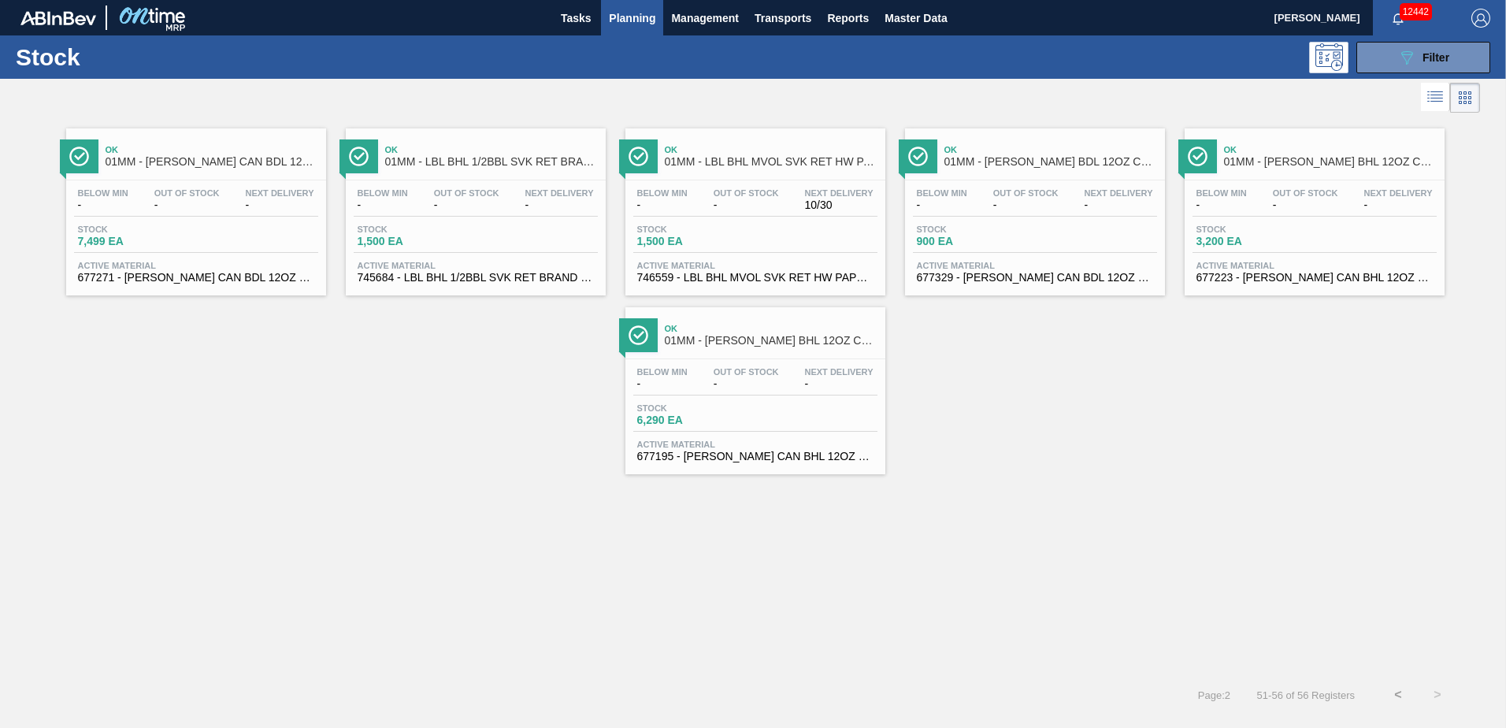
scroll to position [0, 0]
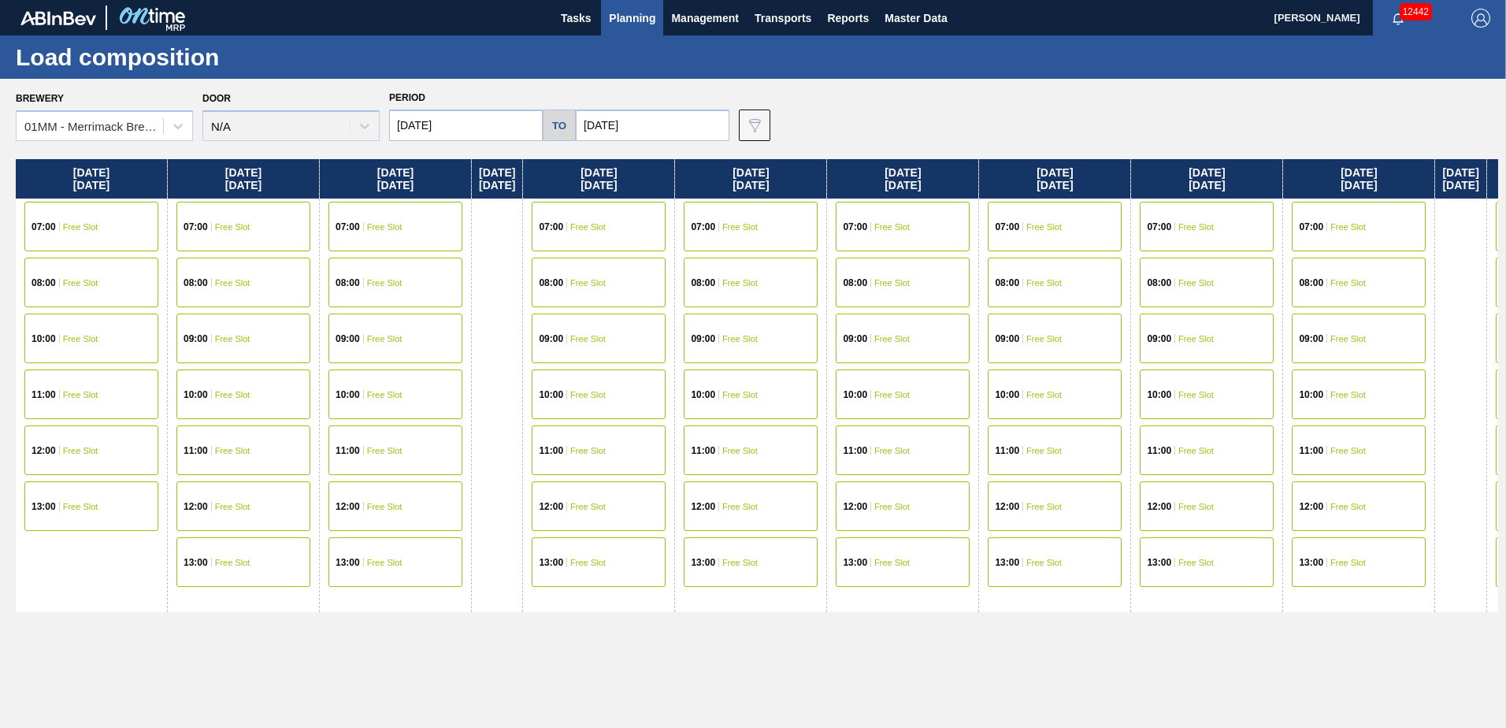
click at [611, 17] on span "Planning" at bounding box center [632, 18] width 46 height 19
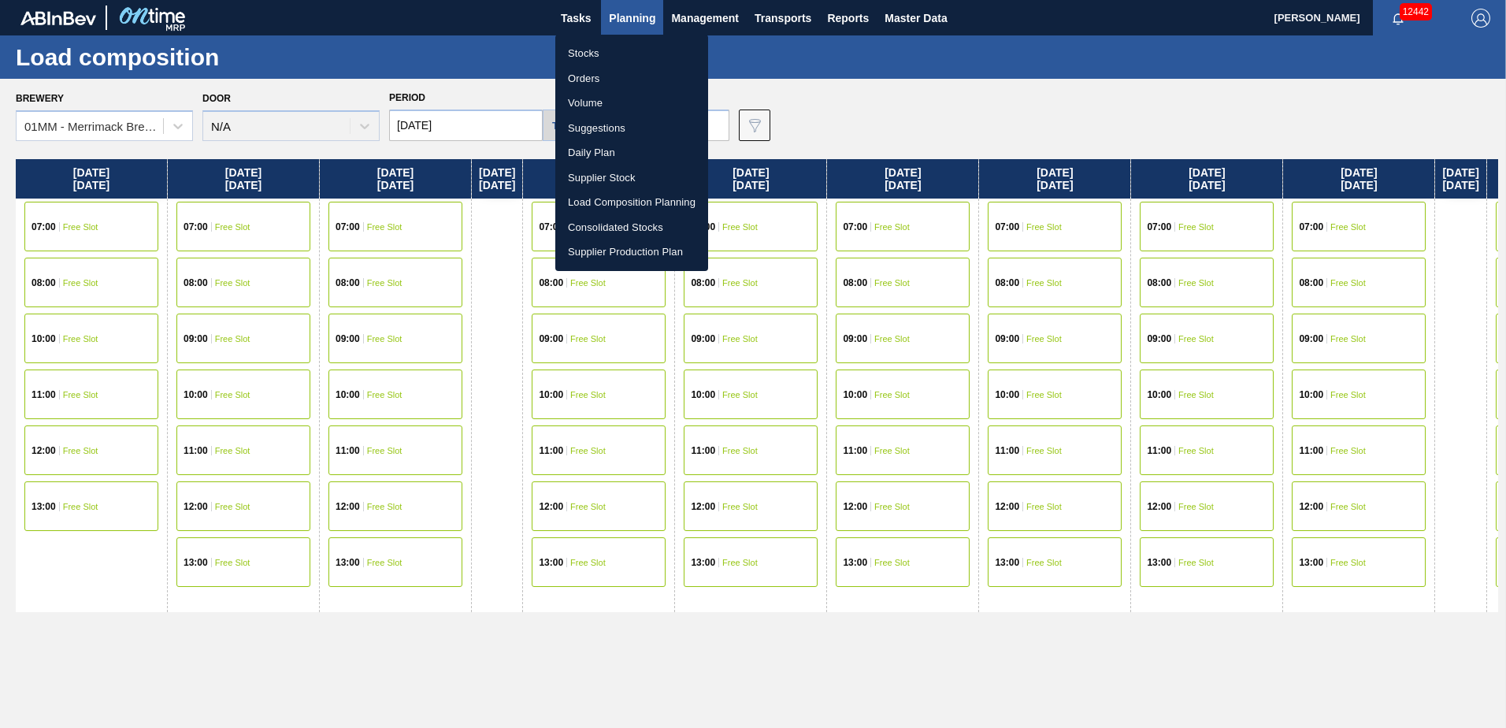
click at [582, 54] on li "Stocks" at bounding box center [631, 53] width 153 height 25
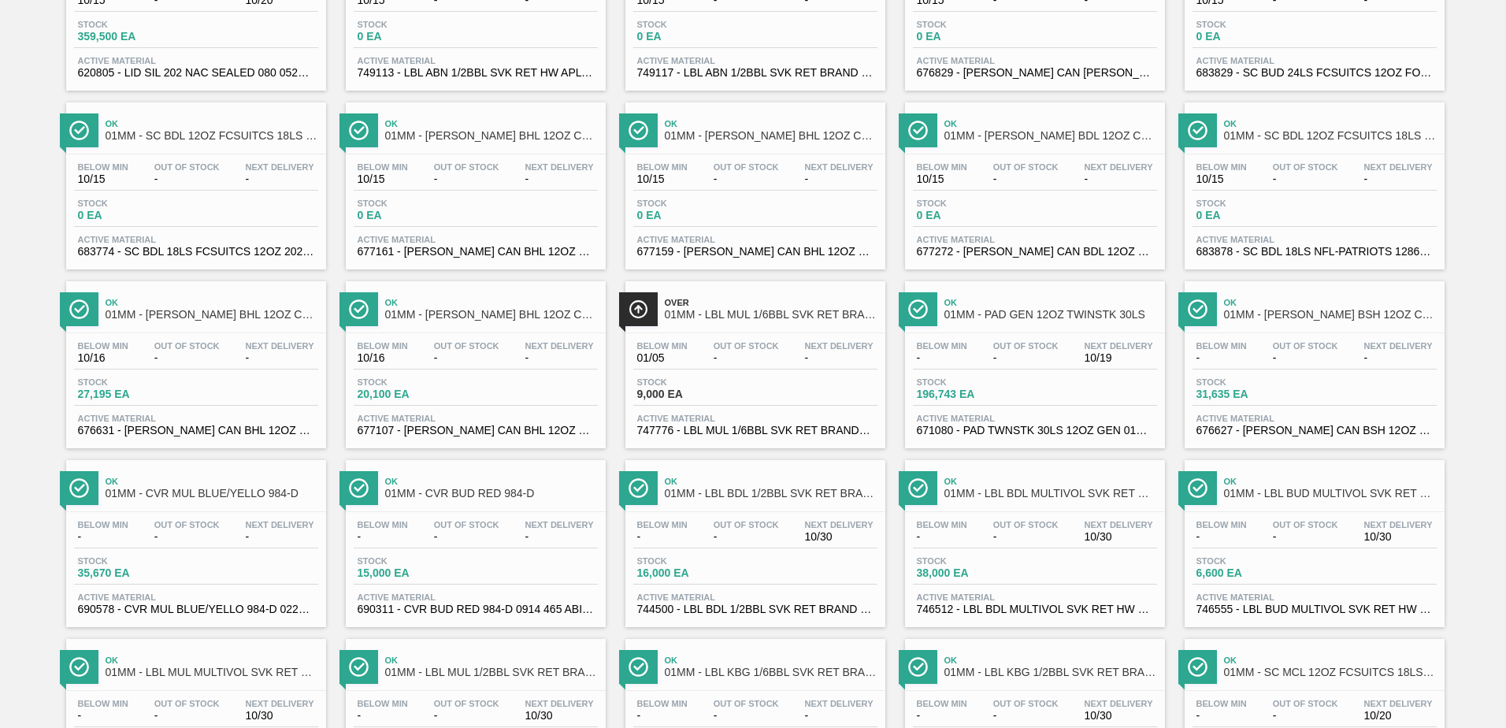
scroll to position [394, 0]
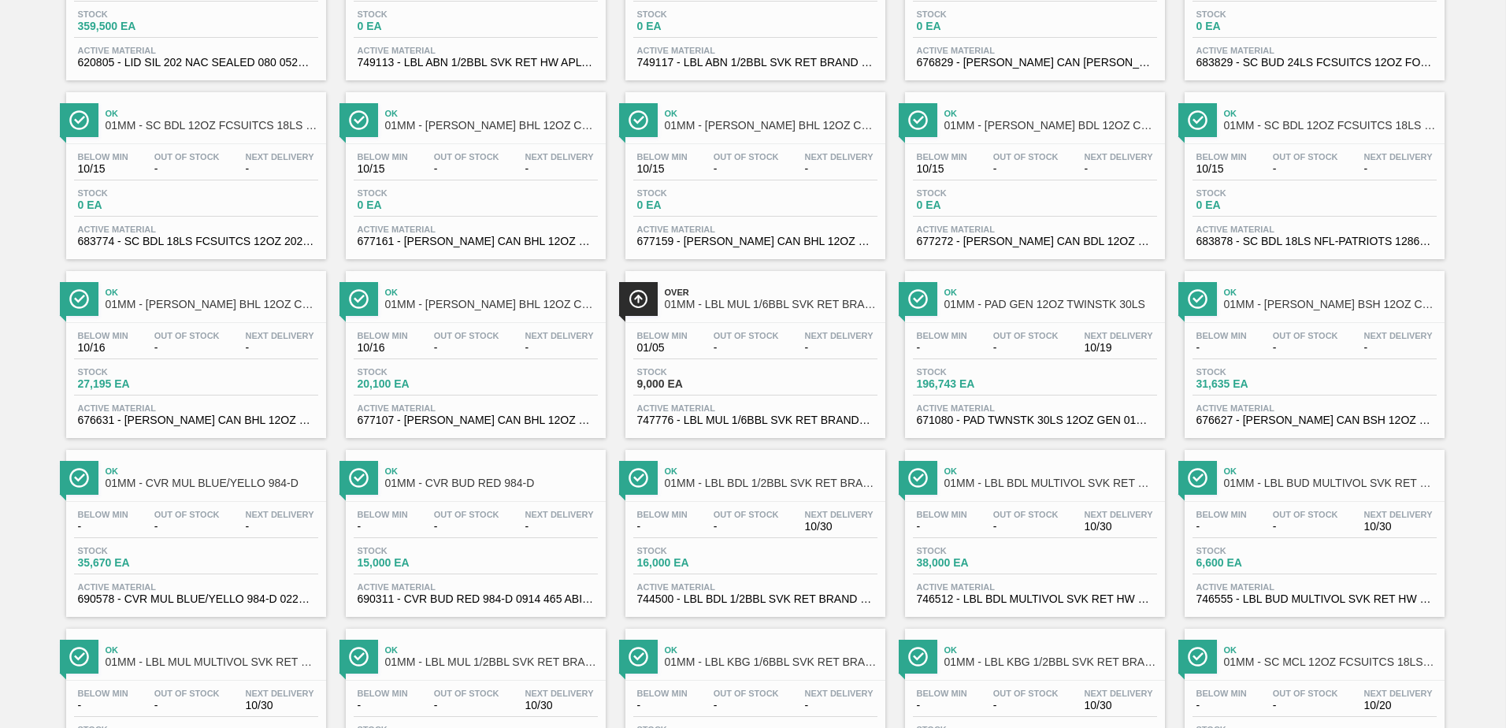
click at [770, 391] on div "Stock 9,000 EA" at bounding box center [755, 381] width 244 height 28
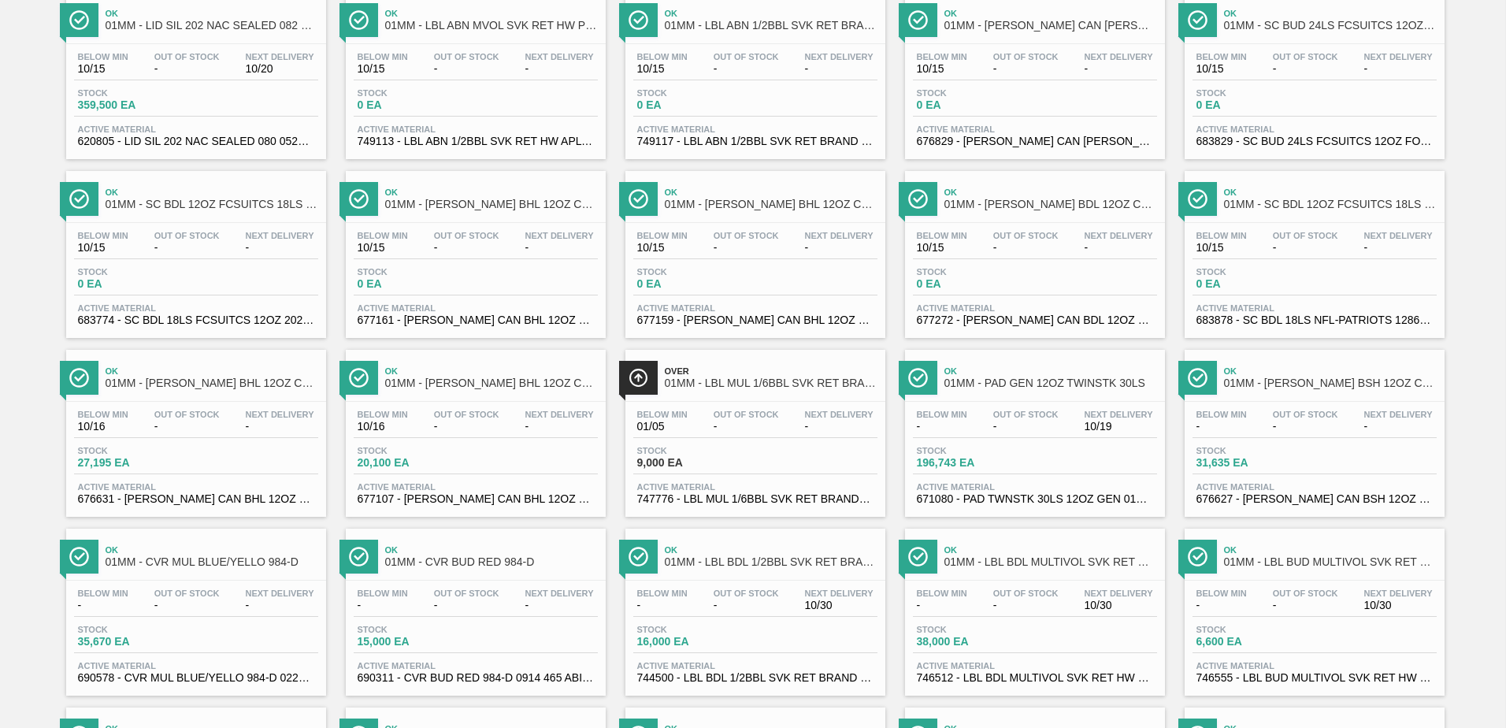
scroll to position [394, 0]
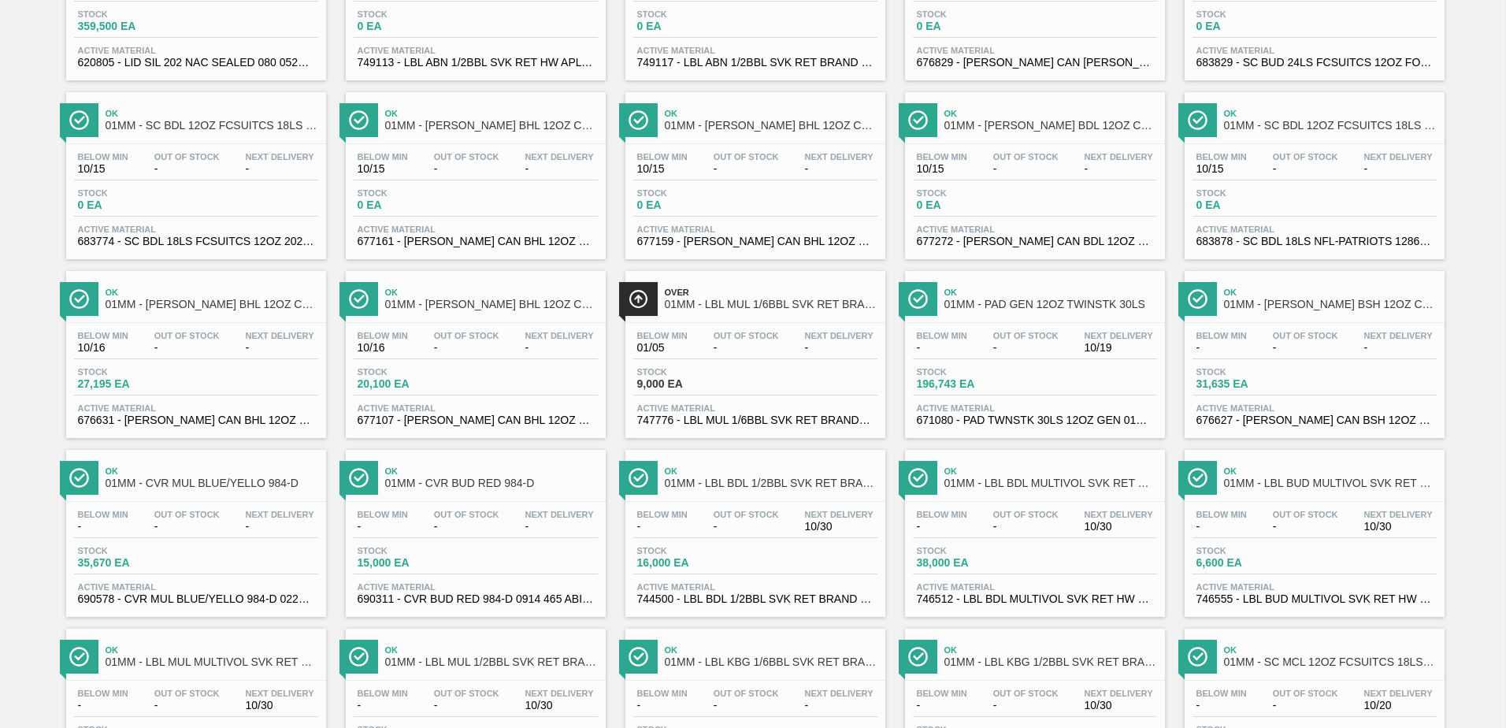
click at [785, 392] on div "Stock 9,000 EA" at bounding box center [755, 381] width 244 height 28
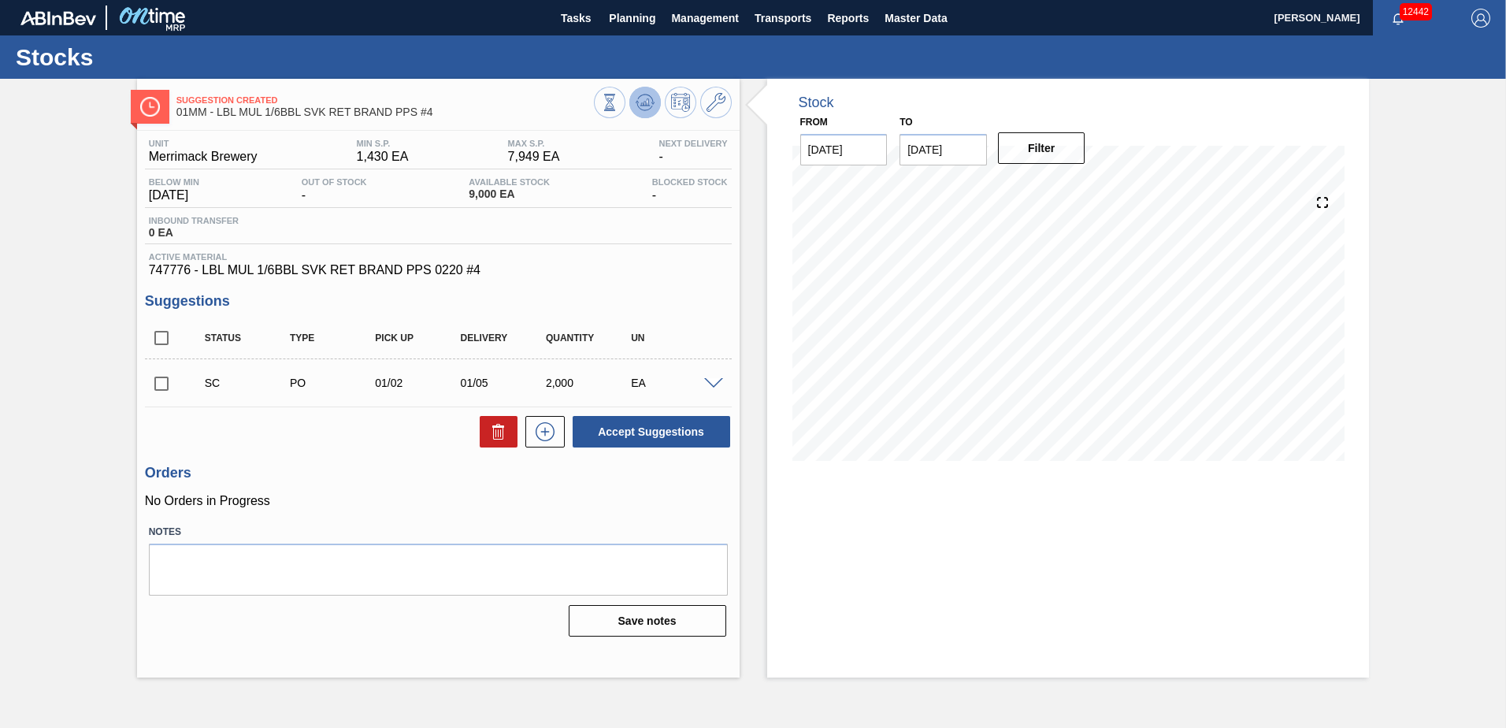
click at [649, 98] on icon at bounding box center [645, 102] width 19 height 19
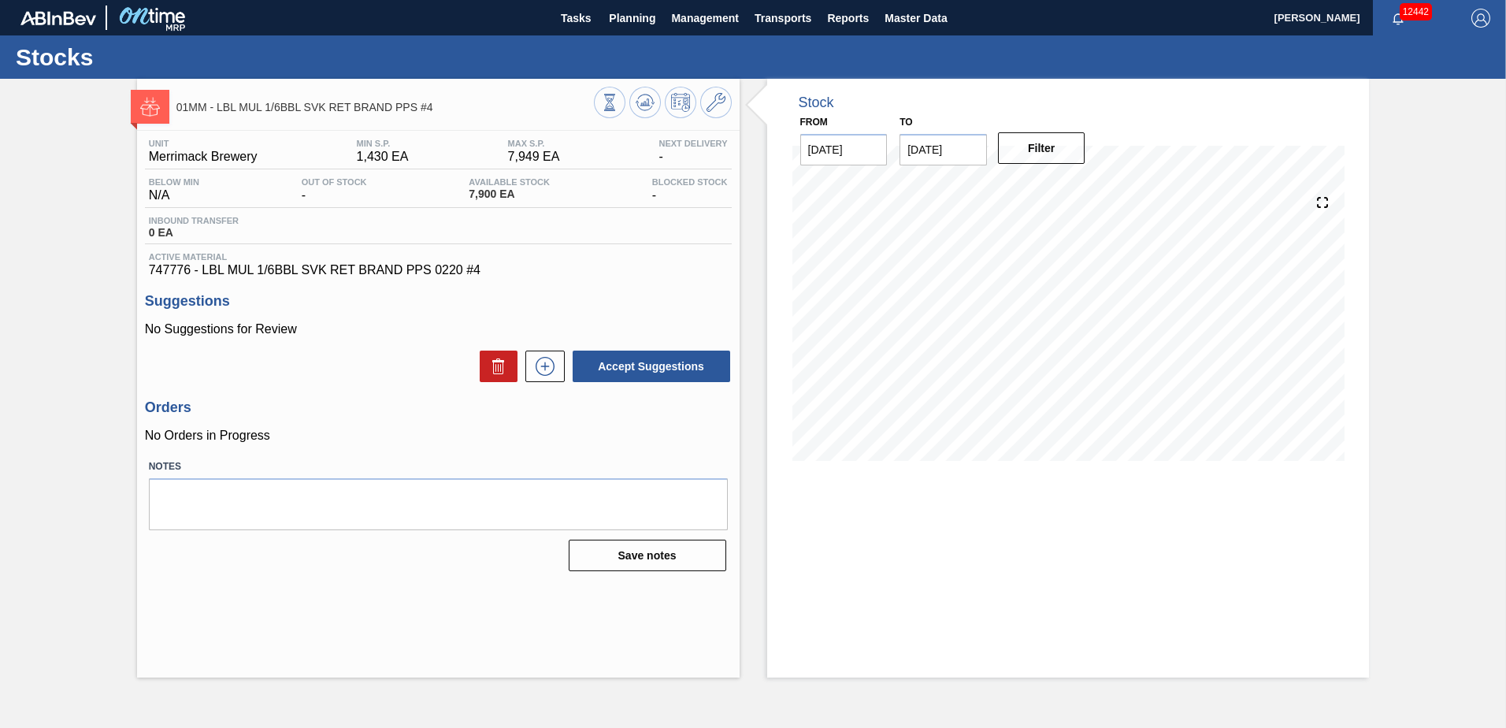
drag, startPoint x: 754, startPoint y: 649, endPoint x: 762, endPoint y: 622, distance: 28.1
click at [754, 649] on div "Stock From 10/15/2025 to 10/29/2025 Filter 10/23 Stock Projection 6,247 SAP Pla…" at bounding box center [1055, 378] width 630 height 599
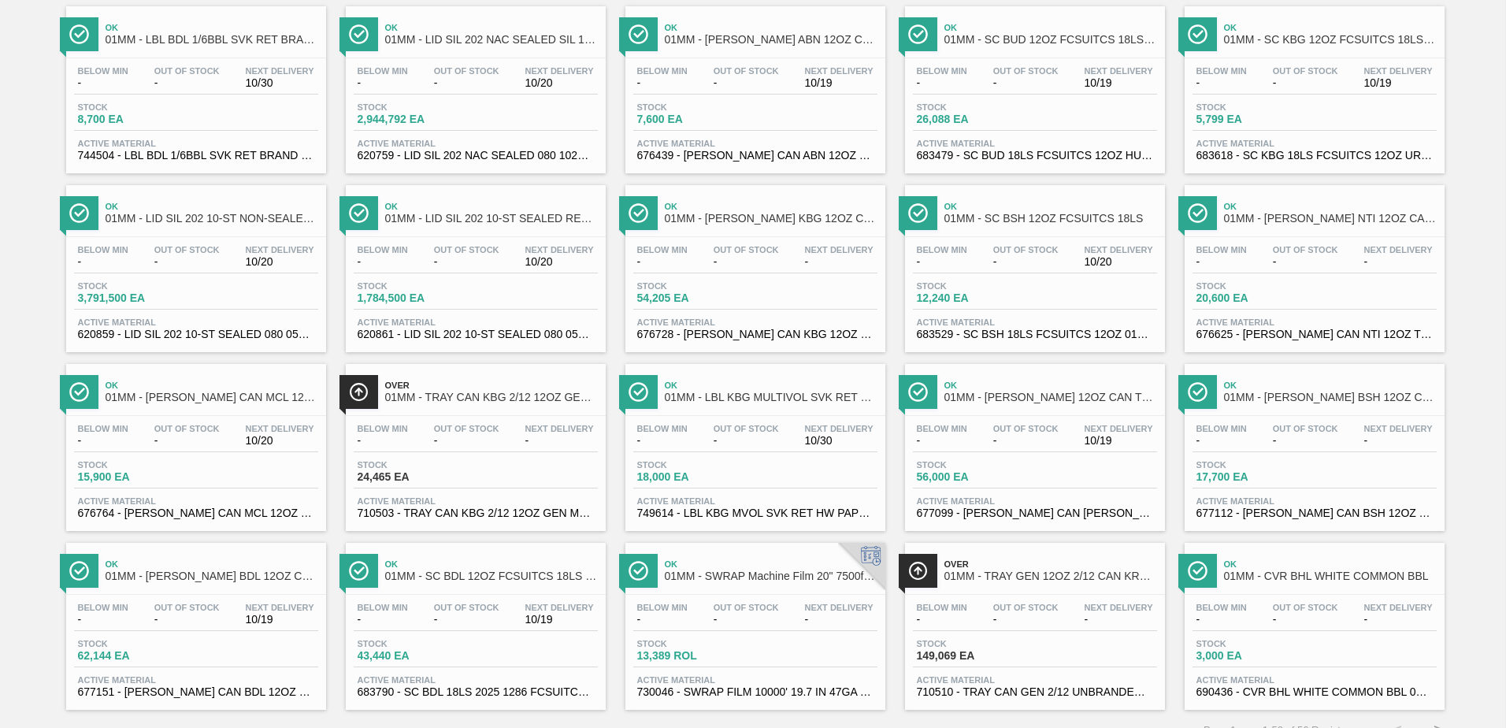
scroll to position [1215, 0]
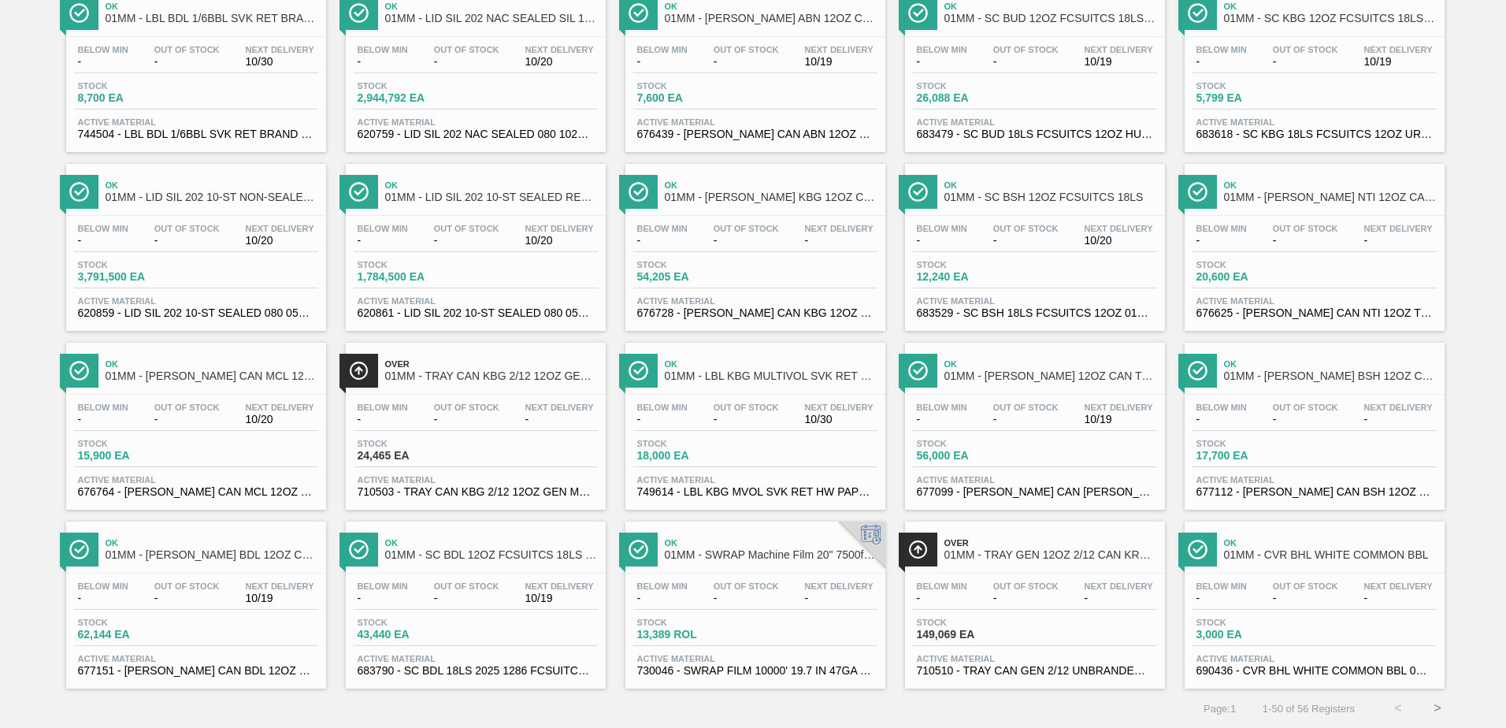
click at [1436, 706] on button ">" at bounding box center [1437, 707] width 39 height 39
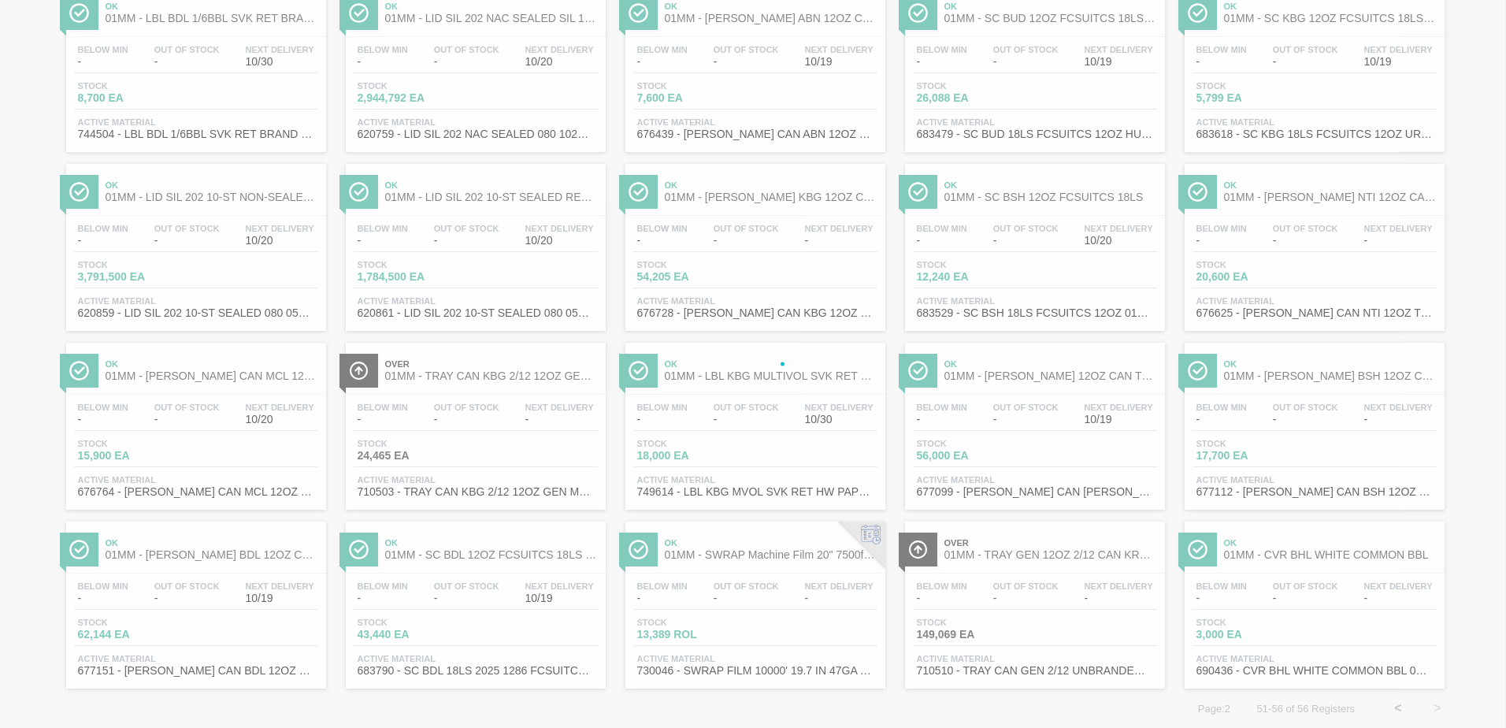
scroll to position [0, 0]
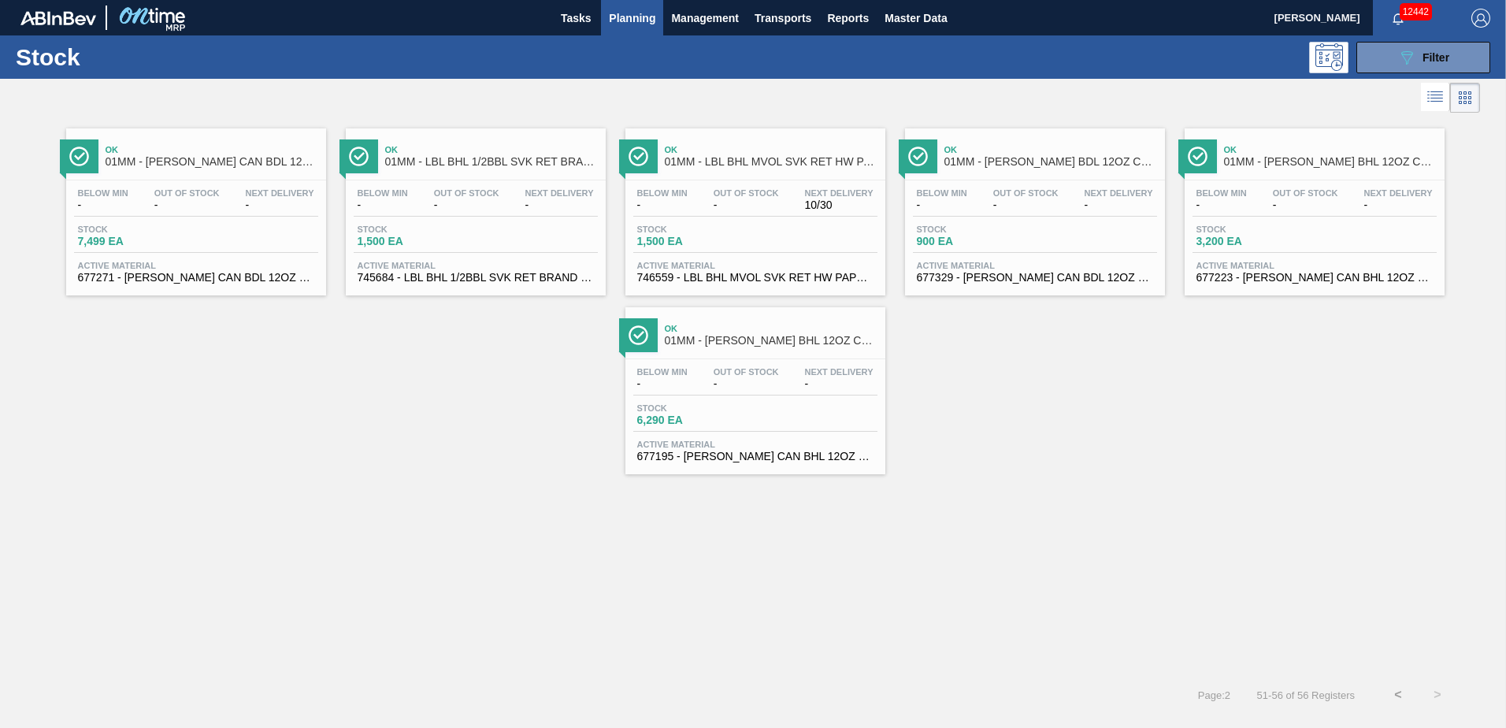
click at [1093, 467] on div "Ok 01MM - CARR CAN BDL 12OZ PATRIOTS TWNSTK 30/12 Below Min - Out Of Stock - Ne…" at bounding box center [753, 296] width 1506 height 358
